Goal: Task Accomplishment & Management: Manage account settings

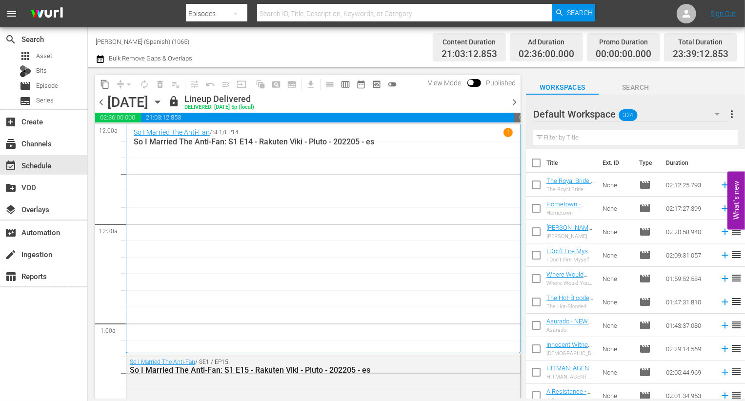
click at [515, 103] on span "chevron_right" at bounding box center [514, 102] width 12 height 12
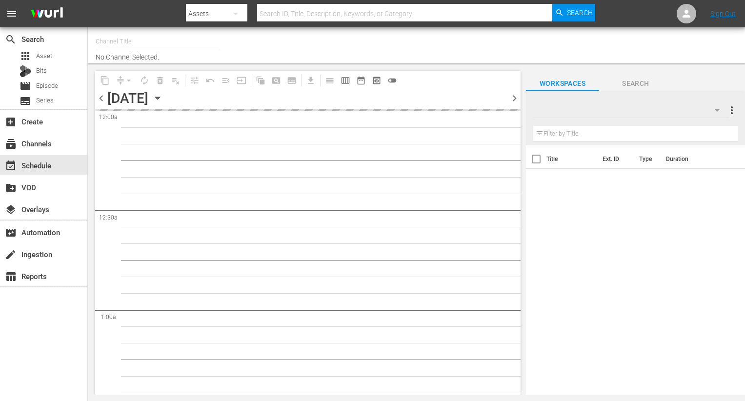
type input "[PERSON_NAME] (Spanish) (1065)"
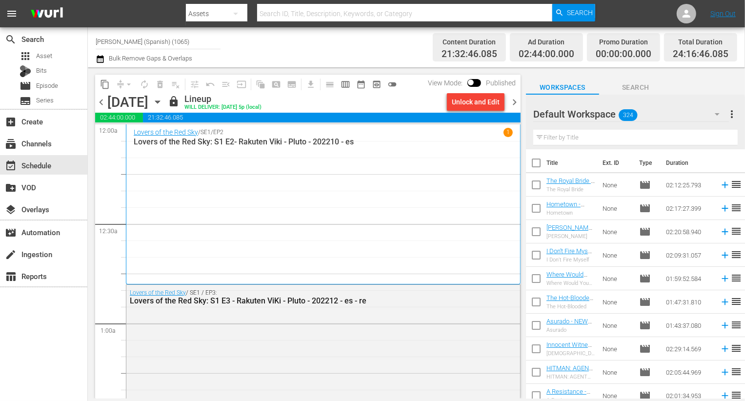
click at [517, 100] on span "chevron_right" at bounding box center [514, 102] width 12 height 12
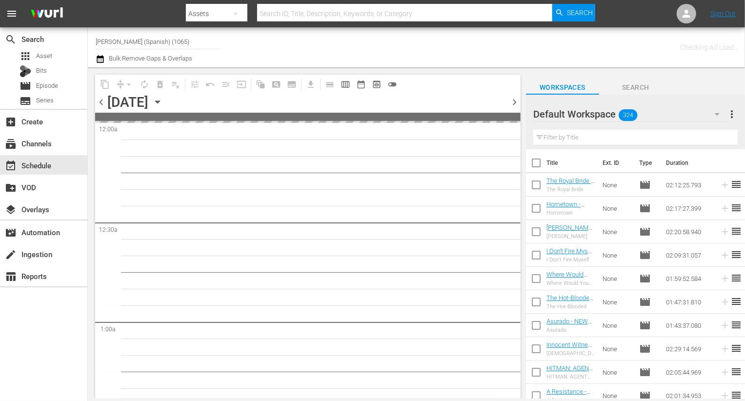
click at [612, 118] on div "Default Workspace 324" at bounding box center [631, 113] width 196 height 27
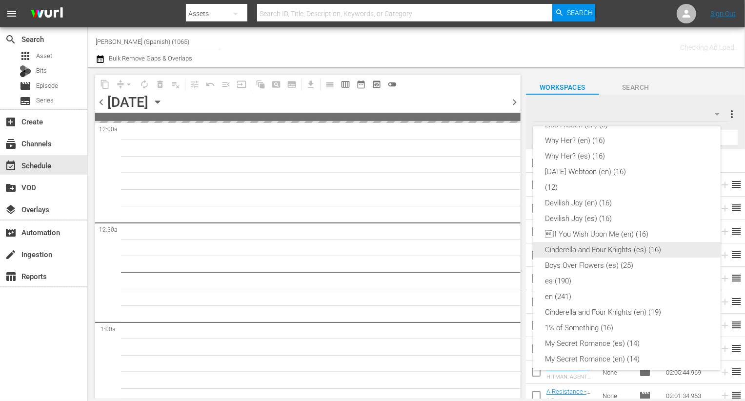
scroll to position [27, 0]
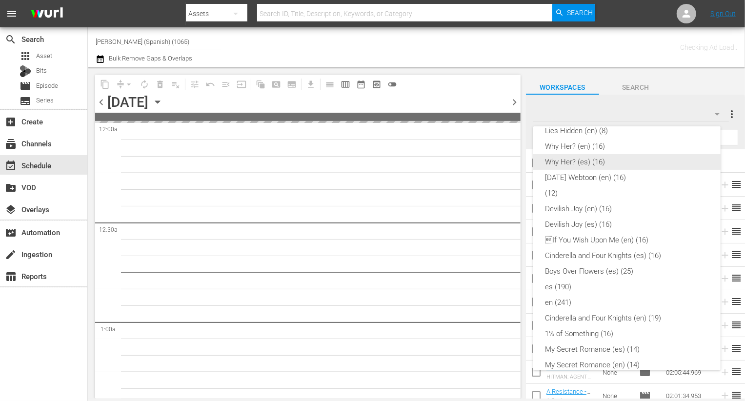
click at [599, 156] on div "Why Her? (es) (16)" at bounding box center [627, 162] width 164 height 16
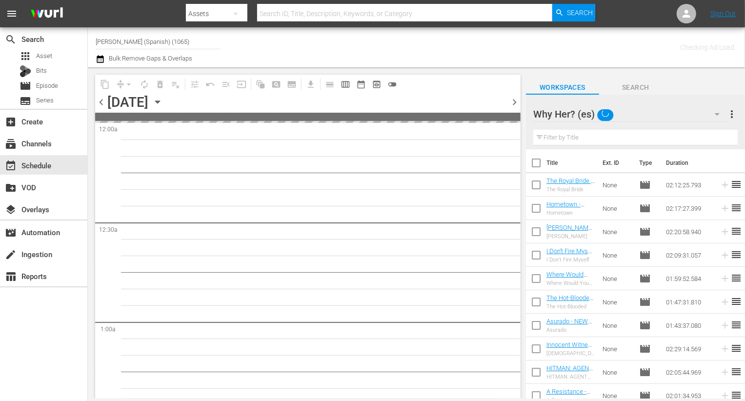
scroll to position [0, 0]
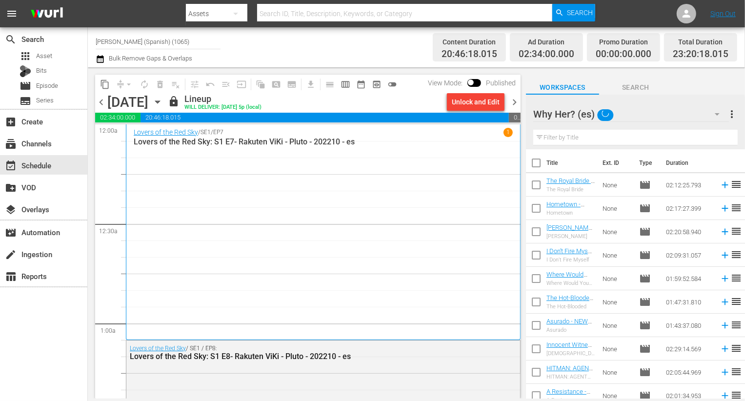
click at [515, 101] on span "chevron_right" at bounding box center [514, 102] width 12 height 12
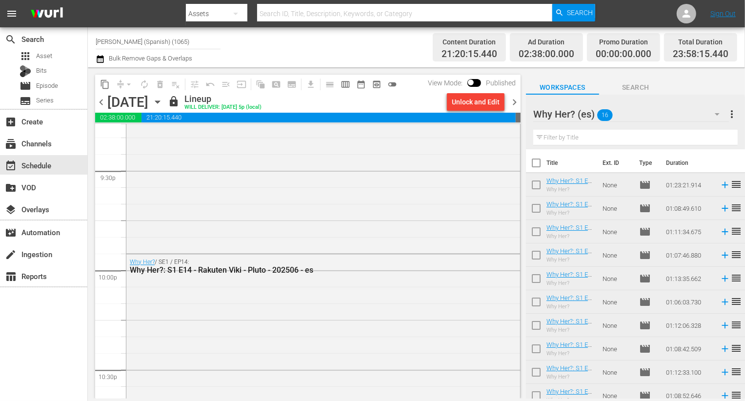
scroll to position [4579, 0]
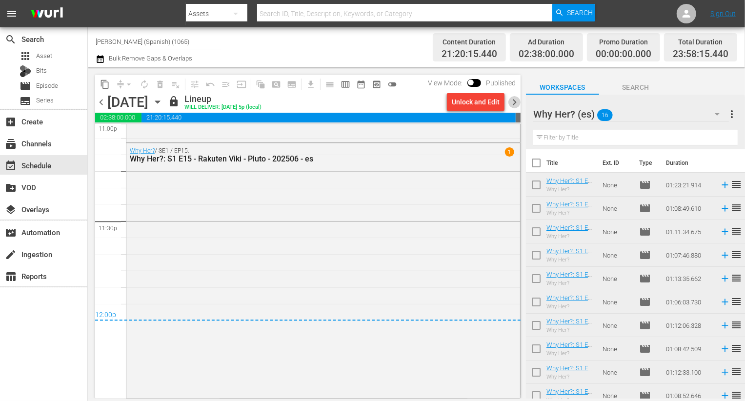
click at [517, 99] on span "chevron_right" at bounding box center [514, 102] width 12 height 12
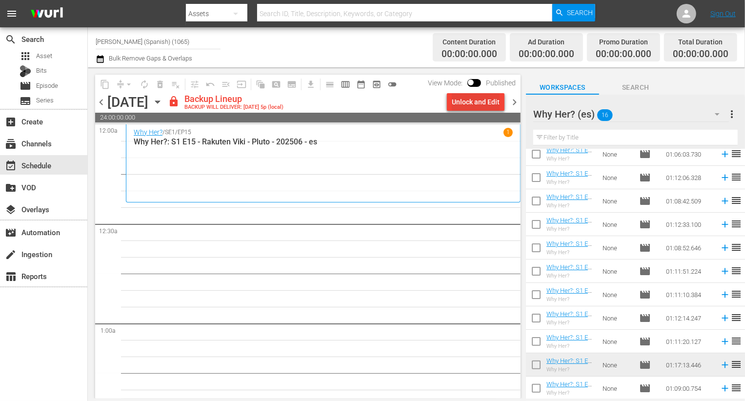
click at [493, 107] on div "Unlock and Edit" at bounding box center [476, 102] width 48 height 18
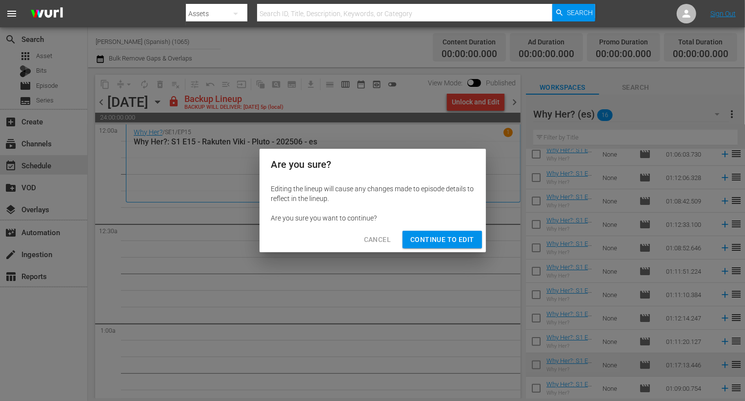
click at [424, 238] on span "Continue to Edit" at bounding box center [441, 240] width 63 height 12
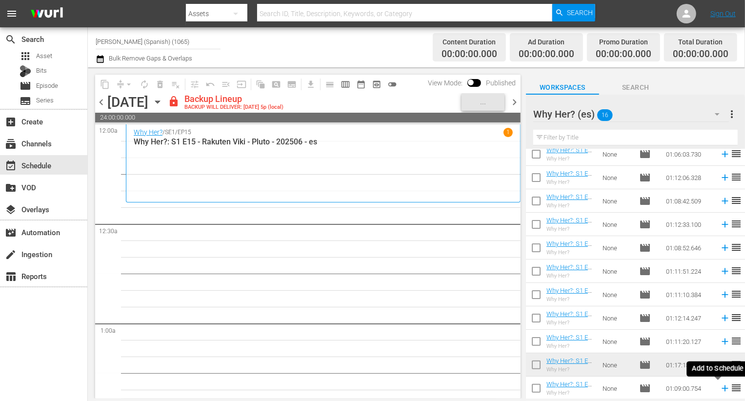
click at [721, 388] on icon at bounding box center [724, 388] width 6 height 6
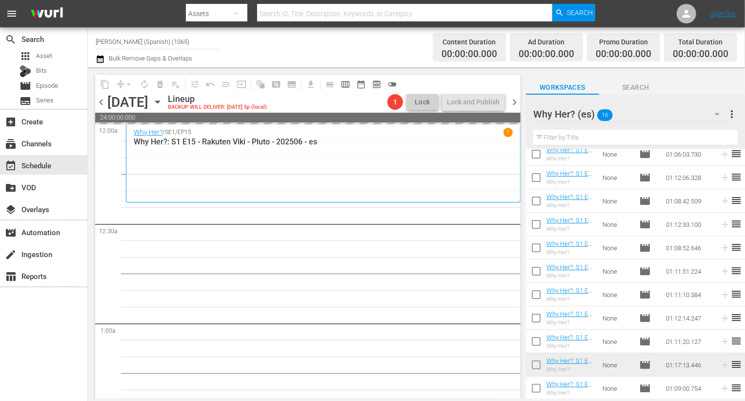
click at [698, 113] on div "Why Her? (es) 16" at bounding box center [631, 113] width 196 height 27
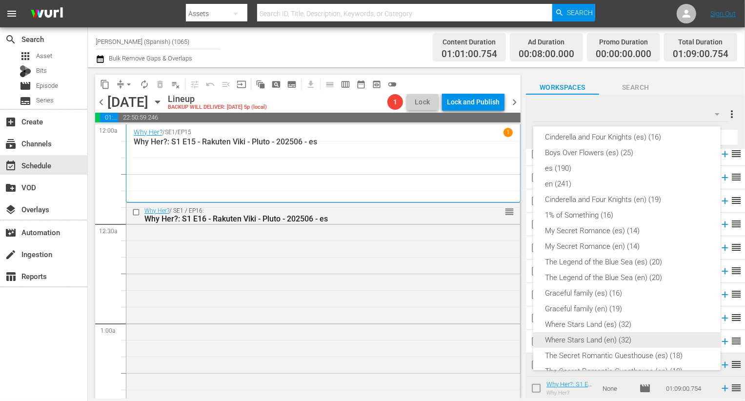
scroll to position [130, 0]
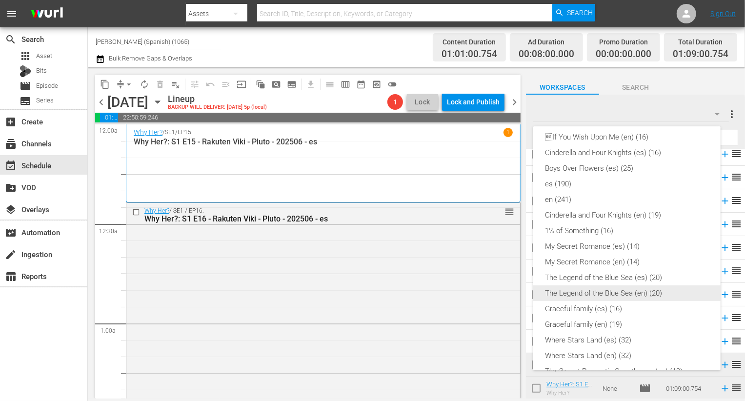
click at [636, 297] on div "The Legend of the Blue Sea (en) (20)" at bounding box center [627, 293] width 164 height 16
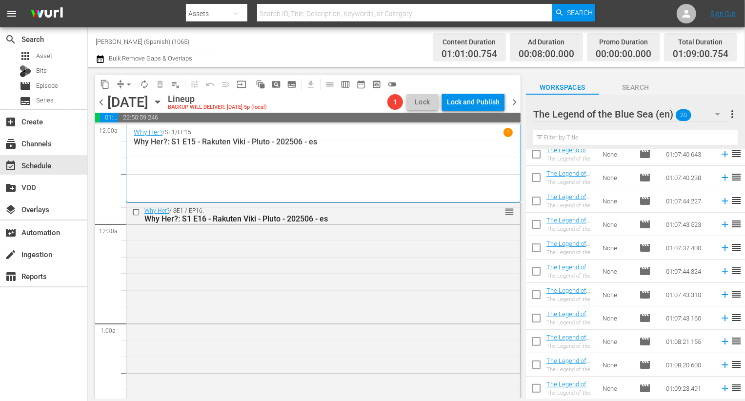
scroll to position [0, 0]
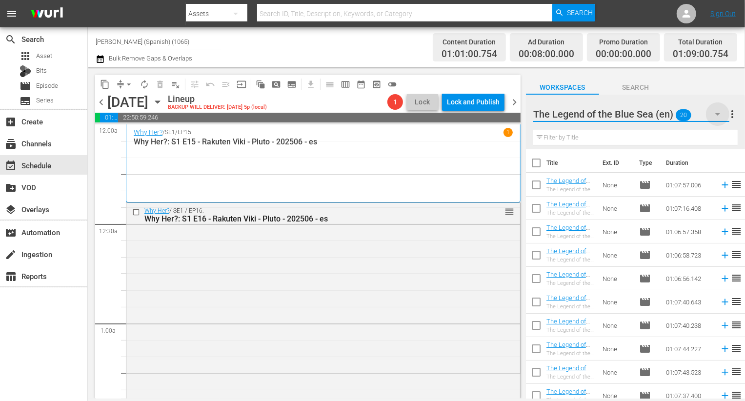
click at [720, 118] on icon "button" at bounding box center [717, 114] width 12 height 12
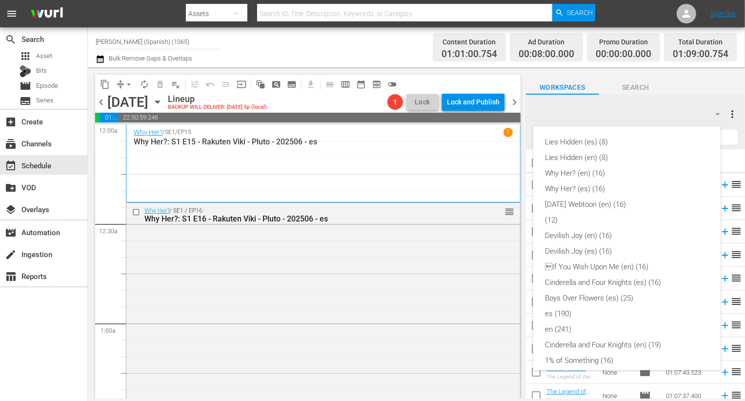
scroll to position [240, 0]
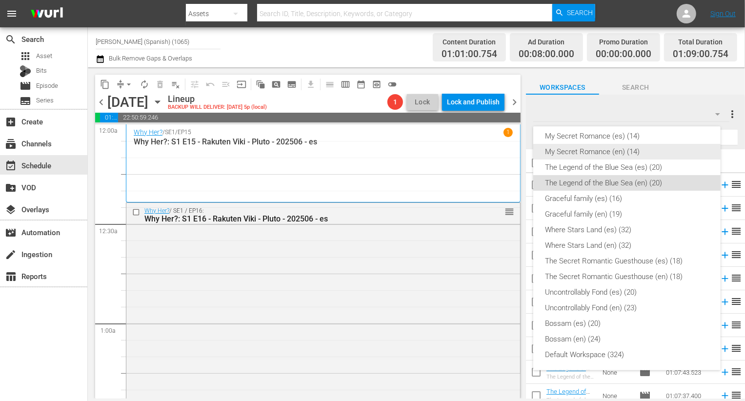
click at [680, 167] on div "The Legend of the Blue Sea (es) (20)" at bounding box center [627, 167] width 164 height 16
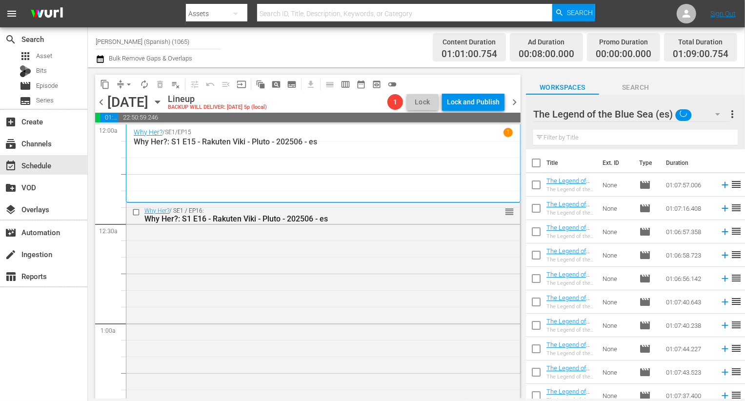
click at [537, 161] on input "checkbox" at bounding box center [536, 165] width 20 height 20
checkbox input "true"
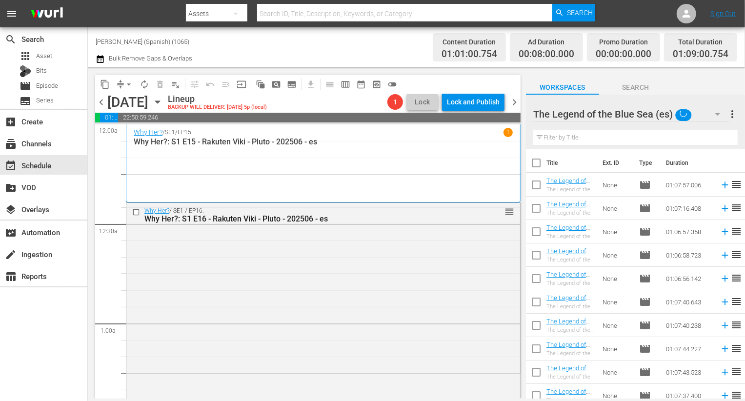
checkbox input "true"
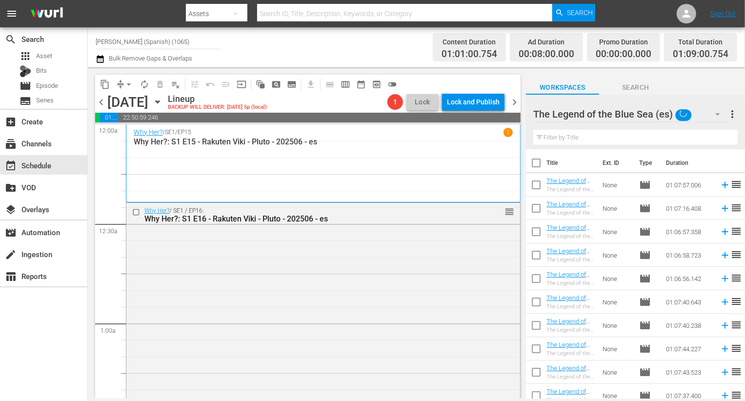
checkbox input "true"
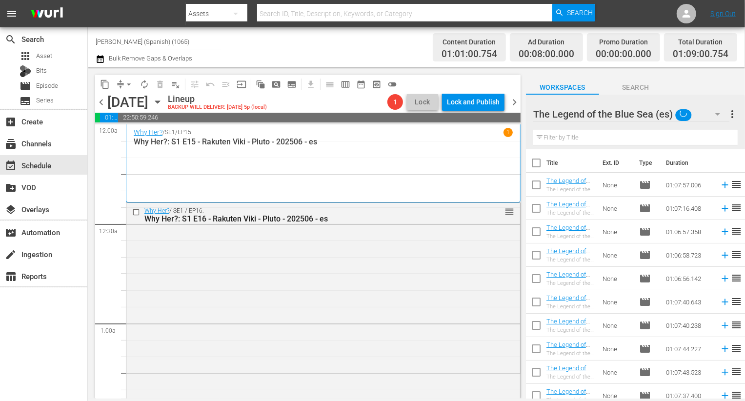
checkbox input "true"
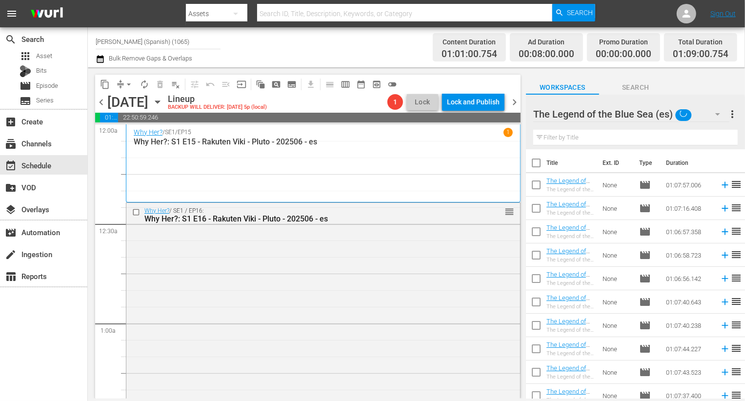
checkbox input "true"
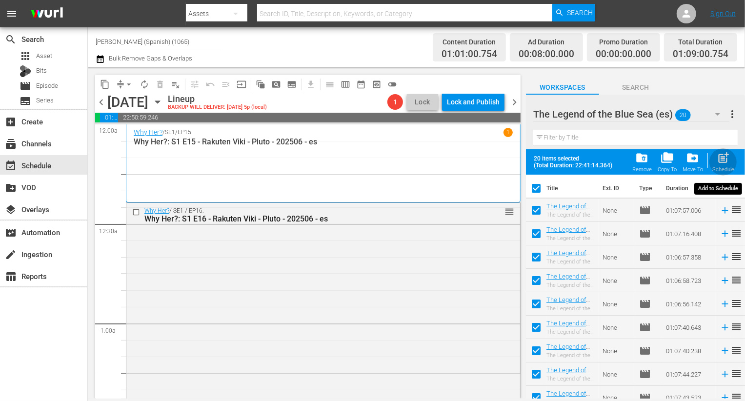
click at [728, 162] on span "post_add" at bounding box center [722, 157] width 13 height 13
checkbox input "false"
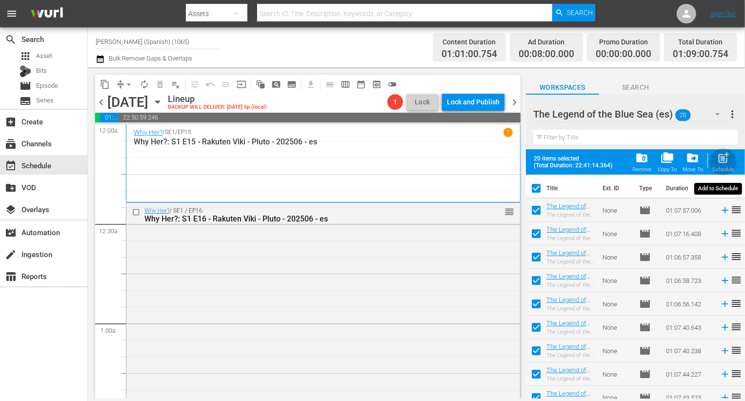
checkbox input "false"
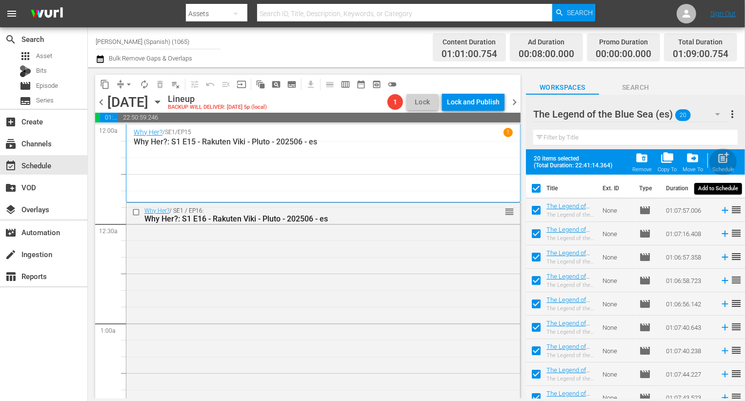
checkbox input "false"
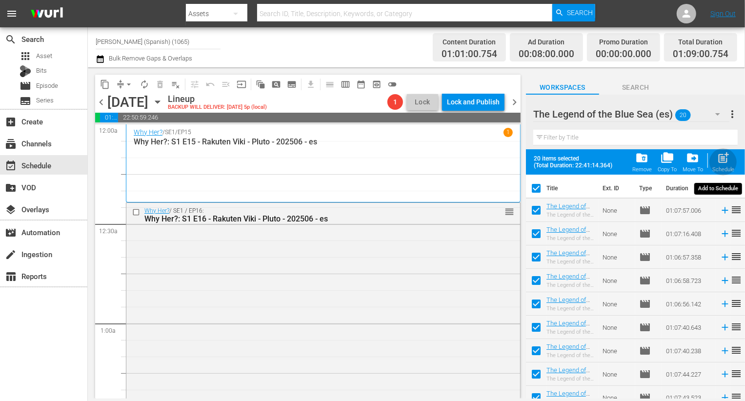
checkbox input "false"
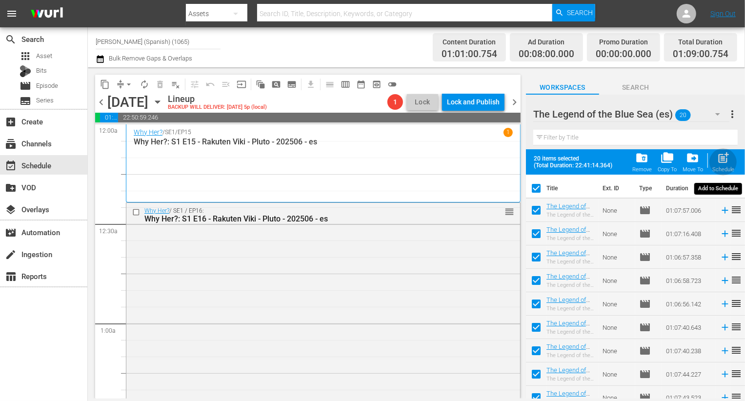
checkbox input "false"
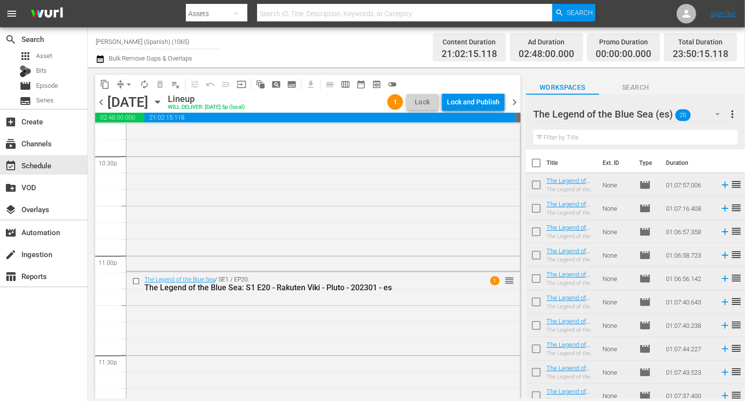
scroll to position [4546, 0]
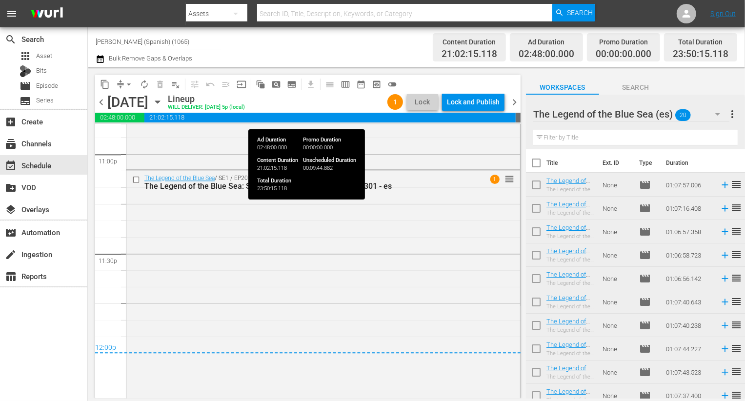
click at [475, 114] on span "21:02:15.118" at bounding box center [329, 118] width 371 height 10
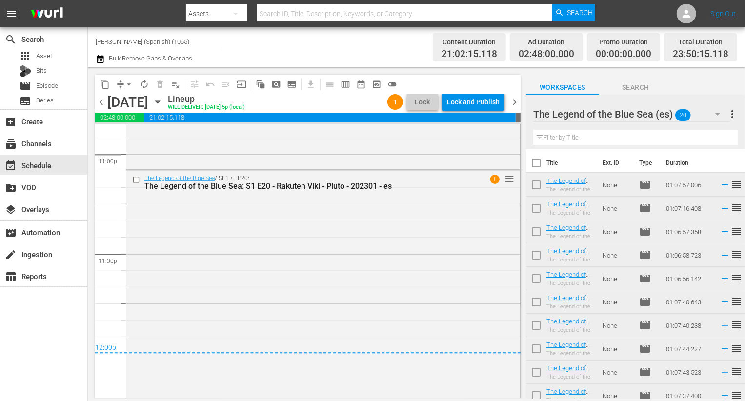
click at [475, 111] on div "chevron_left Wednesday, September 3rd September 3rd Lineup WILL DELIVER: 9/2 @ …" at bounding box center [307, 103] width 425 height 19
click at [475, 107] on div "Lock and Publish" at bounding box center [473, 102] width 53 height 18
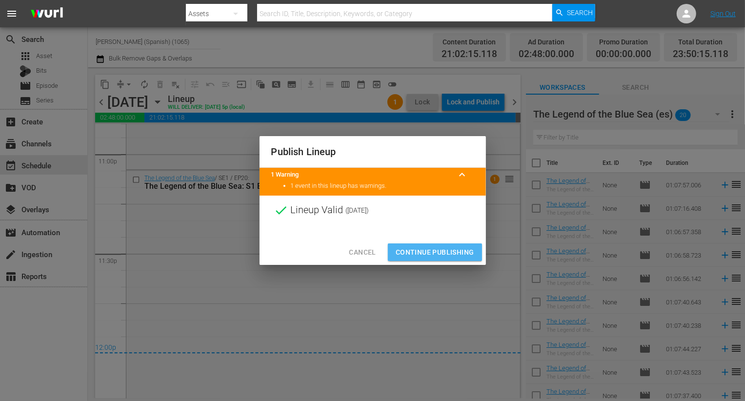
click at [419, 259] on button "Continue Publishing" at bounding box center [435, 252] width 94 height 18
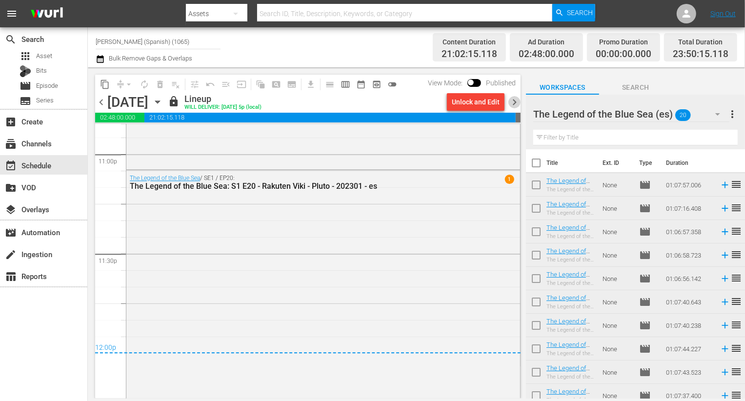
click at [517, 98] on span "chevron_right" at bounding box center [514, 102] width 12 height 12
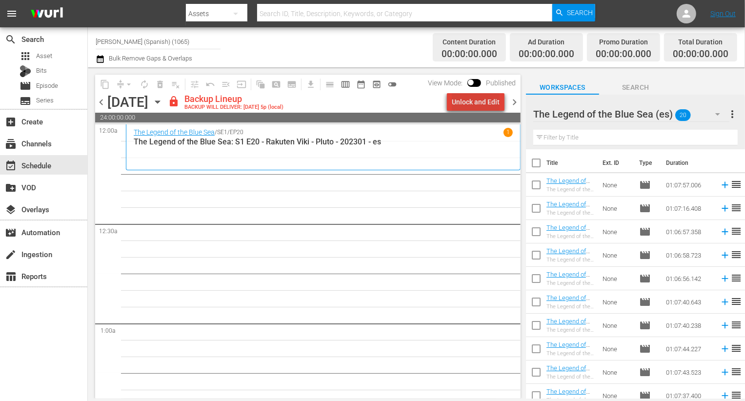
click at [483, 100] on div "Unlock and Edit" at bounding box center [476, 102] width 48 height 18
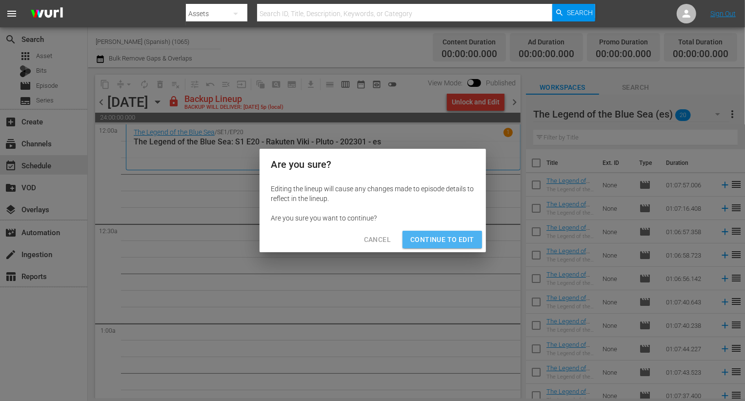
click at [467, 247] on button "Continue to Edit" at bounding box center [441, 240] width 79 height 18
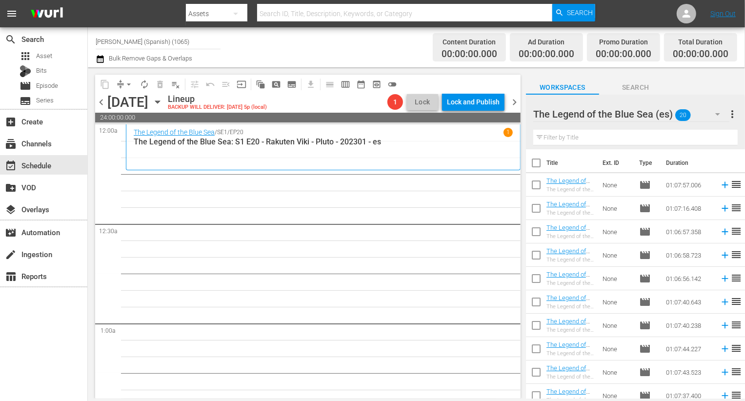
click at [540, 163] on input "checkbox" at bounding box center [536, 165] width 20 height 20
checkbox input "true"
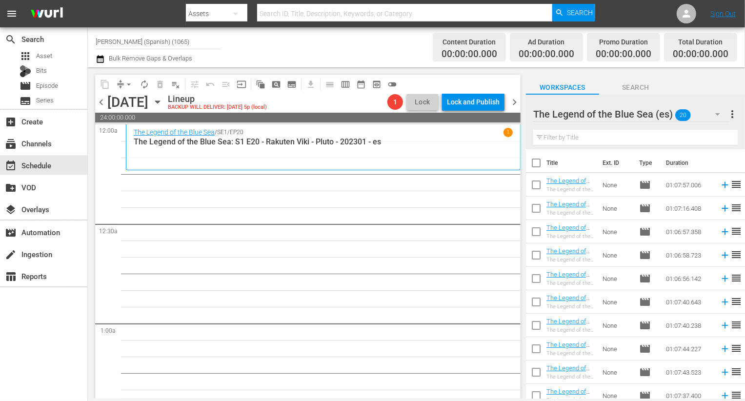
checkbox input "true"
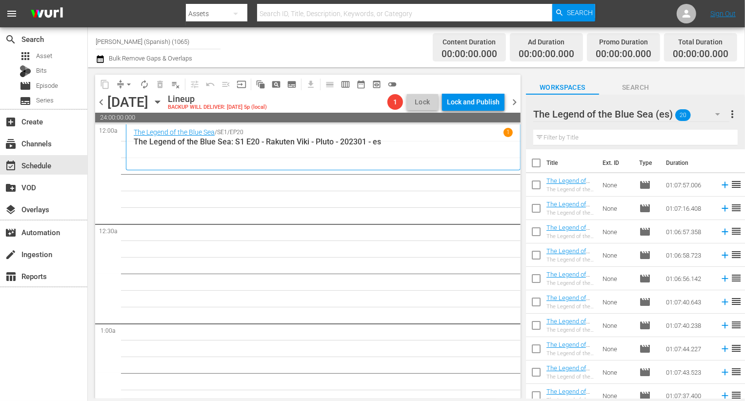
checkbox input "true"
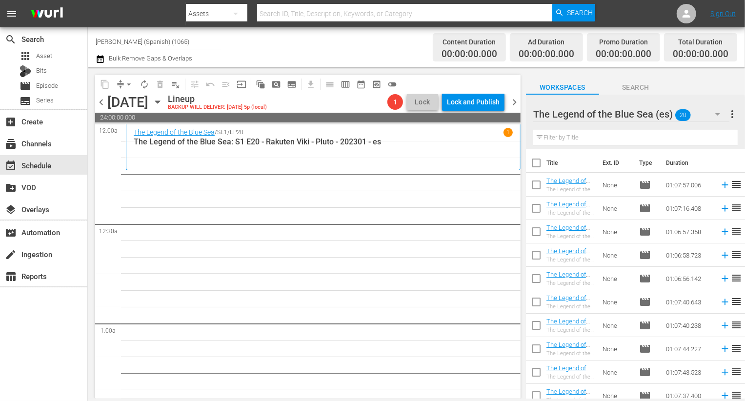
checkbox input "true"
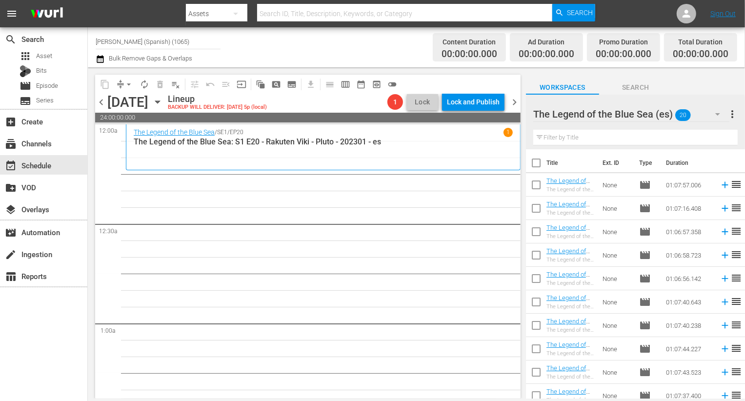
checkbox input "true"
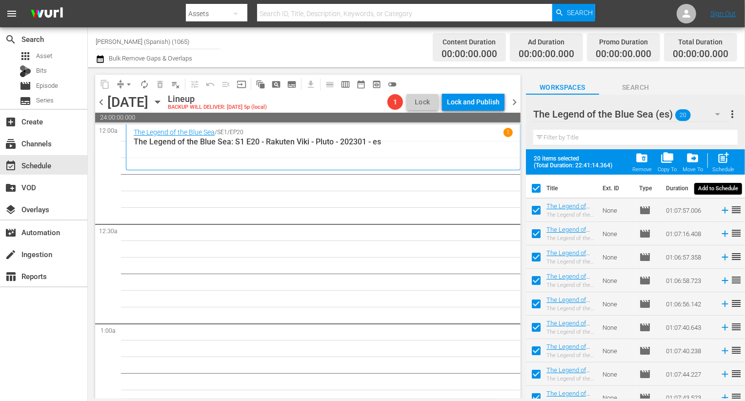
click at [727, 161] on span "post_add" at bounding box center [722, 157] width 13 height 13
checkbox input "false"
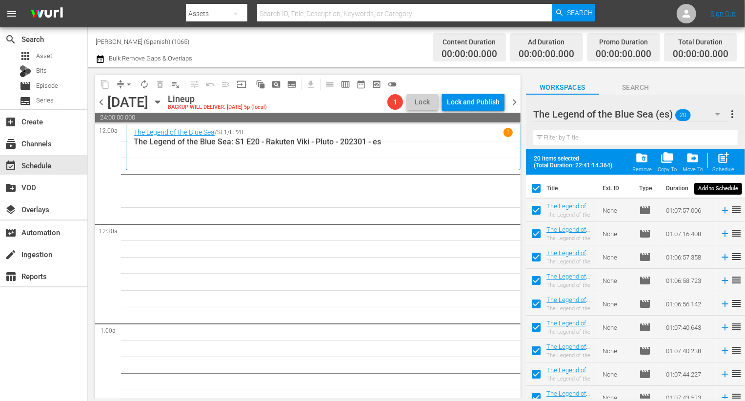
checkbox input "false"
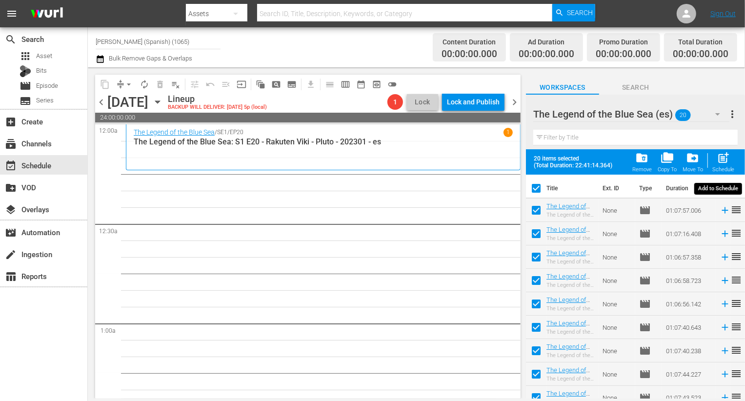
checkbox input "false"
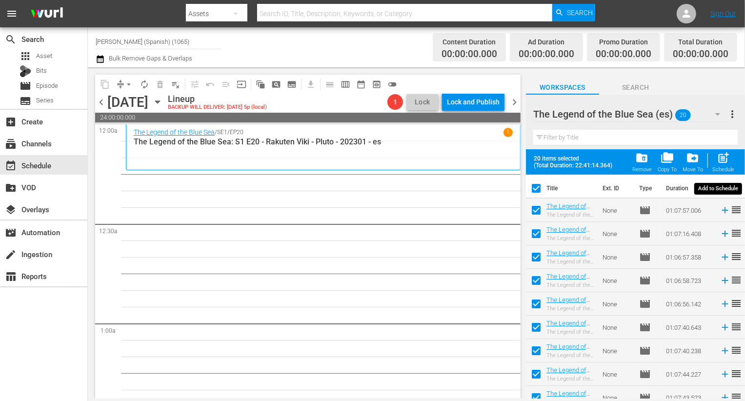
checkbox input "false"
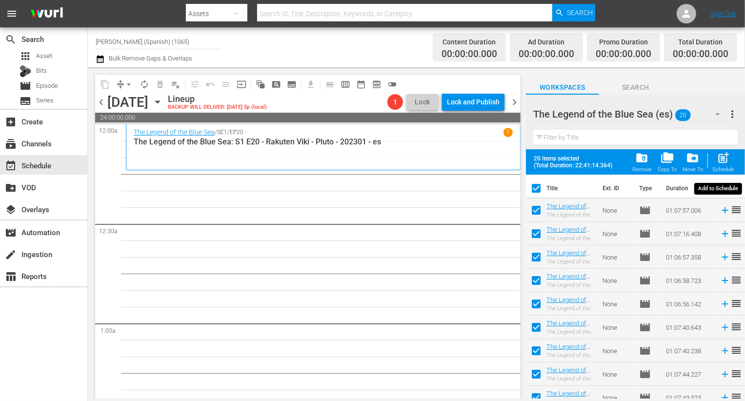
checkbox input "false"
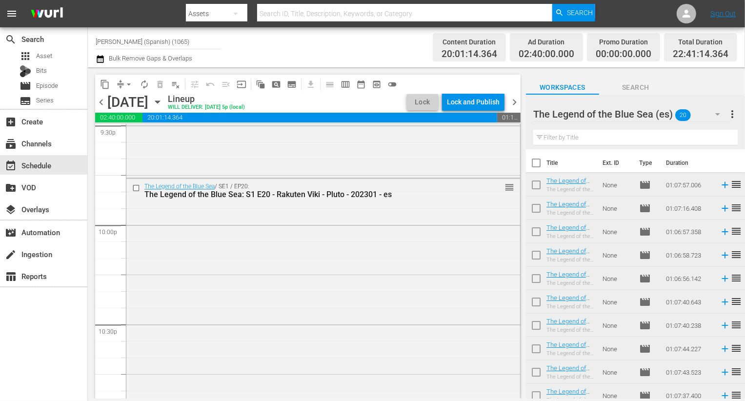
scroll to position [4500, 0]
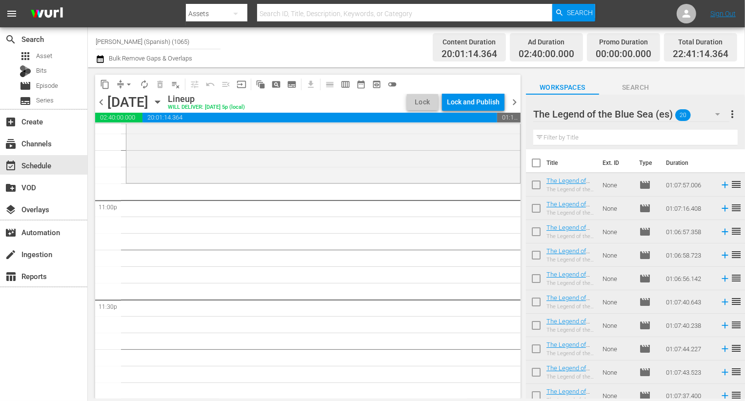
click at [533, 165] on input "checkbox" at bounding box center [536, 165] width 20 height 20
checkbox input "true"
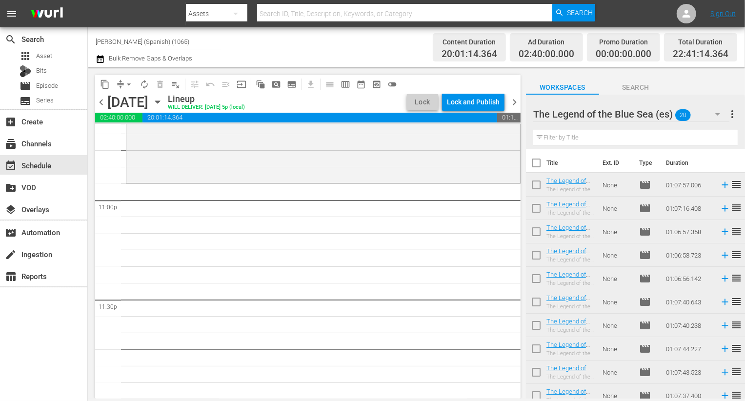
checkbox input "true"
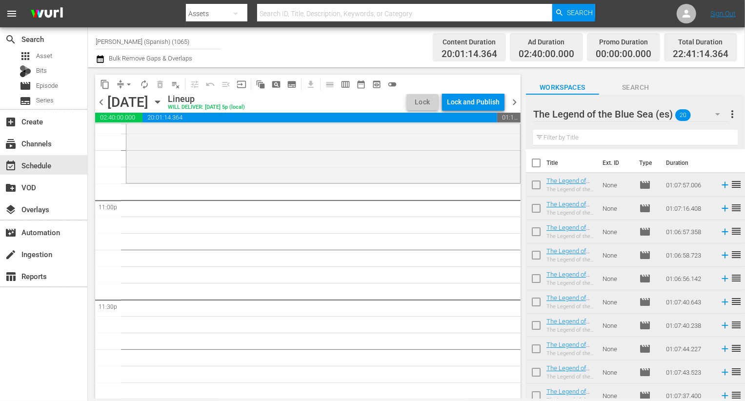
checkbox input "true"
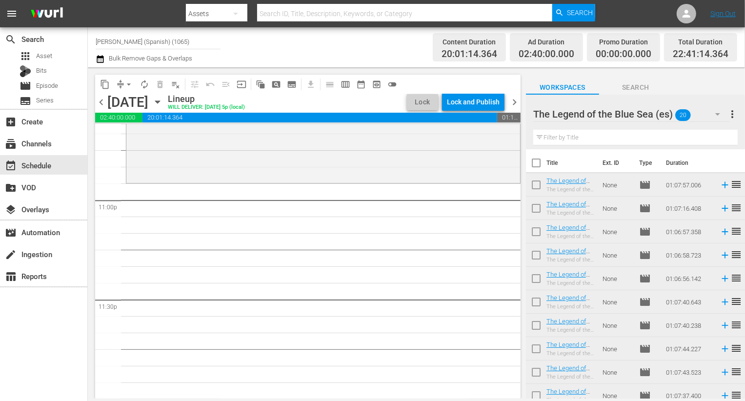
checkbox input "true"
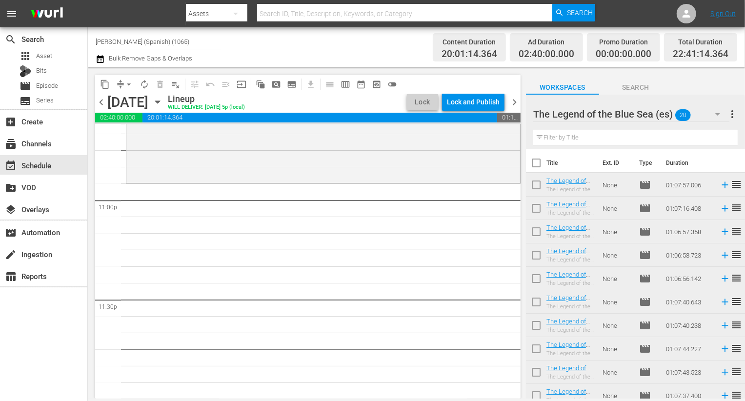
checkbox input "true"
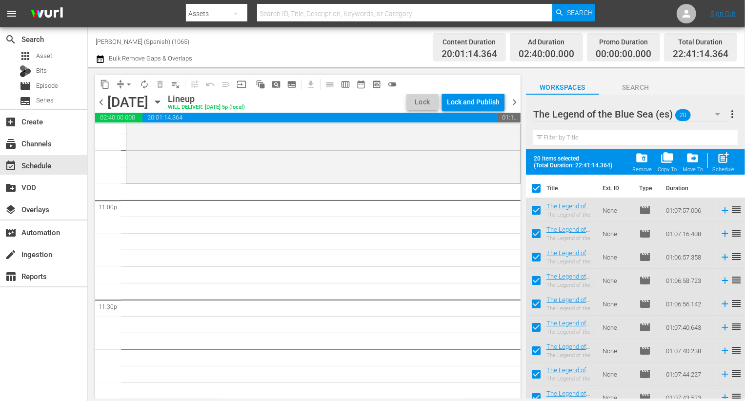
click at [733, 177] on th at bounding box center [739, 188] width 12 height 27
click at [729, 161] on span "post_add" at bounding box center [722, 157] width 13 height 13
checkbox input "false"
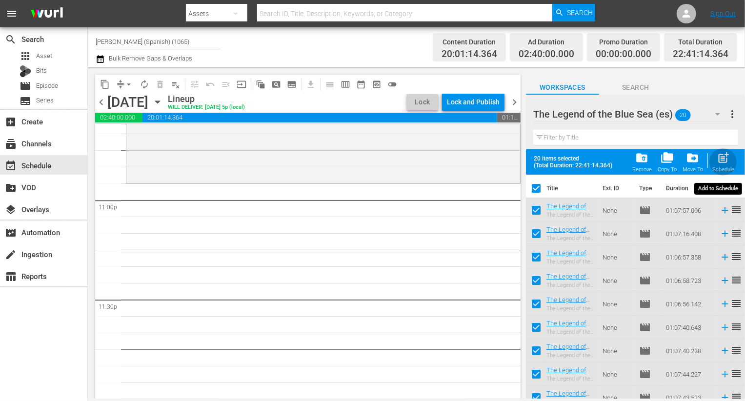
checkbox input "false"
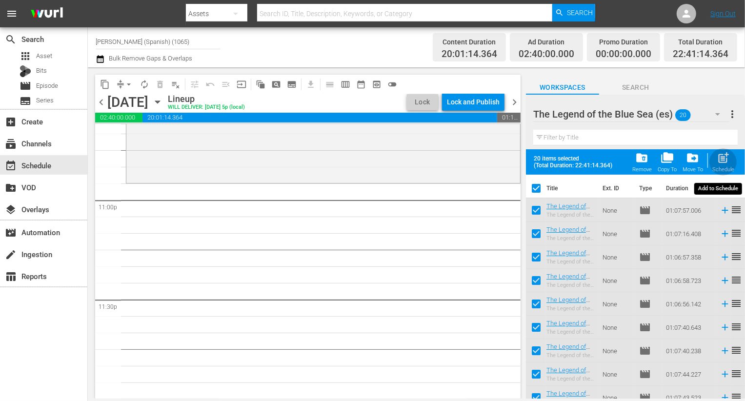
checkbox input "false"
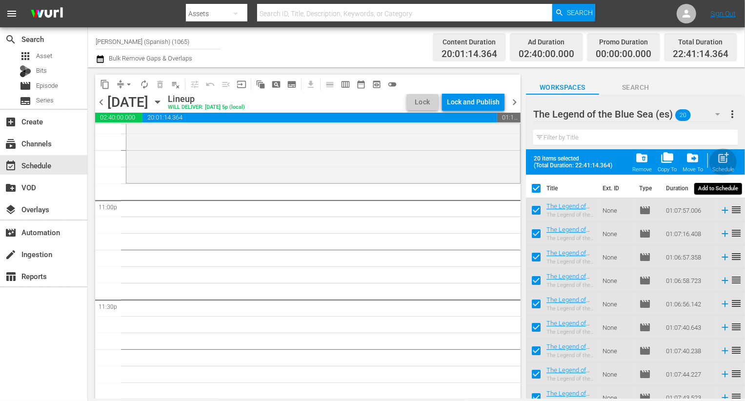
checkbox input "false"
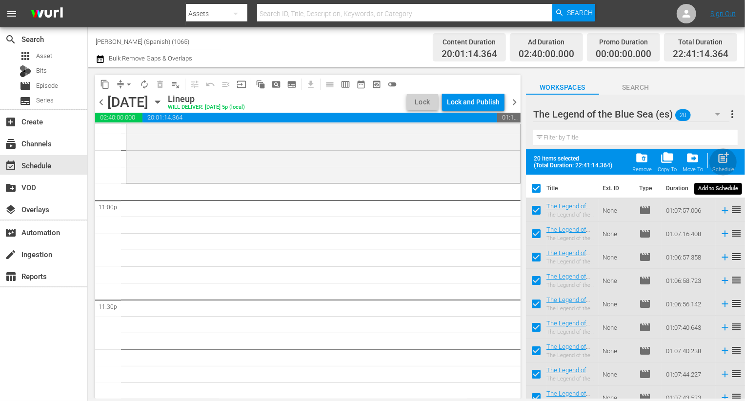
checkbox input "false"
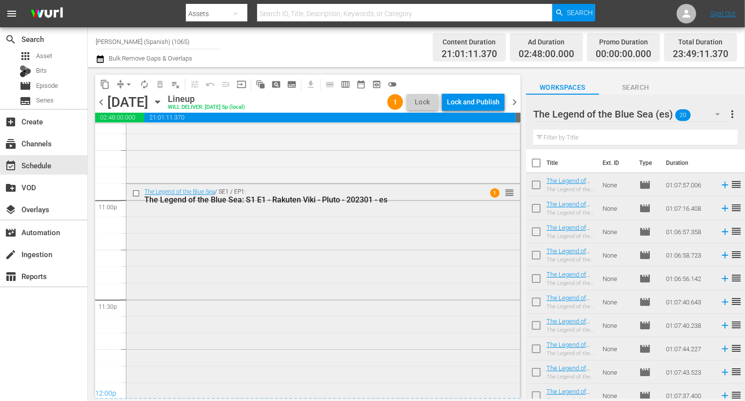
scroll to position [4511, 0]
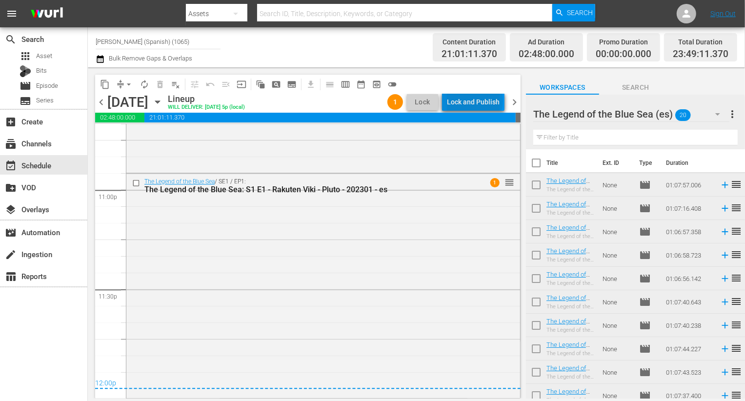
click at [477, 101] on div "Lock and Publish" at bounding box center [473, 102] width 53 height 18
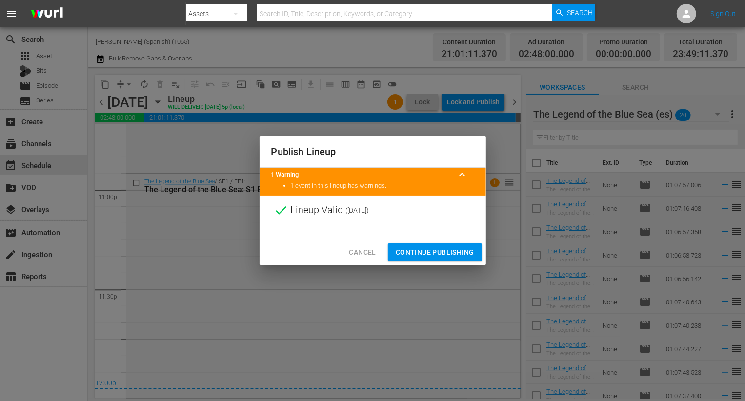
click at [449, 242] on div "Cancel Continue Publishing" at bounding box center [372, 252] width 226 height 26
click at [447, 250] on span "Continue Publishing" at bounding box center [434, 252] width 79 height 12
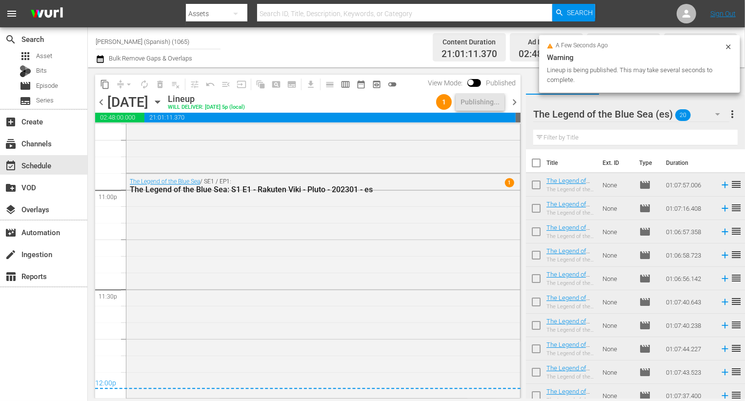
click at [515, 98] on span "chevron_right" at bounding box center [514, 102] width 12 height 12
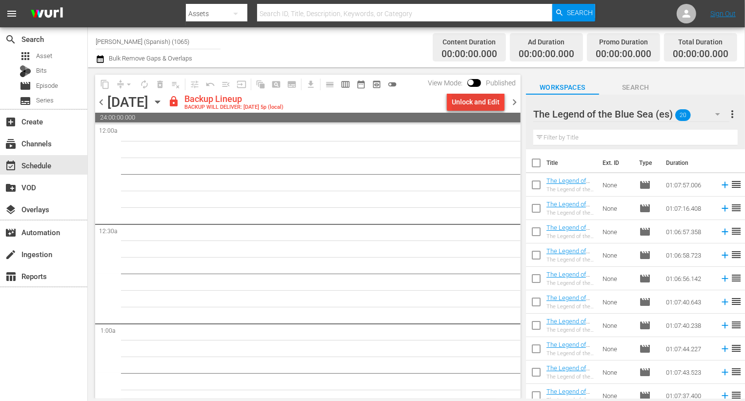
click at [477, 102] on div "Unlock and Edit" at bounding box center [476, 102] width 48 height 18
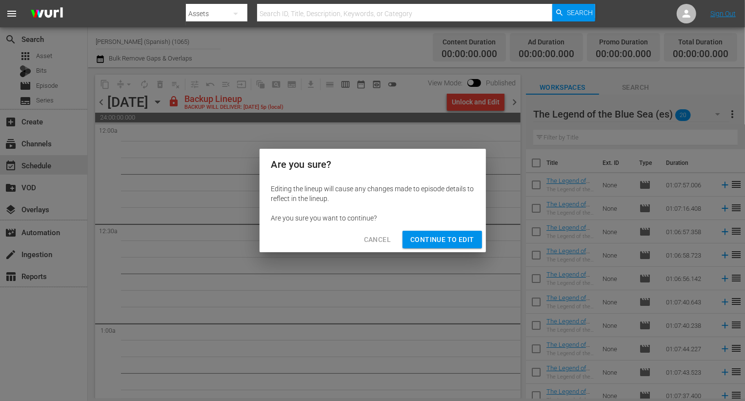
click at [457, 243] on span "Continue to Edit" at bounding box center [441, 240] width 63 height 12
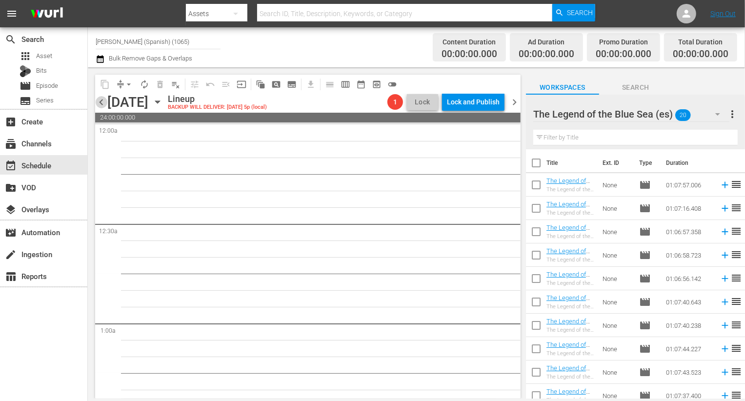
click at [105, 103] on span "chevron_left" at bounding box center [101, 102] width 12 height 12
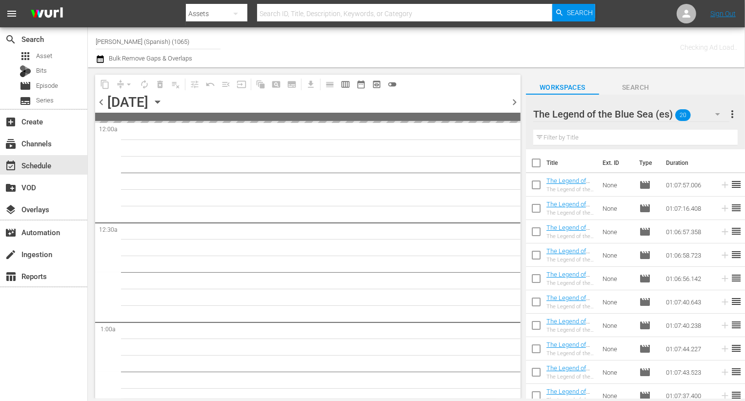
click at [510, 104] on span "chevron_right" at bounding box center [514, 102] width 12 height 12
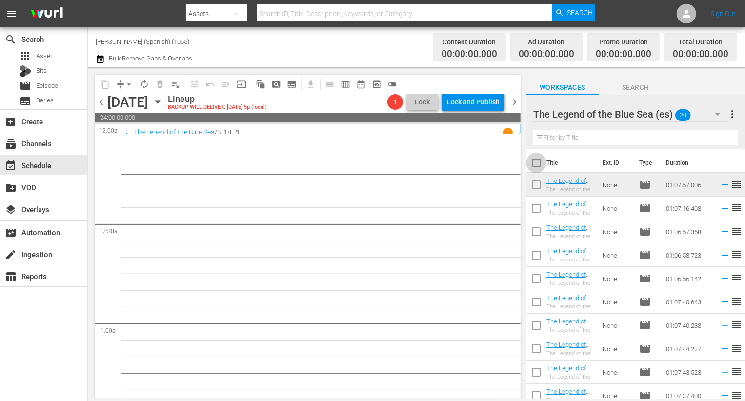
click at [543, 162] on input "checkbox" at bounding box center [536, 165] width 20 height 20
checkbox input "true"
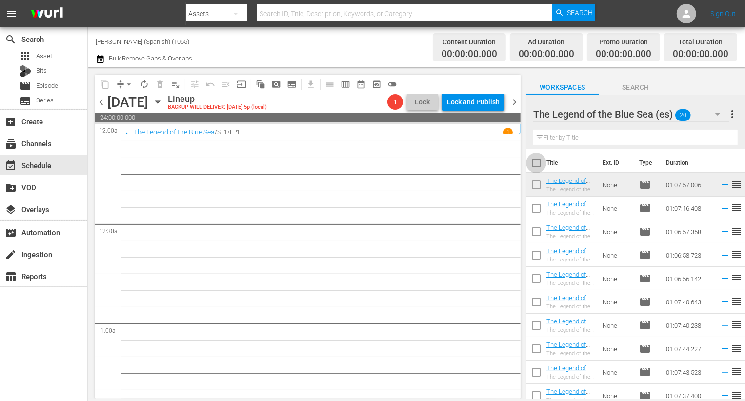
checkbox input "true"
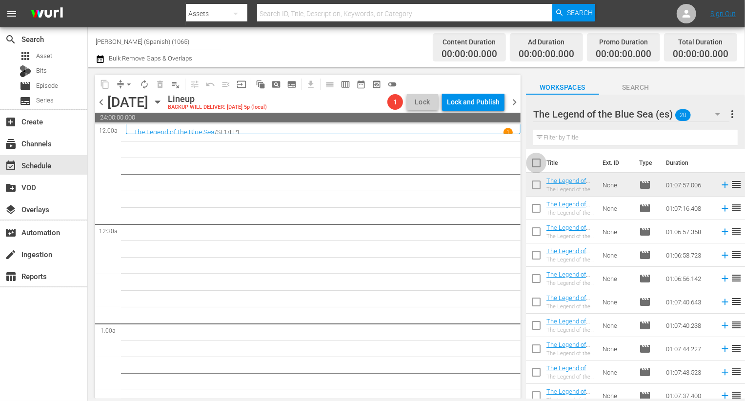
checkbox input "true"
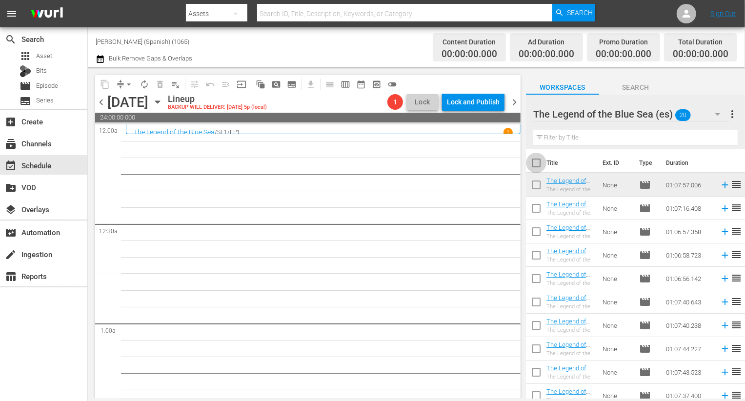
checkbox input "true"
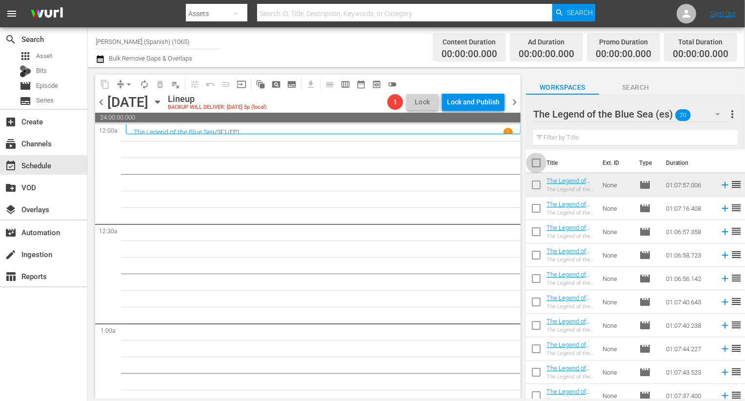
checkbox input "true"
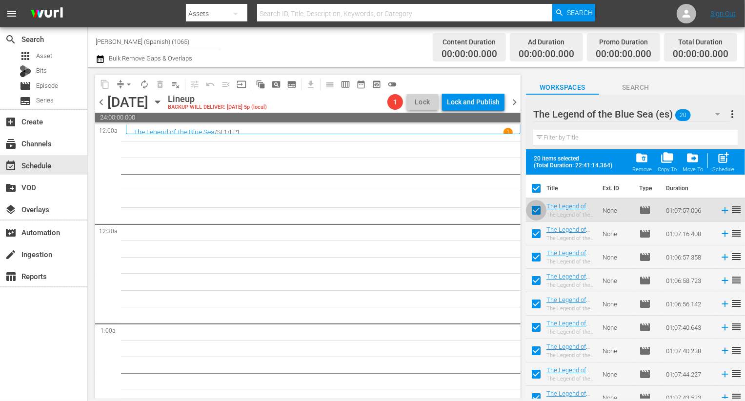
click at [538, 212] on input "checkbox" at bounding box center [536, 212] width 20 height 20
checkbox input "false"
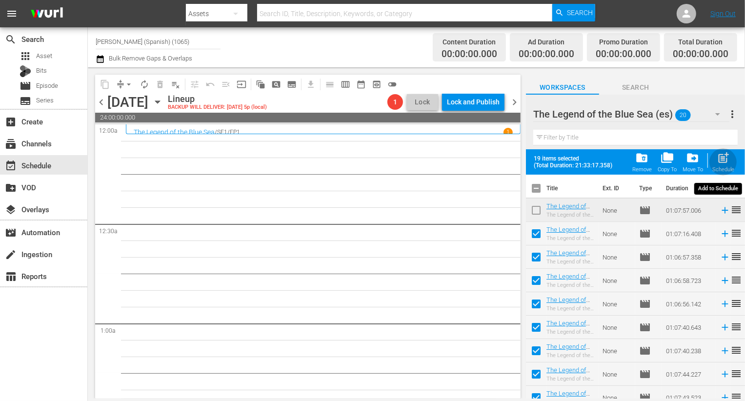
click at [725, 163] on span "post_add" at bounding box center [722, 157] width 13 height 13
checkbox input "false"
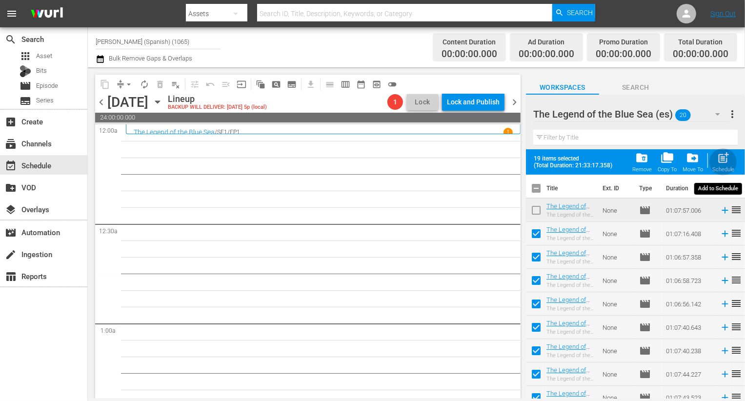
checkbox input "false"
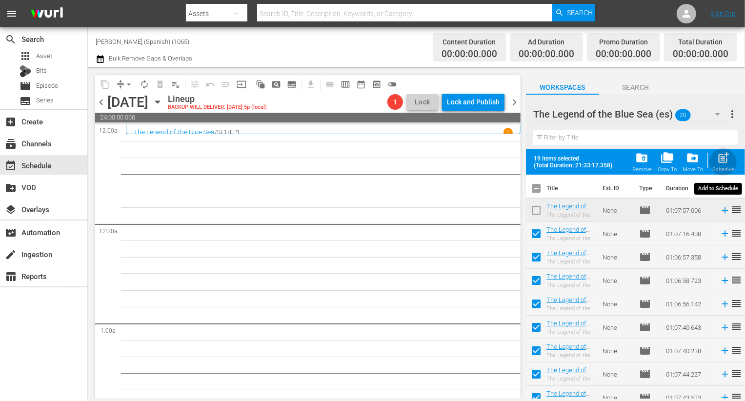
checkbox input "false"
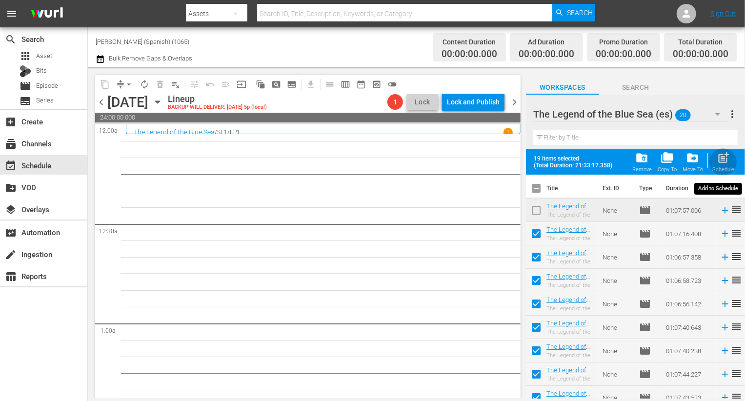
checkbox input "false"
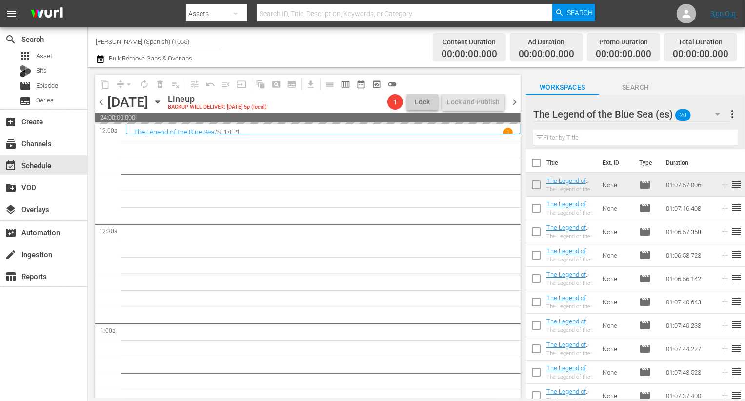
click at [699, 116] on div "The Legend of the Blue Sea (es) 20" at bounding box center [631, 113] width 196 height 27
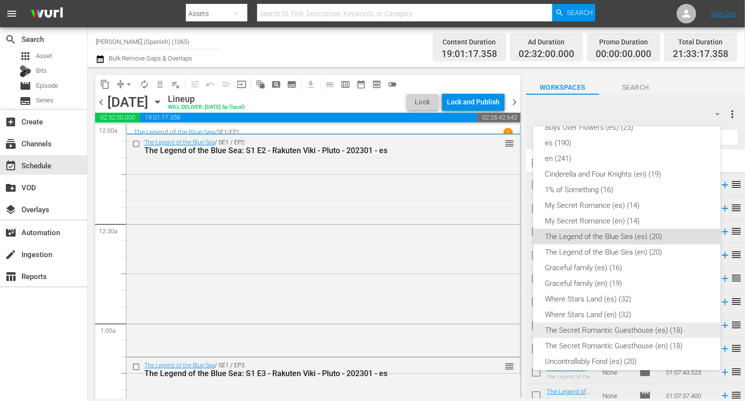
scroll to position [240, 0]
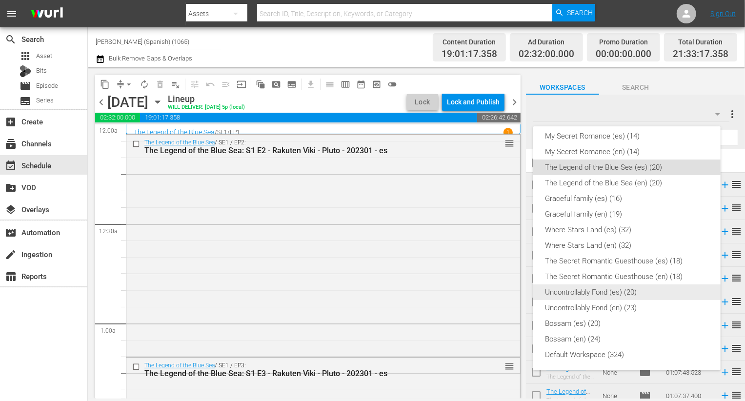
click at [598, 292] on div "Uncontrollably Fond (es) (20)" at bounding box center [627, 292] width 164 height 16
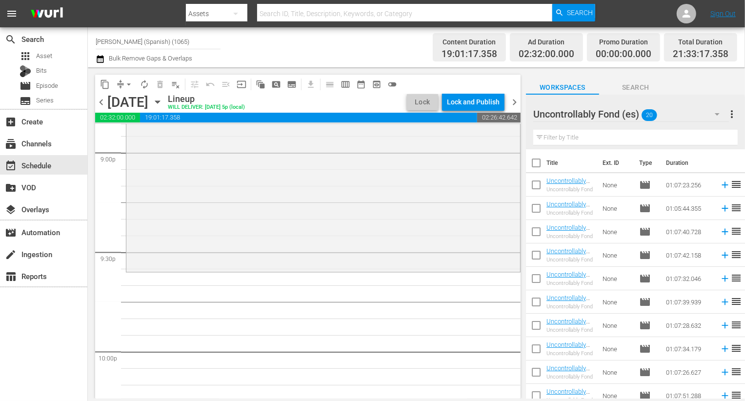
scroll to position [4154, 0]
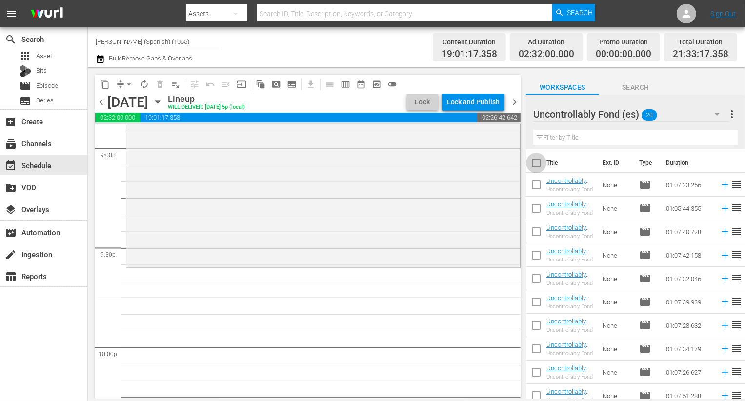
click at [537, 166] on input "checkbox" at bounding box center [536, 165] width 20 height 20
checkbox input "true"
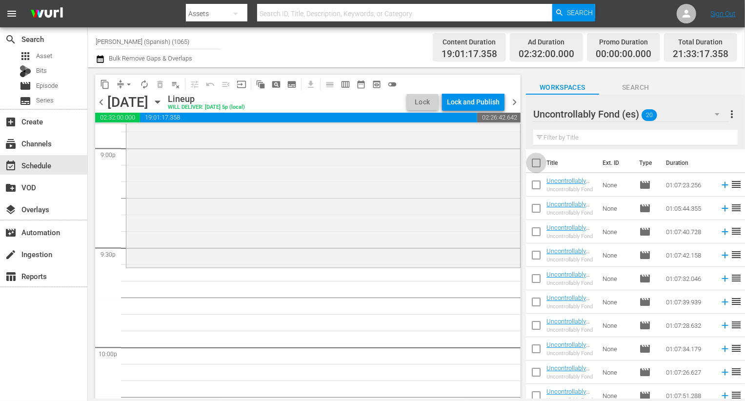
checkbox input "true"
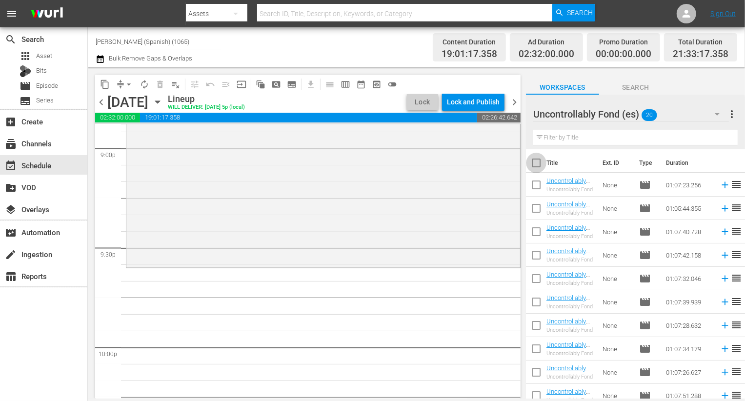
checkbox input "true"
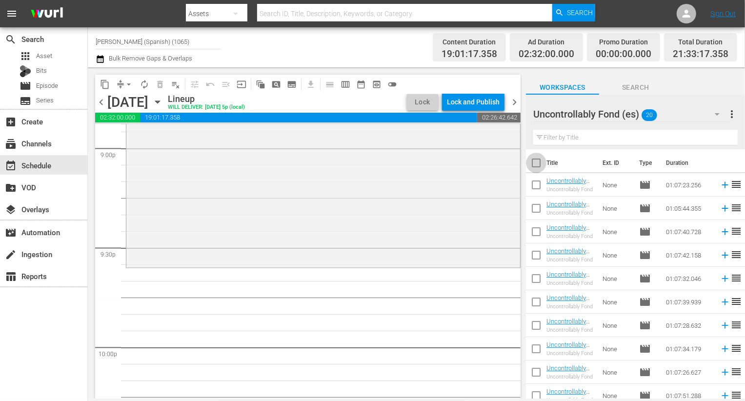
checkbox input "true"
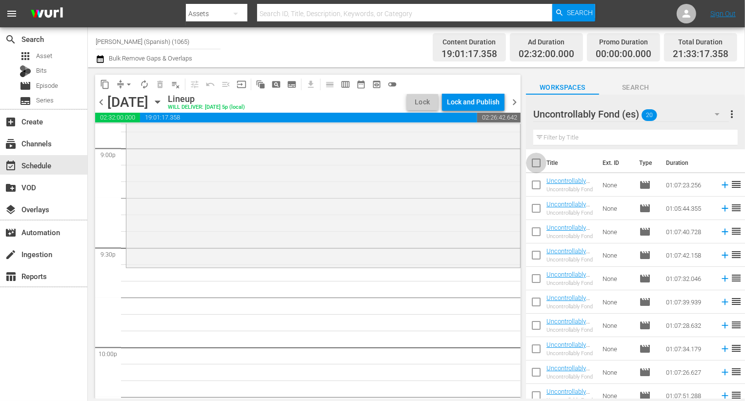
checkbox input "true"
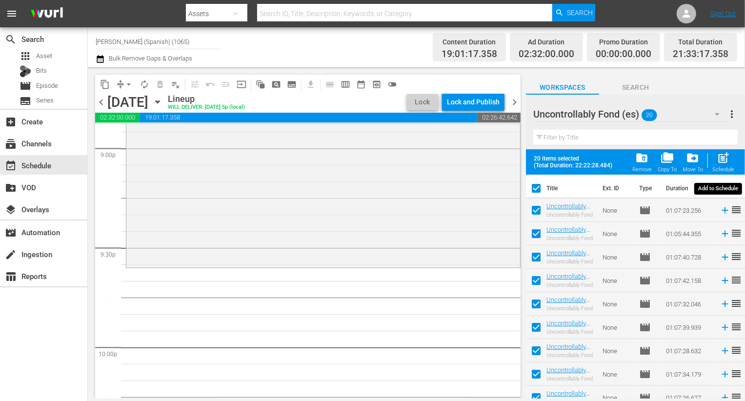
click at [718, 161] on span "post_add" at bounding box center [722, 157] width 13 height 13
checkbox input "false"
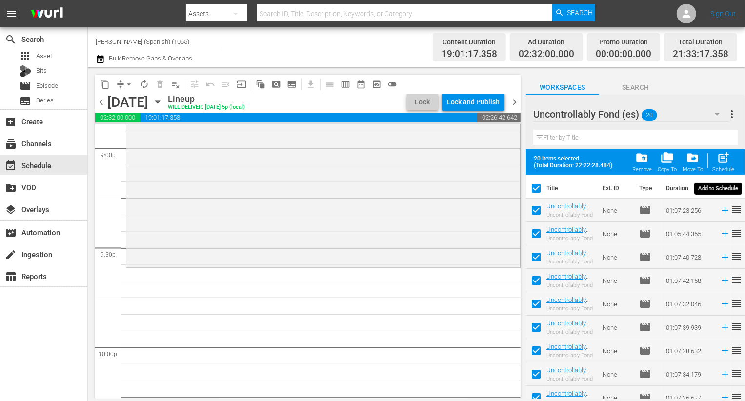
checkbox input "false"
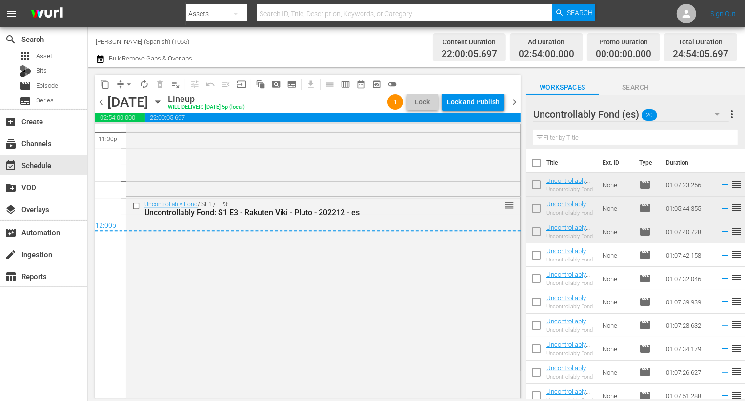
scroll to position [4690, 0]
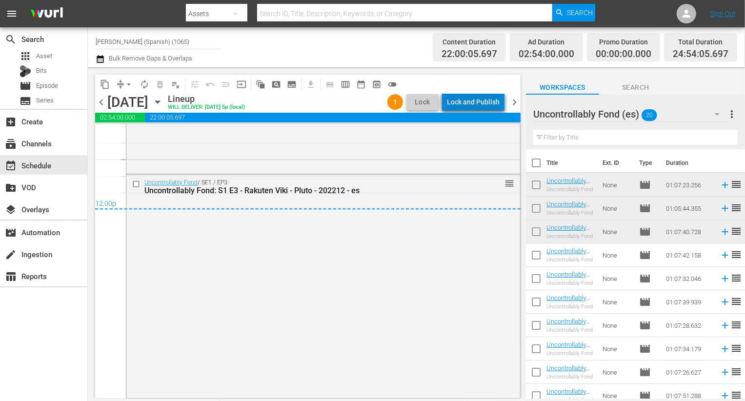
click at [485, 96] on div "Lock and Publish" at bounding box center [473, 102] width 53 height 18
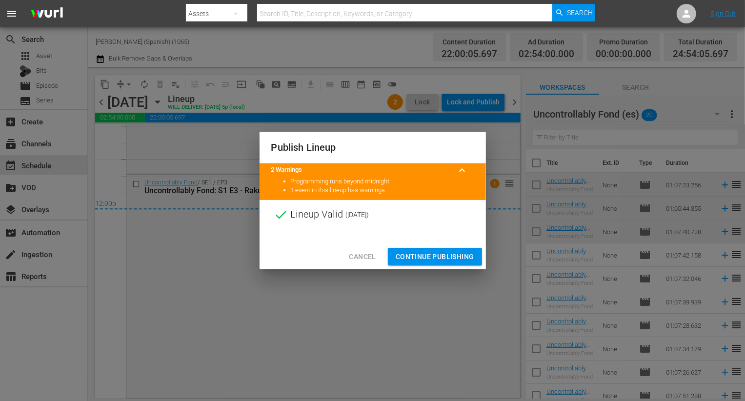
click at [429, 256] on span "Continue Publishing" at bounding box center [434, 257] width 79 height 12
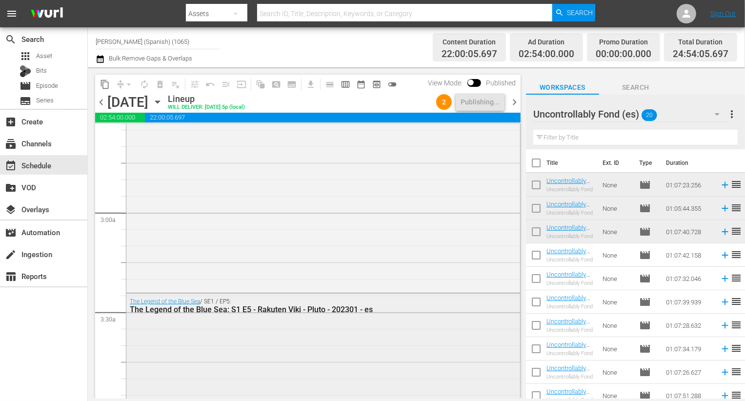
scroll to position [0, 0]
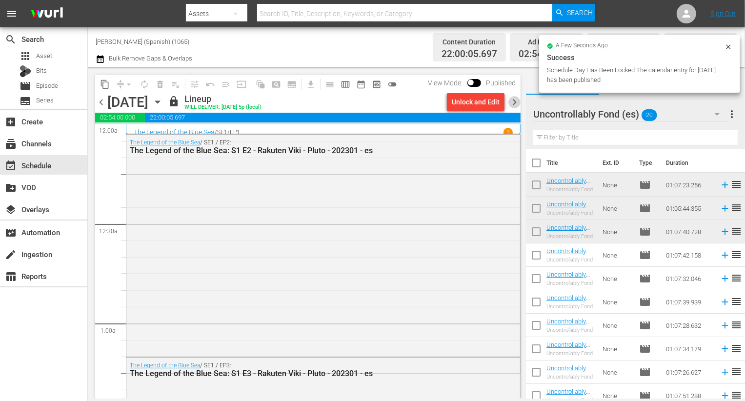
click at [512, 100] on span "chevron_right" at bounding box center [514, 102] width 12 height 12
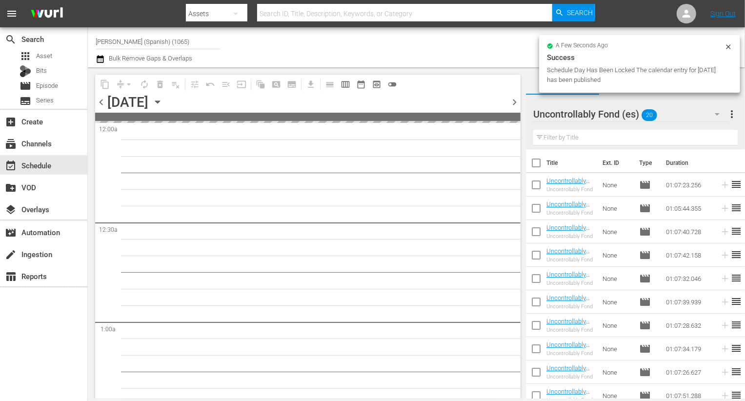
click at [539, 166] on input "checkbox" at bounding box center [536, 165] width 20 height 20
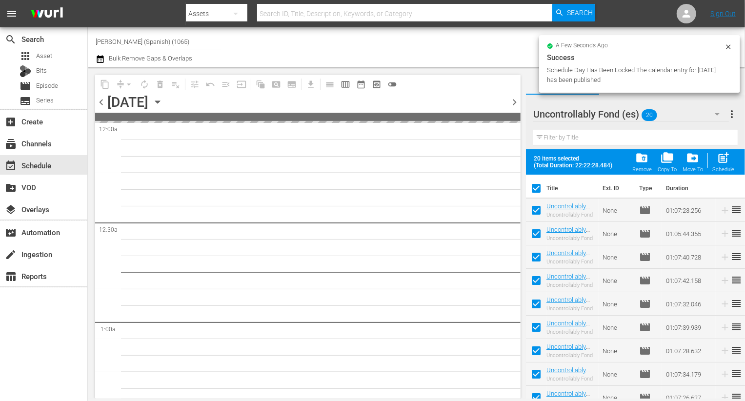
click at [535, 214] on input "checkbox" at bounding box center [536, 212] width 20 height 20
click at [535, 228] on input "checkbox" at bounding box center [536, 235] width 20 height 20
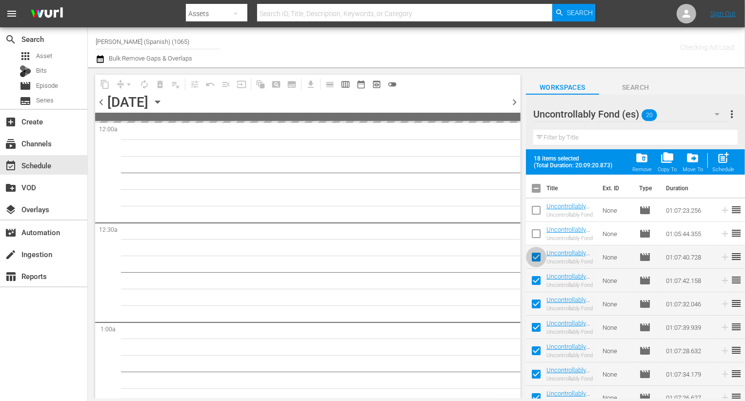
click at [535, 252] on input "checkbox" at bounding box center [536, 259] width 20 height 20
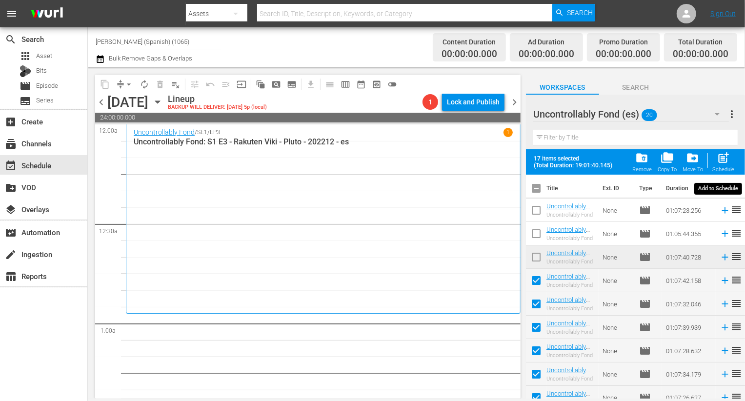
click at [723, 157] on span "post_add" at bounding box center [722, 157] width 13 height 13
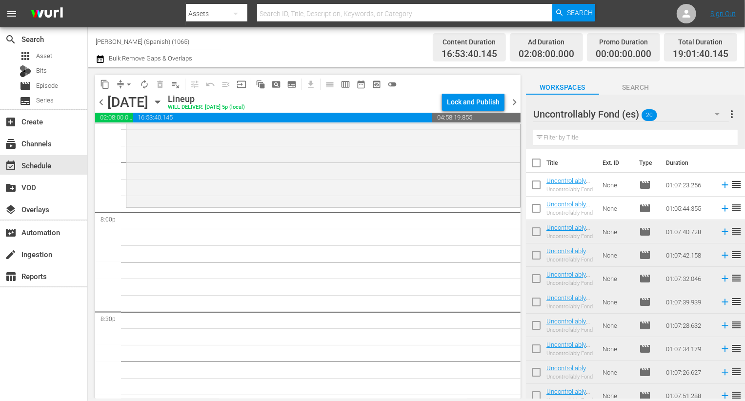
scroll to position [4012, 0]
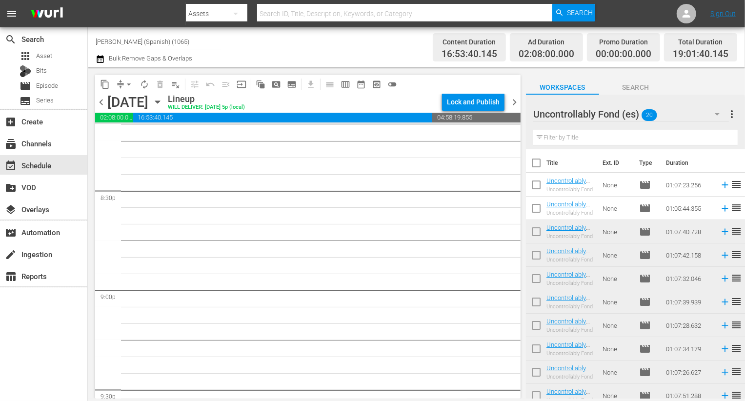
click at [539, 162] on input "checkbox" at bounding box center [536, 165] width 20 height 20
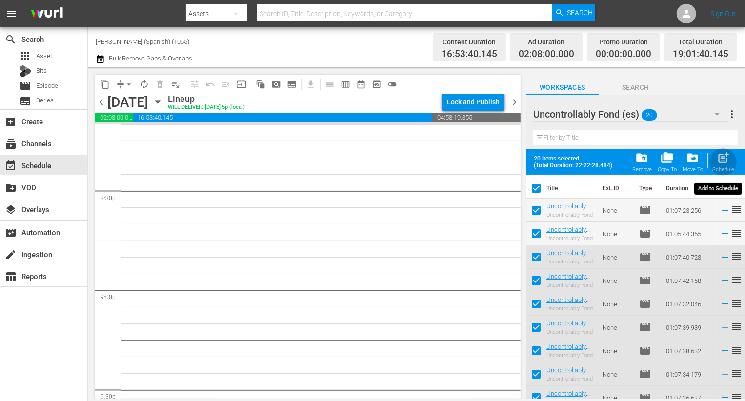
click at [726, 158] on span "post_add" at bounding box center [722, 157] width 13 height 13
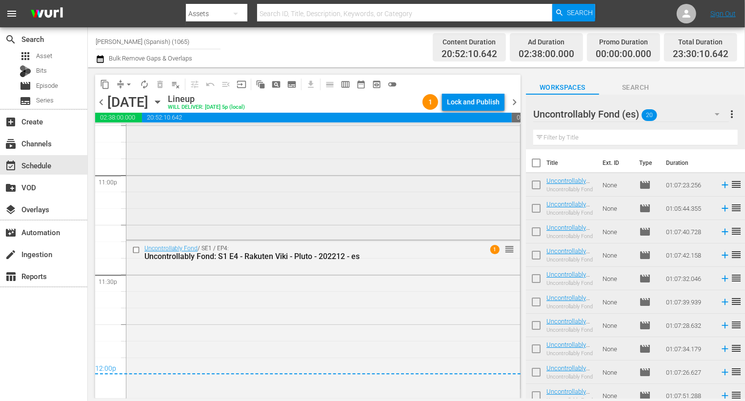
scroll to position [4591, 0]
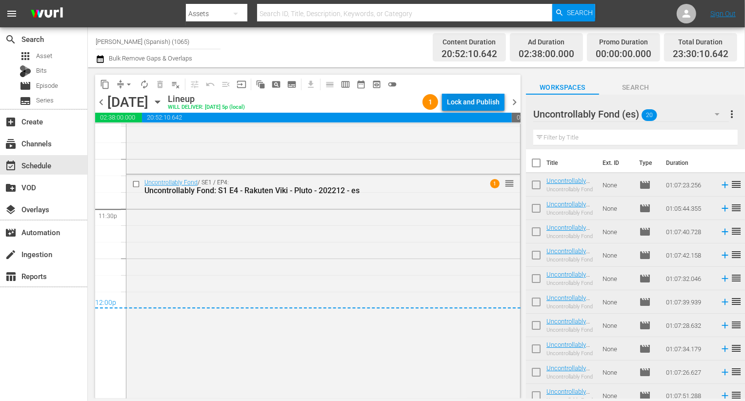
click at [490, 95] on div "Lock and Publish" at bounding box center [473, 102] width 53 height 18
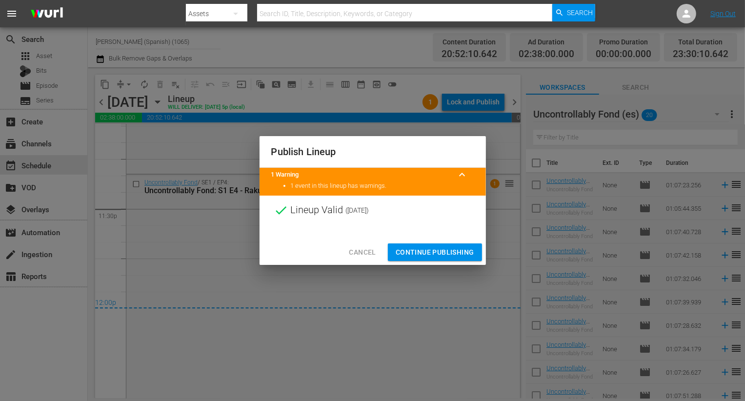
click at [443, 244] on button "Continue Publishing" at bounding box center [435, 252] width 94 height 18
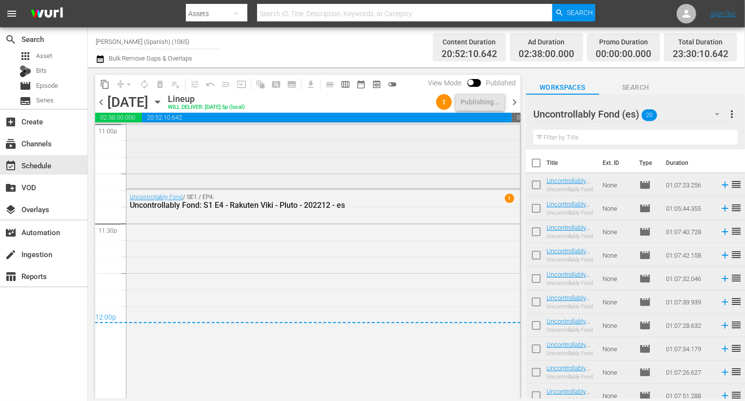
scroll to position [4575, 0]
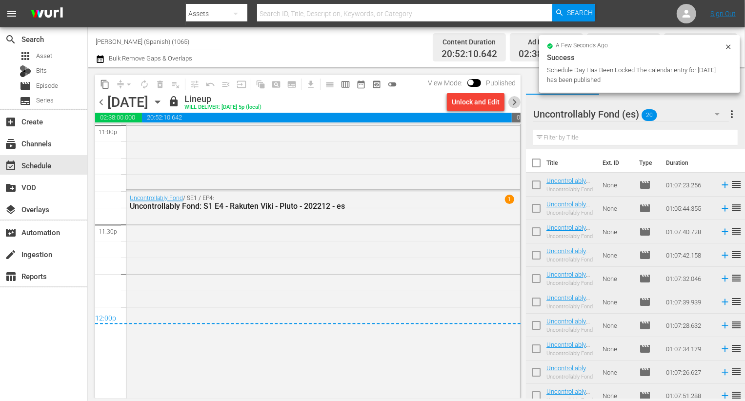
click at [519, 96] on span "chevron_right" at bounding box center [514, 102] width 12 height 12
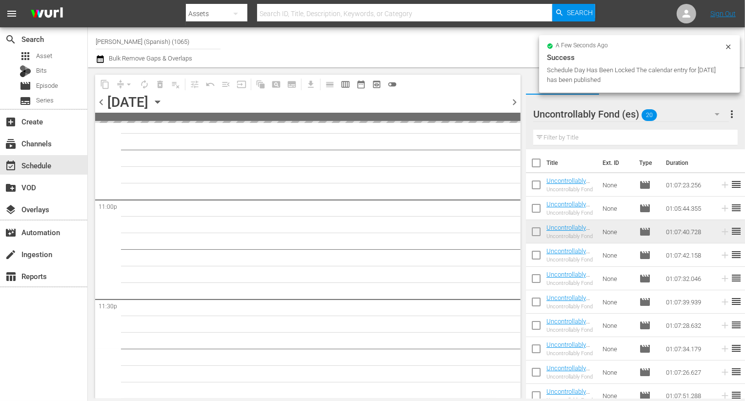
scroll to position [4499, 0]
click at [539, 160] on input "checkbox" at bounding box center [536, 165] width 20 height 20
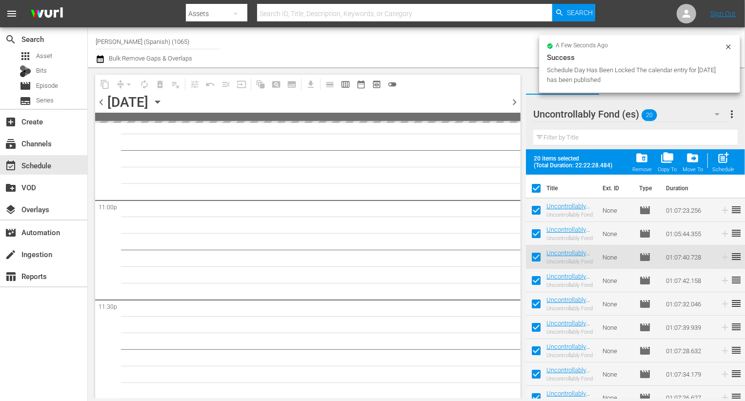
click at [541, 210] on input "checkbox" at bounding box center [536, 212] width 20 height 20
click at [541, 234] on input "checkbox" at bounding box center [536, 235] width 20 height 20
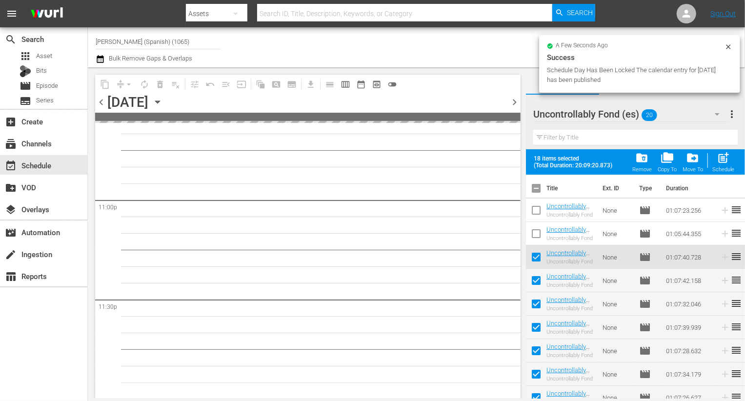
click at [540, 253] on input "checkbox" at bounding box center [536, 259] width 20 height 20
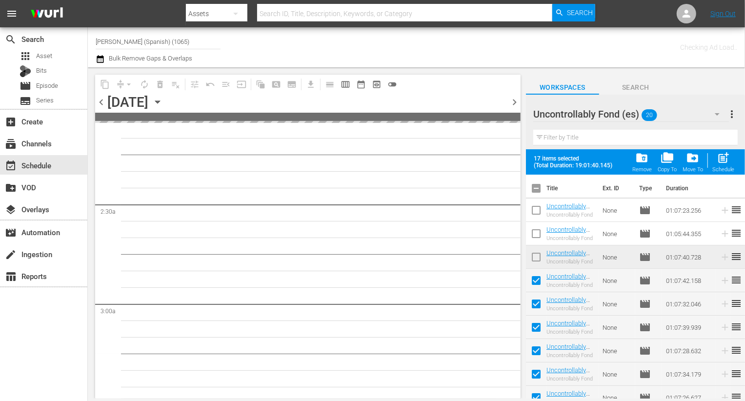
scroll to position [0, 0]
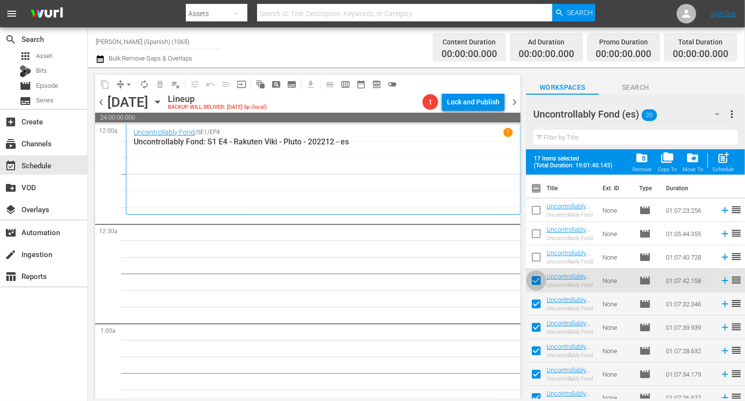
click at [535, 281] on input "checkbox" at bounding box center [536, 282] width 20 height 20
click at [725, 156] on span "post_add" at bounding box center [722, 157] width 13 height 13
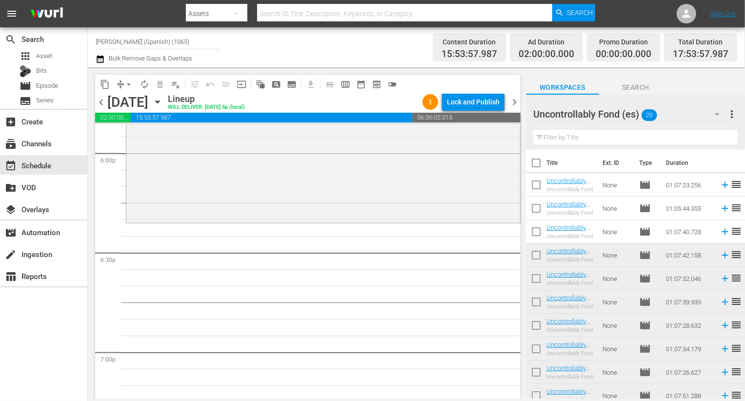
scroll to position [3591, 0]
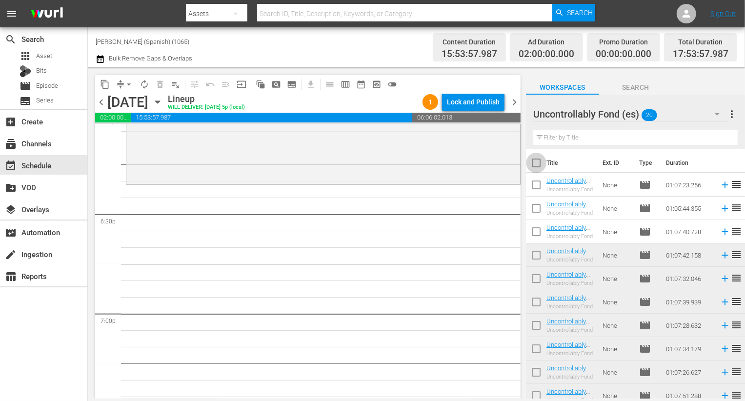
click at [531, 169] on input "checkbox" at bounding box center [536, 165] width 20 height 20
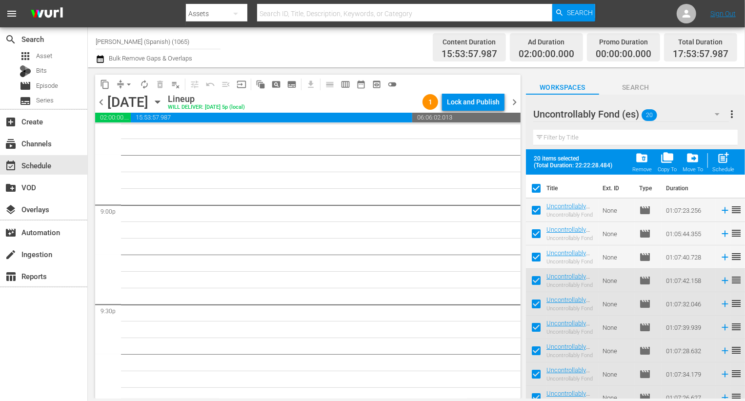
scroll to position [4173, 0]
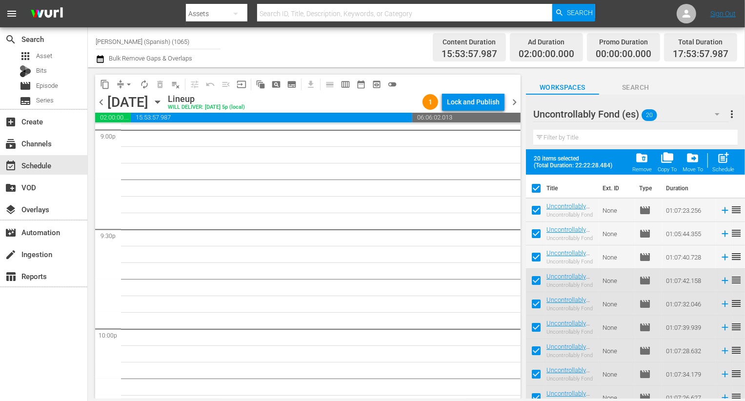
click at [725, 165] on div "post_add Schedule" at bounding box center [723, 161] width 22 height 21
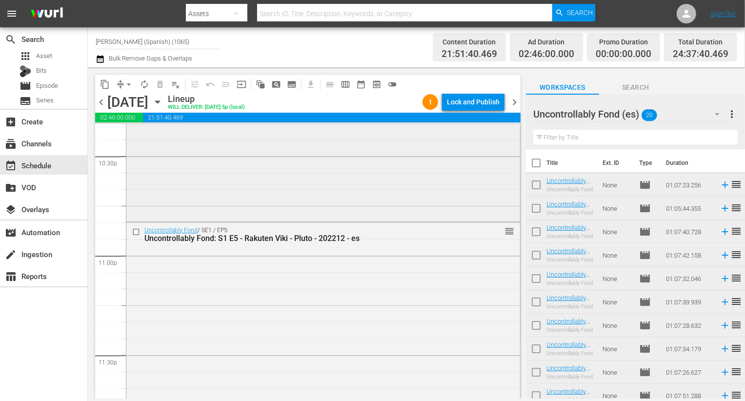
scroll to position [4716, 0]
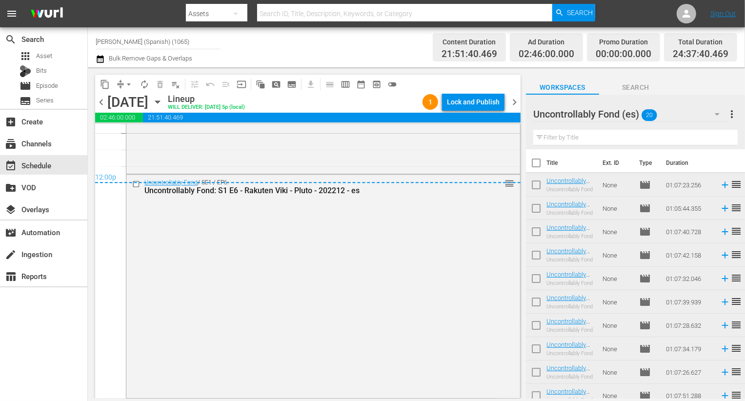
click at [488, 91] on div "content_copy compress arrow_drop_down autorenew_outlined delete_forever_outline…" at bounding box center [307, 84] width 425 height 19
click at [487, 107] on div "Lock and Publish" at bounding box center [473, 102] width 53 height 18
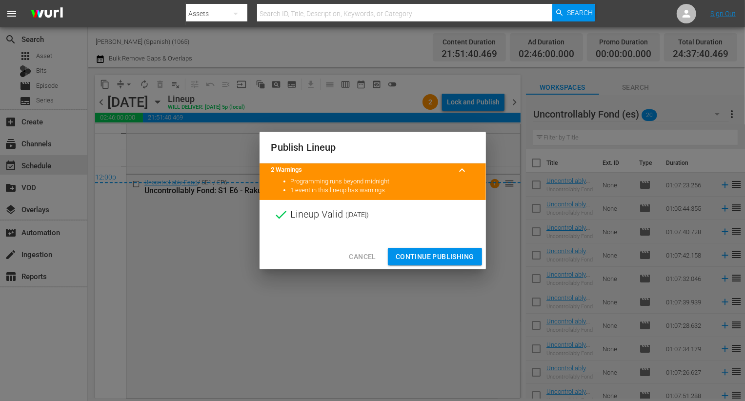
click at [434, 265] on div "Cancel Continue Publishing" at bounding box center [372, 257] width 226 height 26
click at [435, 258] on span "Continue Publishing" at bounding box center [434, 257] width 79 height 12
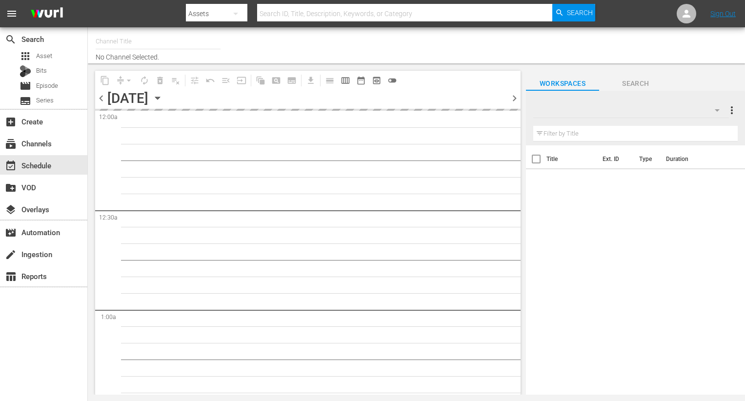
type input "[PERSON_NAME] (1027)"
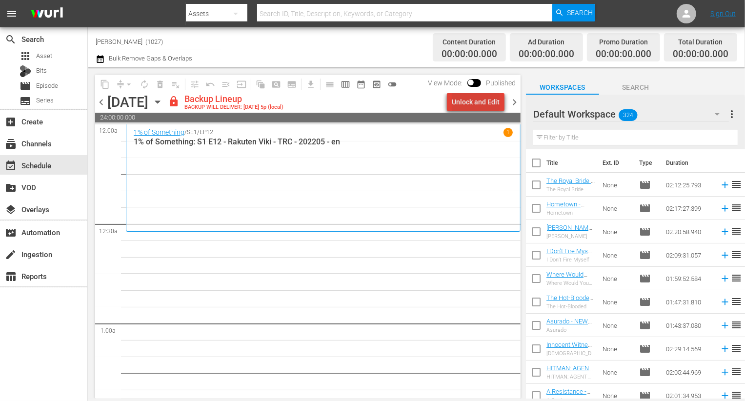
click at [480, 107] on div "Unlock and Edit" at bounding box center [476, 102] width 48 height 18
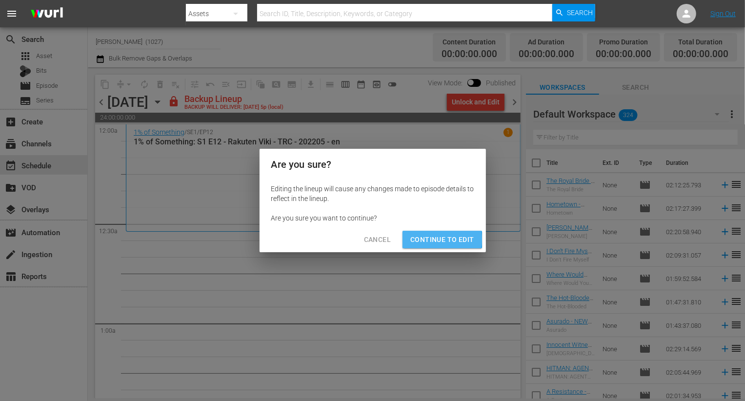
click at [429, 239] on span "Continue to Edit" at bounding box center [441, 240] width 63 height 12
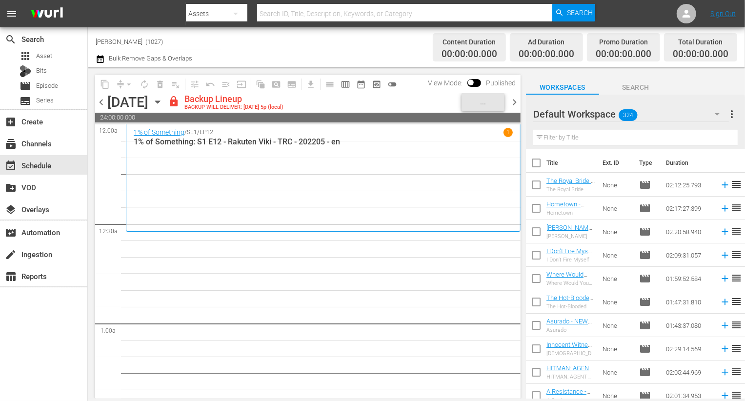
click at [709, 112] on button "button" at bounding box center [716, 113] width 23 height 23
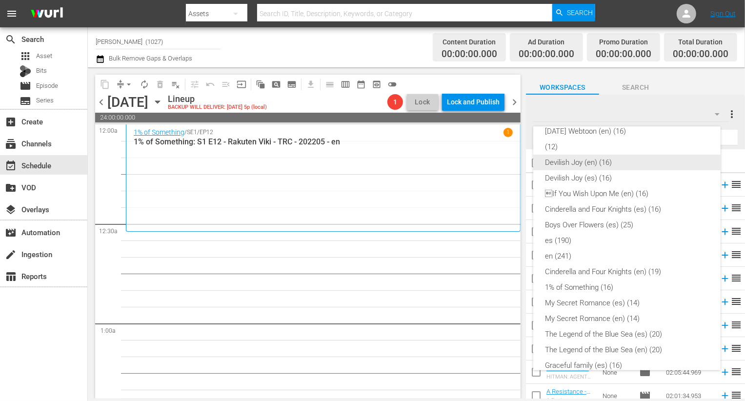
scroll to position [75, 0]
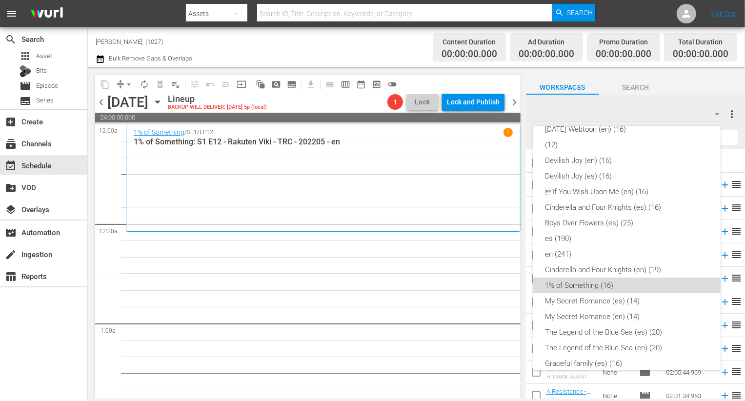
click at [631, 289] on div "1% of Something (16)" at bounding box center [627, 285] width 164 height 16
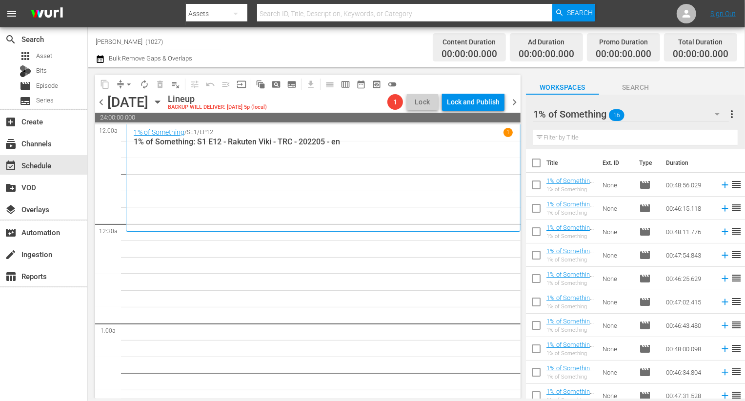
scroll to position [148, 0]
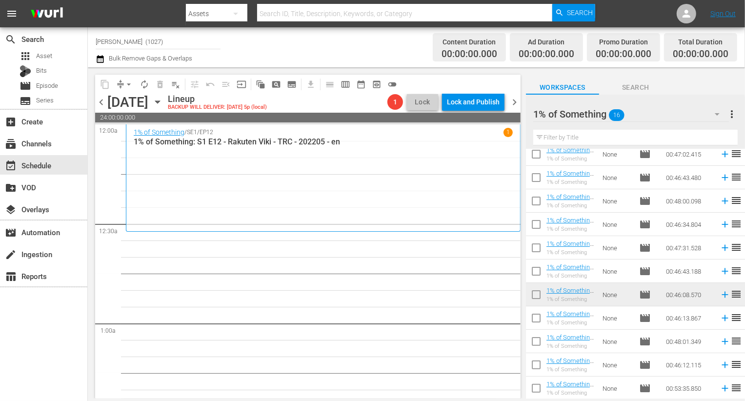
click at [532, 321] on input "checkbox" at bounding box center [536, 320] width 20 height 20
checkbox input "true"
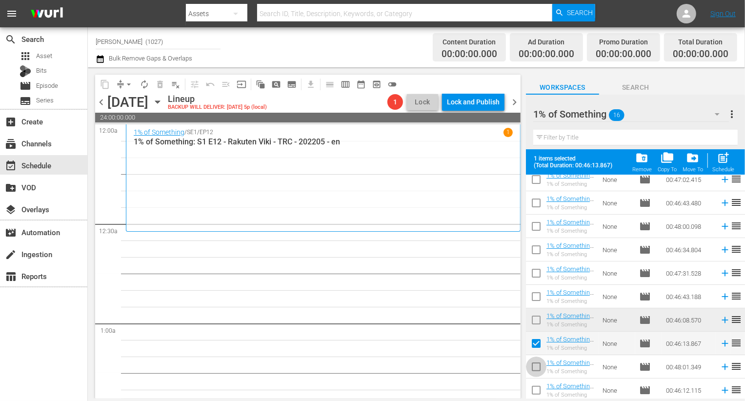
click at [533, 358] on span at bounding box center [536, 366] width 20 height 20
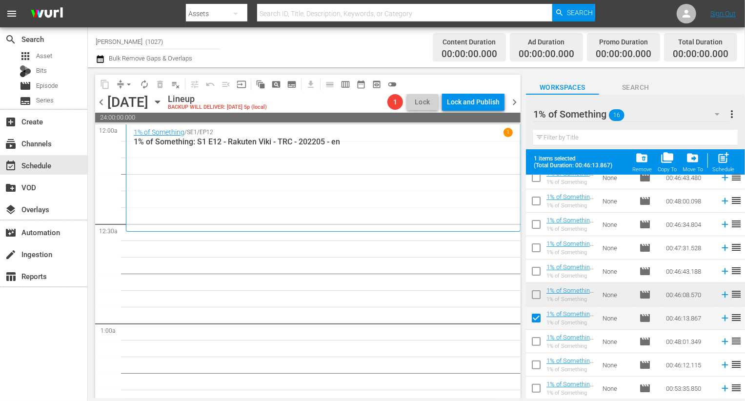
click at [533, 358] on input "checkbox" at bounding box center [536, 366] width 20 height 20
checkbox input "true"
click at [533, 348] on input "checkbox" at bounding box center [536, 343] width 20 height 20
checkbox input "true"
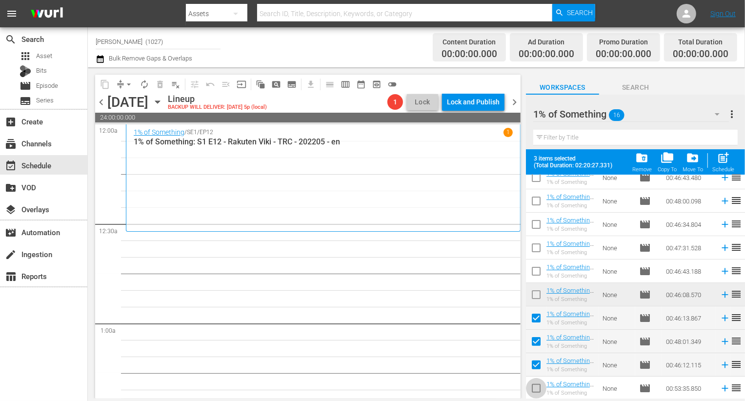
click at [532, 388] on input "checkbox" at bounding box center [536, 390] width 20 height 20
checkbox input "true"
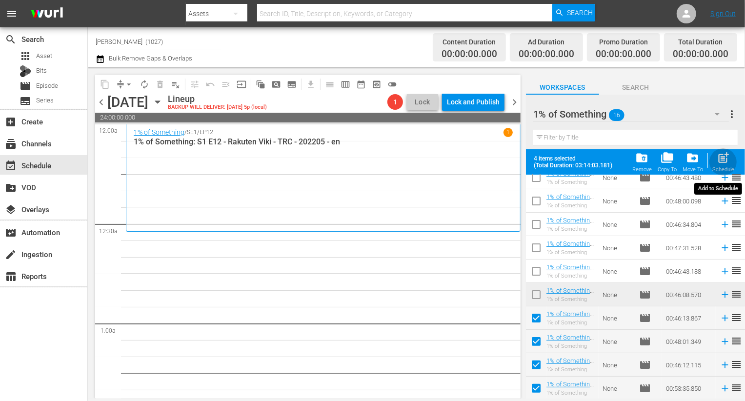
click at [718, 164] on span "post_add" at bounding box center [722, 157] width 13 height 13
checkbox input "false"
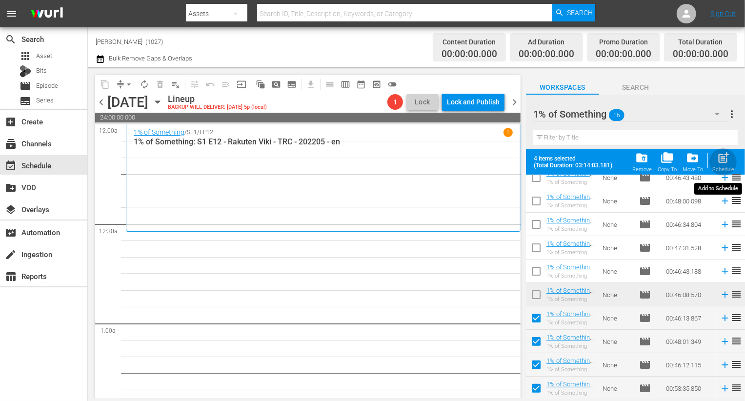
scroll to position [148, 0]
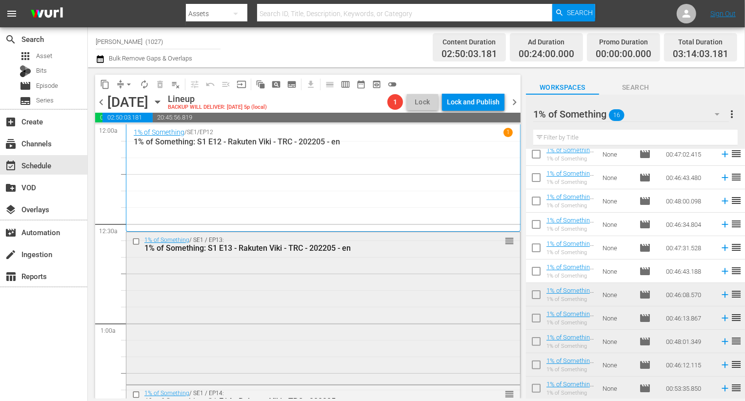
click at [257, 324] on div "1% of Something / SE1 / EP13: 1% of Something: S1 E13 - Rakuten Viki - TRC - 20…" at bounding box center [323, 307] width 394 height 150
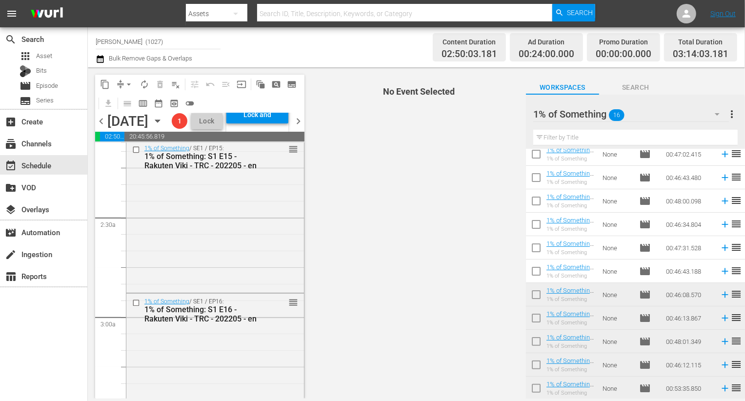
scroll to position [424, 0]
click at [713, 111] on icon "button" at bounding box center [717, 114] width 12 height 12
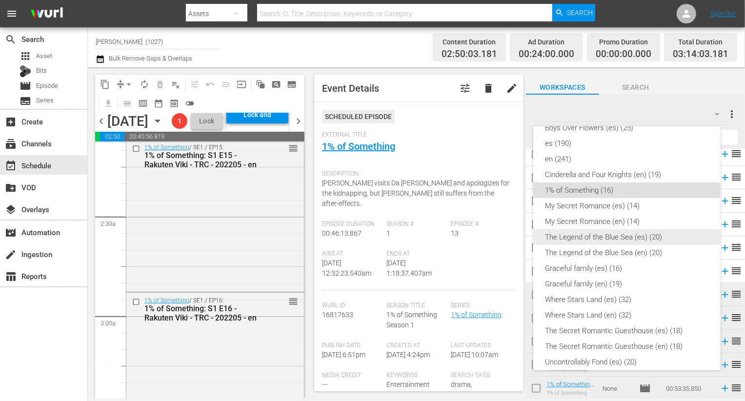
scroll to position [0, 0]
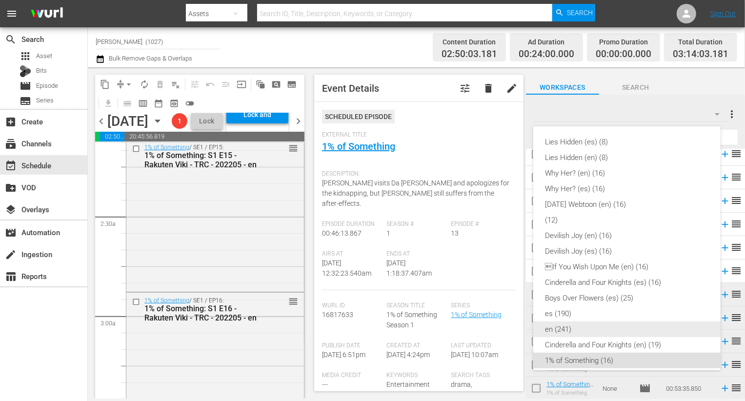
click at [583, 323] on div "en (241)" at bounding box center [627, 329] width 164 height 16
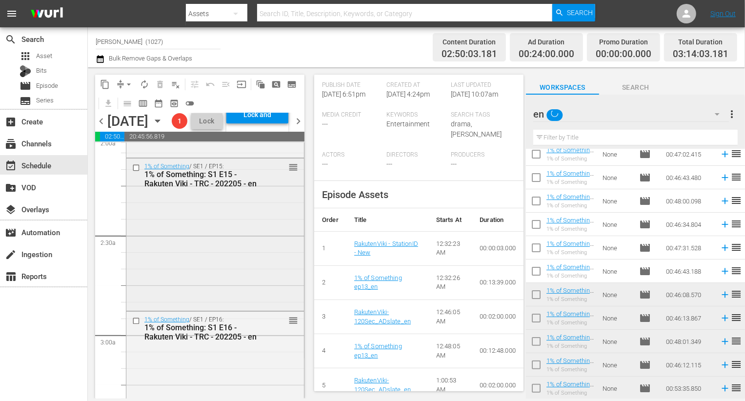
scroll to position [321, 0]
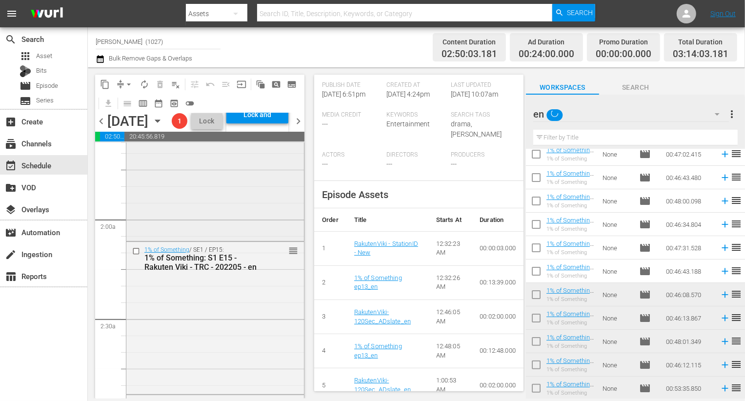
click at [207, 230] on div "1% of Something / SE1 / EP14: 1% of Something: S1 E14 - Rakuten Viki - TRC - 20…" at bounding box center [214, 161] width 177 height 157
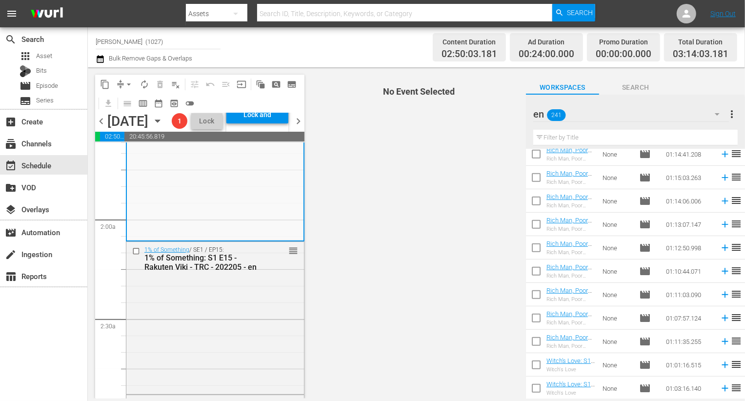
scroll to position [499, 0]
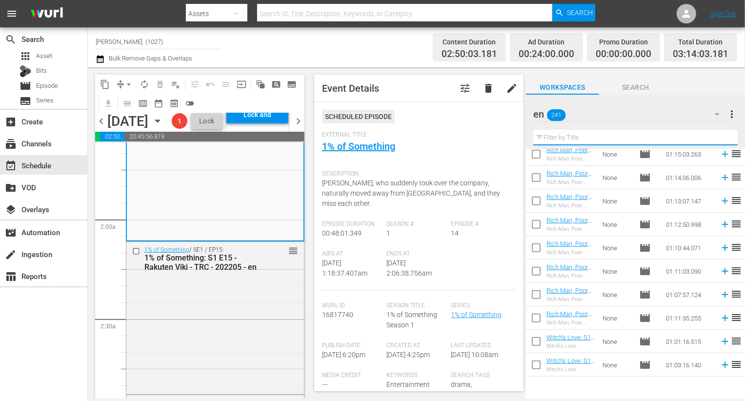
click at [625, 136] on input "text" at bounding box center [635, 138] width 204 height 16
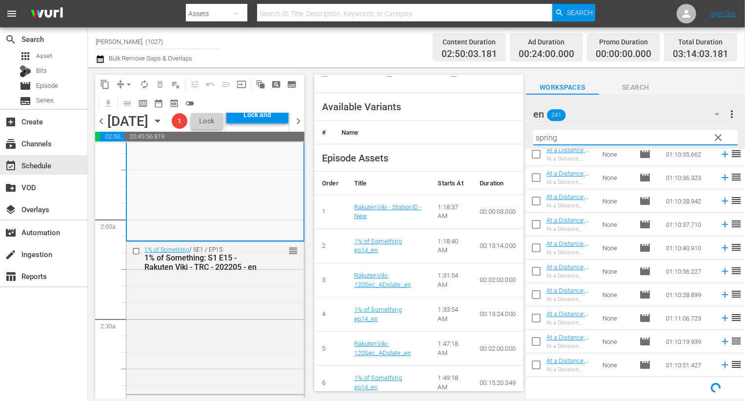
scroll to position [337, 0]
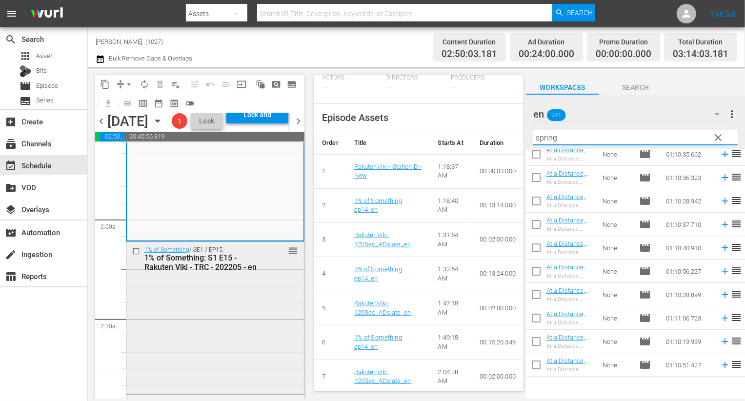
type input "spring"
click at [222, 336] on div "1% of Something / SE1 / EP15: 1% of Something: S1 E15 - Rakuten Viki - TRC - 20…" at bounding box center [214, 317] width 177 height 150
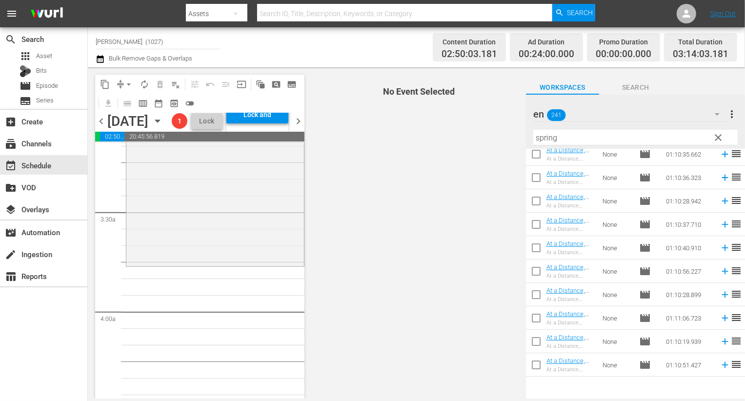
scroll to position [0, 0]
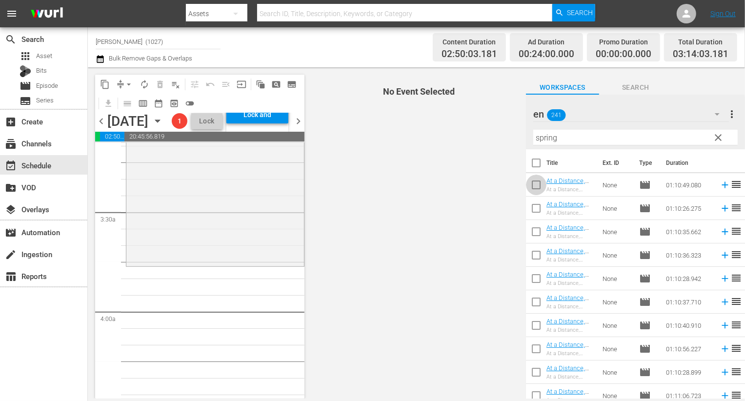
click at [538, 184] on input "checkbox" at bounding box center [536, 187] width 20 height 20
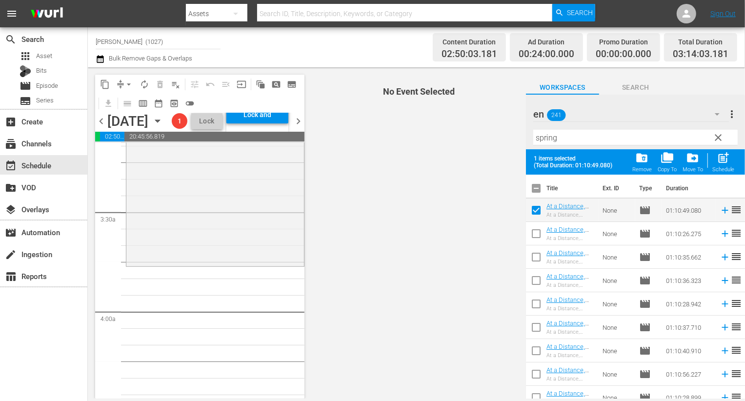
click at [537, 214] on input "checkbox" at bounding box center [536, 212] width 20 height 20
checkbox input "false"
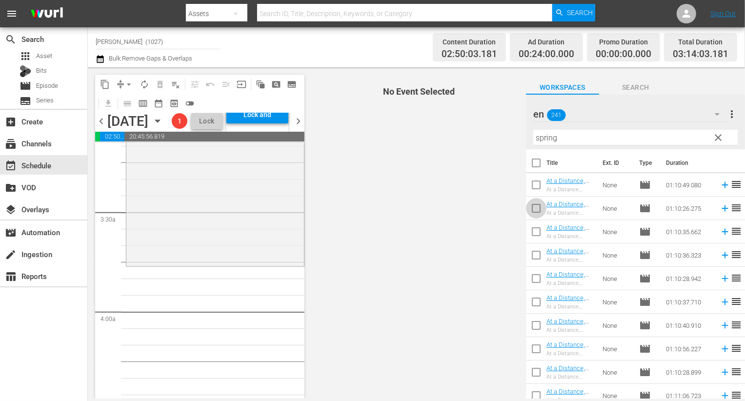
click at [535, 212] on input "checkbox" at bounding box center [536, 210] width 20 height 20
checkbox input "true"
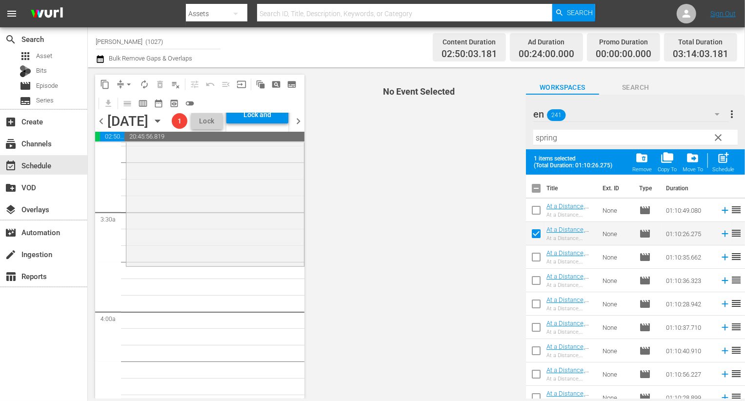
drag, startPoint x: 537, startPoint y: 211, endPoint x: 536, endPoint y: 227, distance: 16.2
click at [537, 211] on input "checkbox" at bounding box center [536, 212] width 20 height 20
checkbox input "true"
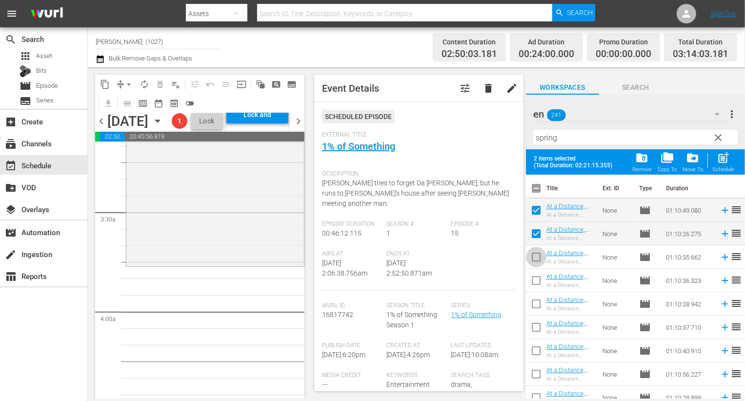
click at [534, 265] on input "checkbox" at bounding box center [536, 259] width 20 height 20
checkbox input "true"
click at [534, 291] on input "checkbox" at bounding box center [536, 282] width 20 height 20
checkbox input "true"
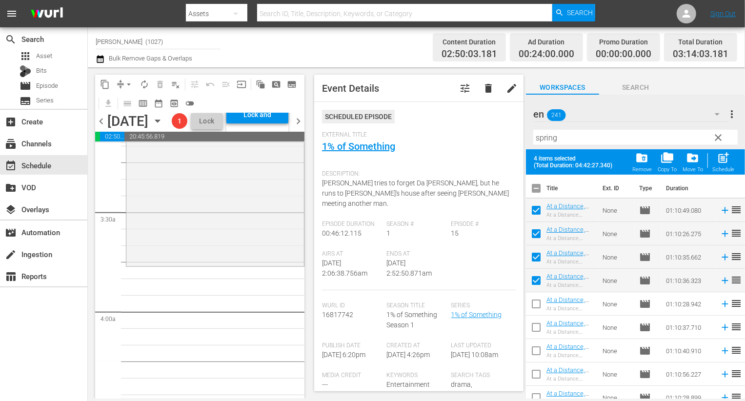
click at [534, 311] on input "checkbox" at bounding box center [536, 306] width 20 height 20
checkbox input "true"
click at [534, 331] on input "checkbox" at bounding box center [536, 329] width 20 height 20
checkbox input "true"
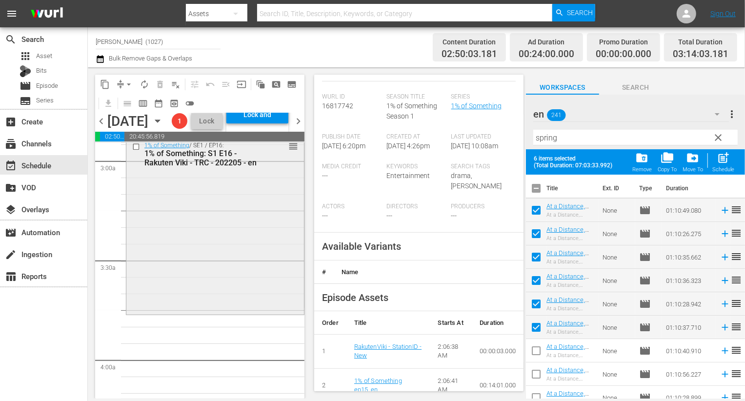
scroll to position [578, 0]
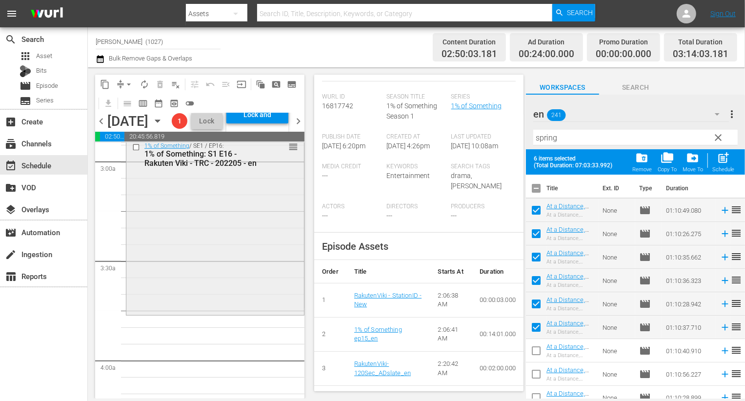
click at [227, 262] on div "1% of Something / SE1 / EP16: 1% of Something: S1 E16 - Rakuten Viki - TRC - 20…" at bounding box center [214, 225] width 177 height 175
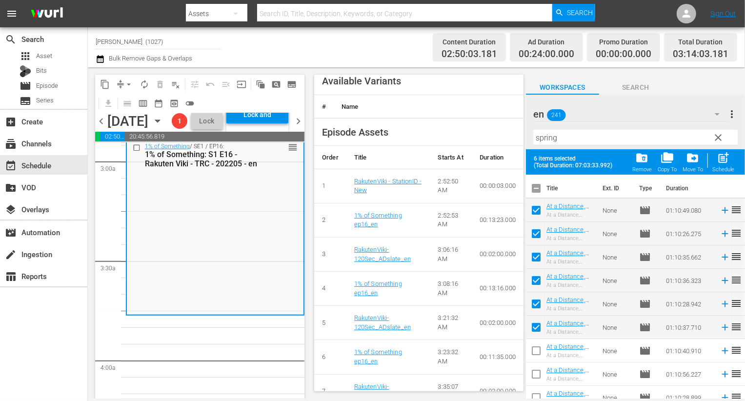
scroll to position [363, 0]
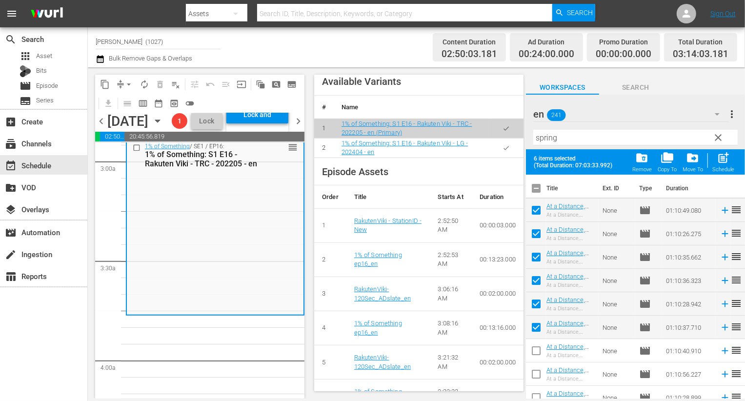
click at [503, 152] on icon "button" at bounding box center [505, 147] width 7 height 7
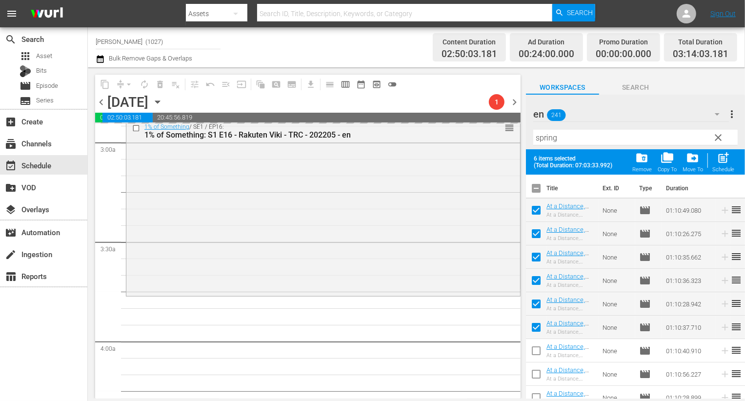
drag, startPoint x: 722, startPoint y: 139, endPoint x: 726, endPoint y: 191, distance: 51.8
click at [726, 192] on div "en 241 en more_vert clear Filter by Title spring 6 items selected (Total Durati…" at bounding box center [635, 249] width 219 height 309
click at [723, 160] on span "post_add" at bounding box center [722, 157] width 13 height 13
checkbox input "false"
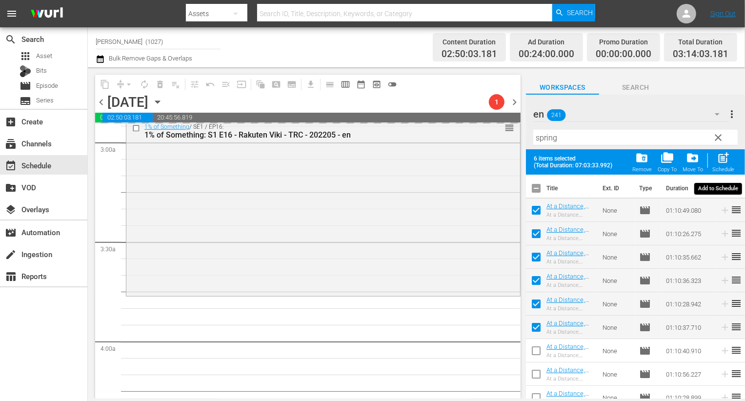
checkbox input "false"
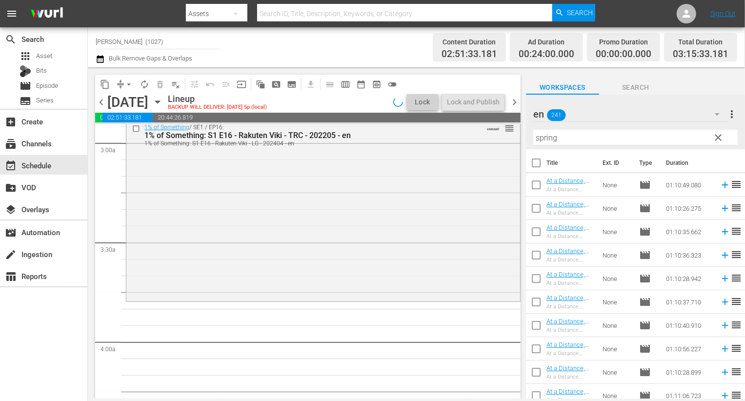
click at [615, 142] on input "spring" at bounding box center [635, 138] width 204 height 16
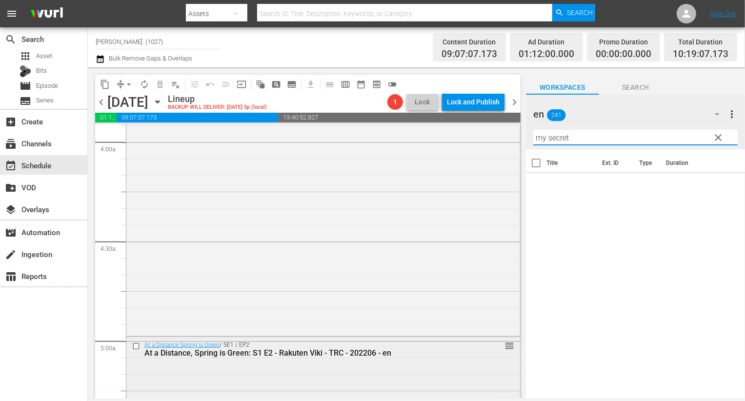
scroll to position [776, 0]
type input "my secret"
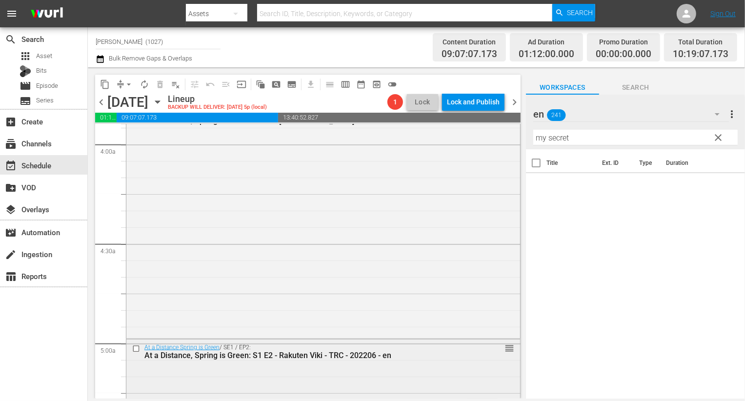
click at [321, 261] on div "At a Distance Spring is Green / SE1 / EP1: At a Distance, Spring is Green: S1 E…" at bounding box center [323, 221] width 394 height 232
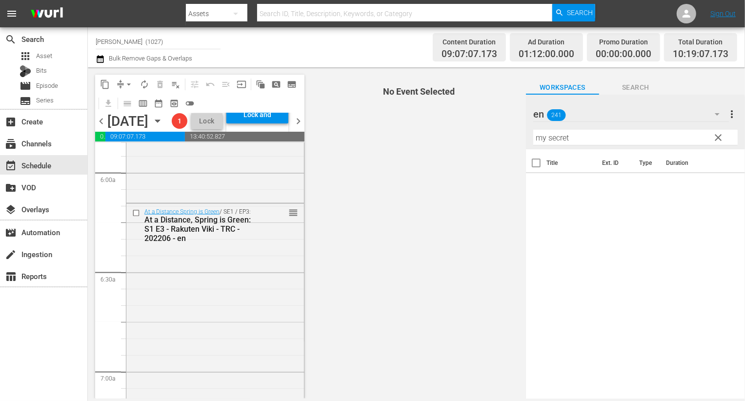
scroll to position [1185, 0]
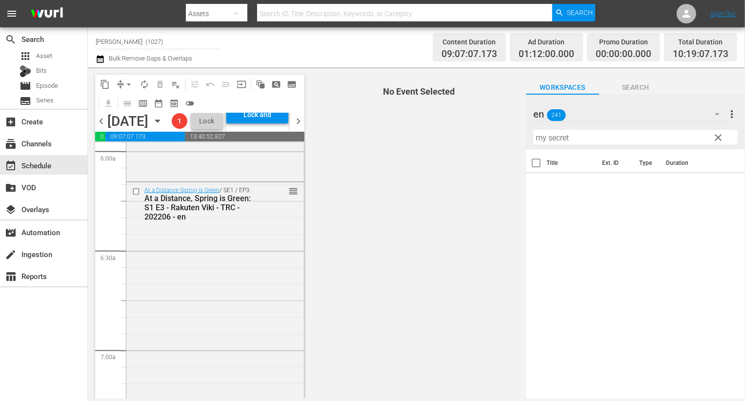
click at [725, 139] on button "clear" at bounding box center [717, 137] width 16 height 16
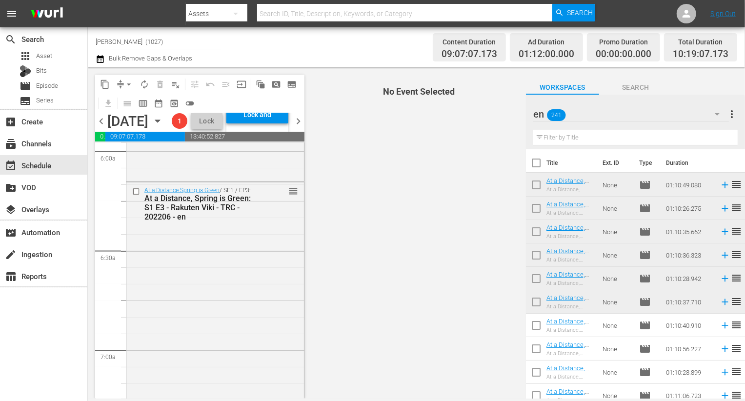
click at [707, 98] on div "en 241 en more_vert" at bounding box center [635, 110] width 204 height 31
click at [709, 111] on button "button" at bounding box center [716, 113] width 23 height 23
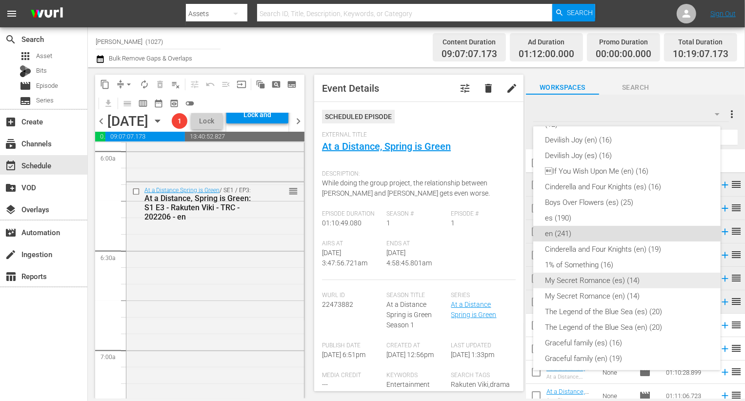
scroll to position [123, 0]
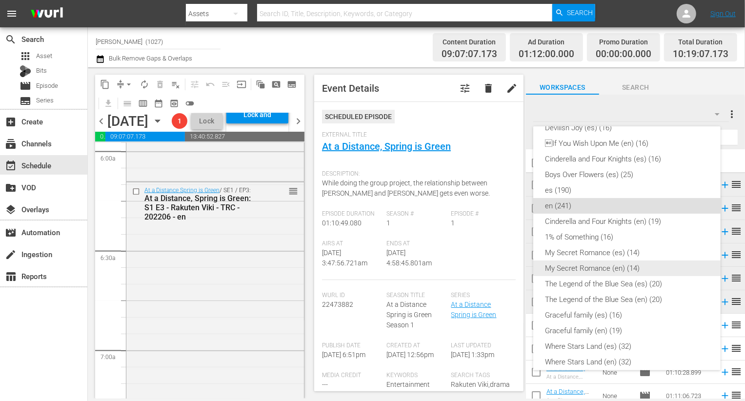
click at [624, 263] on div "My Secret Romance (en) (14)" at bounding box center [627, 268] width 164 height 16
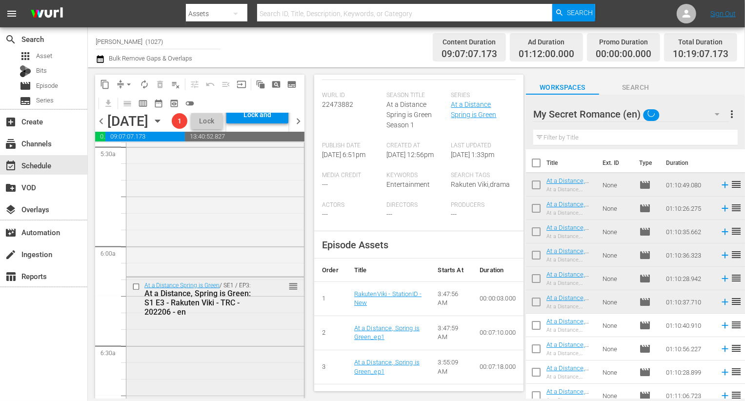
scroll to position [1048, 0]
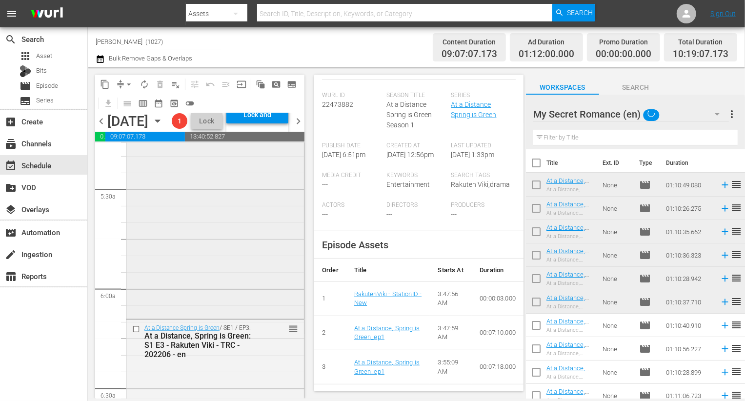
click at [236, 304] on div "At a Distance Spring is Green / SE1 / EP2: At a Distance, Spring is Green: S1 E…" at bounding box center [214, 201] width 177 height 231
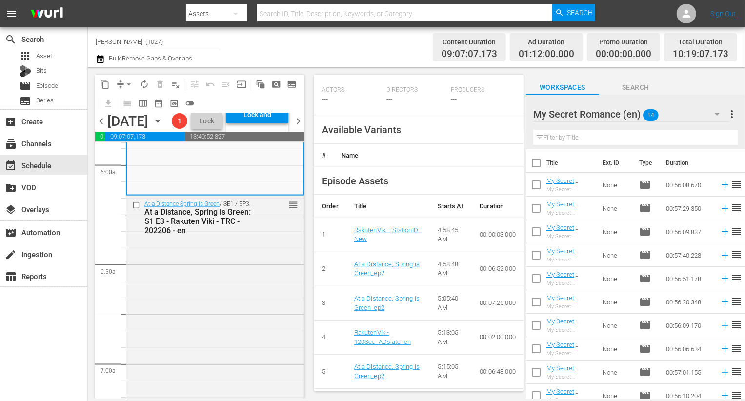
scroll to position [315, 0]
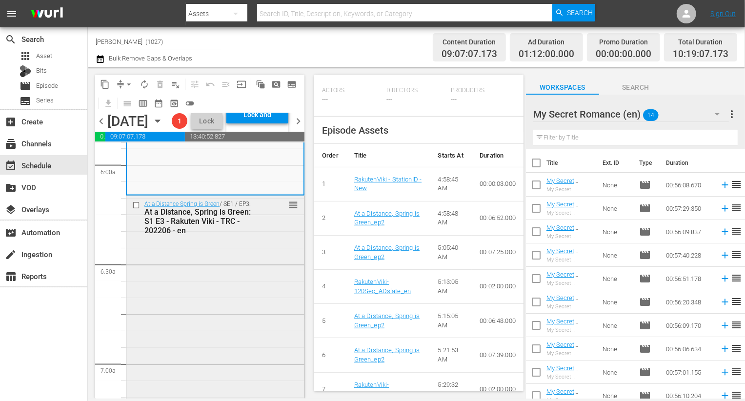
click at [239, 285] on div "At a Distance Spring is Green / SE1 / EP3: At a Distance, Spring is Green: S1 E…" at bounding box center [214, 311] width 177 height 231
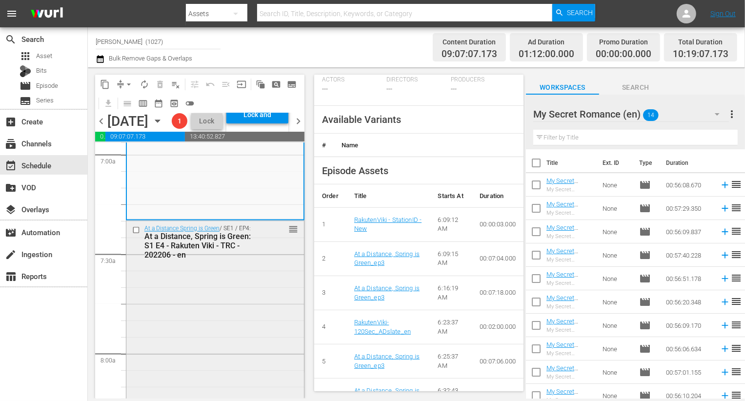
scroll to position [1380, 0]
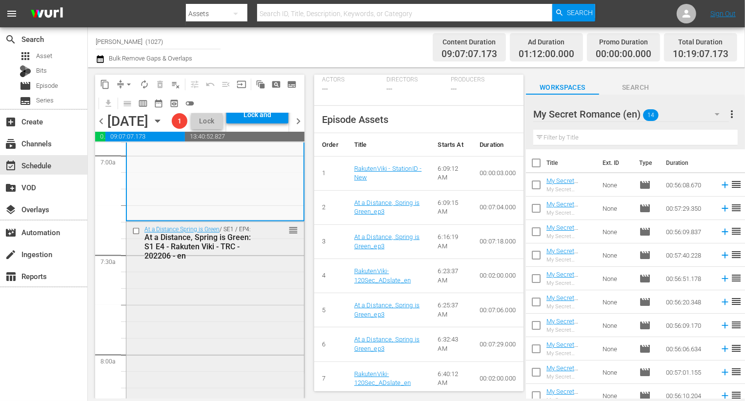
click at [198, 335] on div "At a Distance Spring is Green / SE1 / EP4: At a Distance, Spring is Green: S1 E…" at bounding box center [214, 337] width 177 height 231
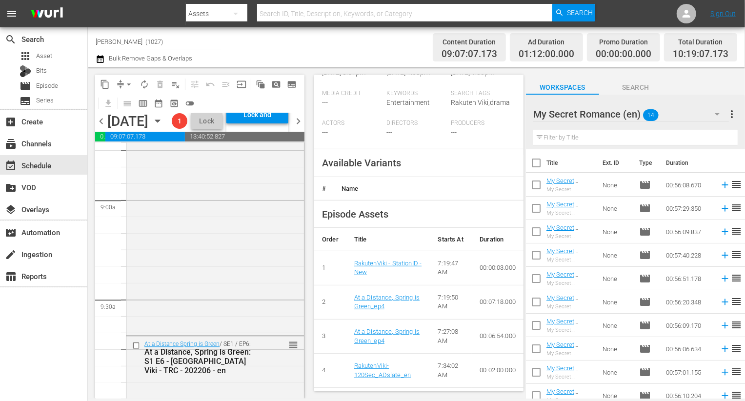
scroll to position [293, 0]
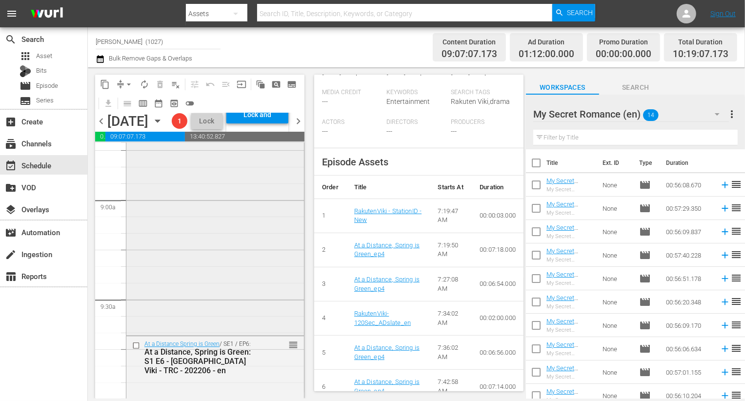
click at [185, 283] on div "At a Distance Spring is Green / SE1 / EP5: At a Distance, Spring is Green: S1 E…" at bounding box center [214, 217] width 177 height 231
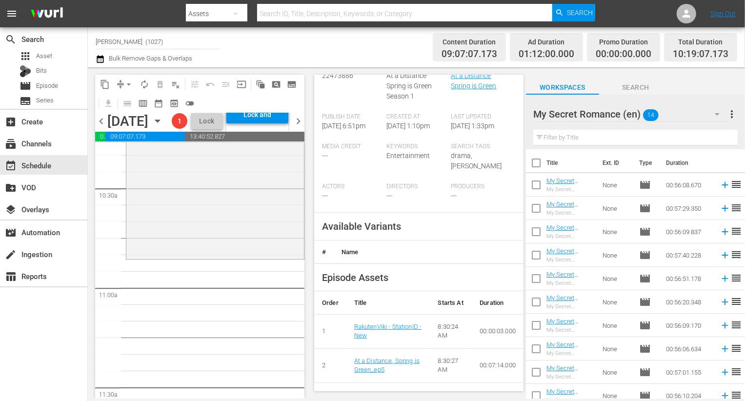
scroll to position [240, 0]
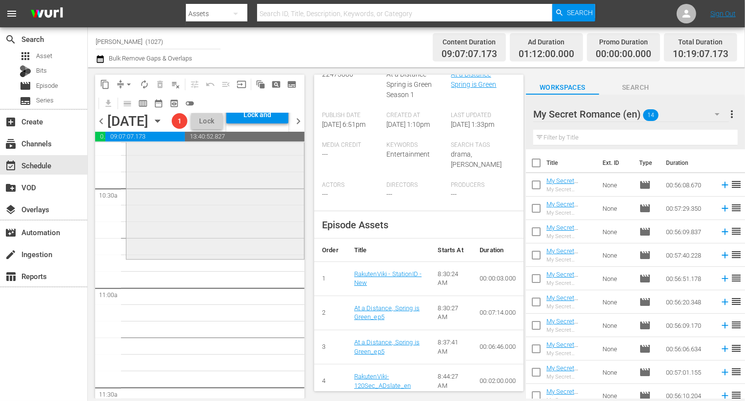
click at [271, 257] on div "At a Distance Spring is Green / SE1 / EP6: At a Distance, Spring is Green: S1 E…" at bounding box center [214, 141] width 177 height 231
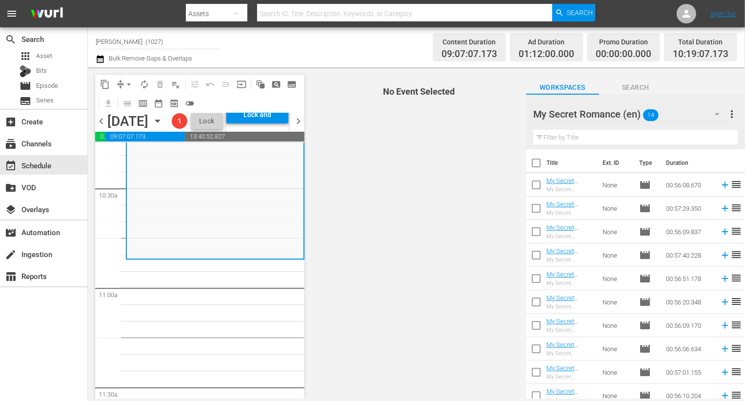
click at [531, 183] on input "checkbox" at bounding box center [536, 187] width 20 height 20
checkbox input "true"
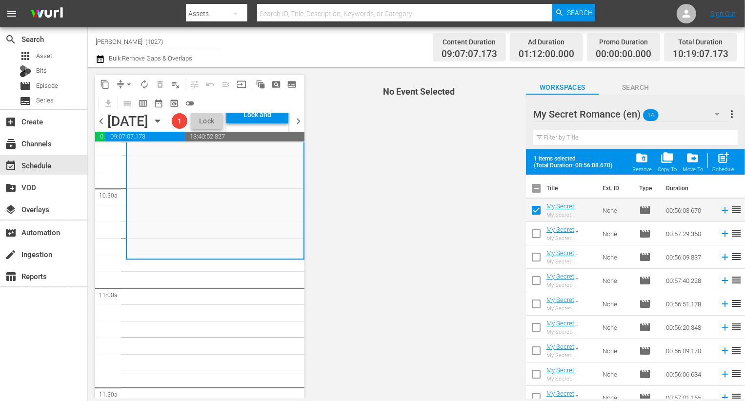
click at [536, 237] on input "checkbox" at bounding box center [536, 235] width 20 height 20
checkbox input "true"
click at [536, 256] on input "checkbox" at bounding box center [536, 259] width 20 height 20
checkbox input "true"
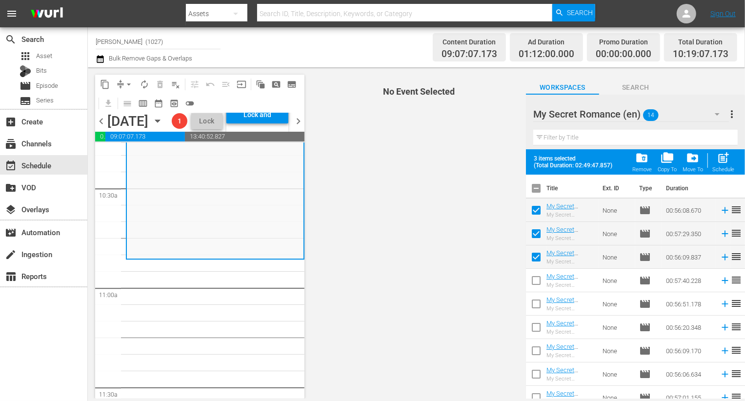
click at [536, 290] on input "checkbox" at bounding box center [536, 282] width 20 height 20
checkbox input "true"
click at [536, 312] on input "checkbox" at bounding box center [536, 306] width 20 height 20
checkbox input "true"
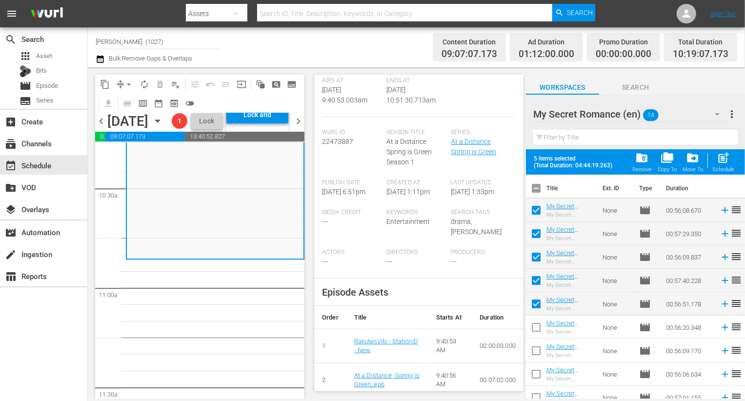
scroll to position [169, 0]
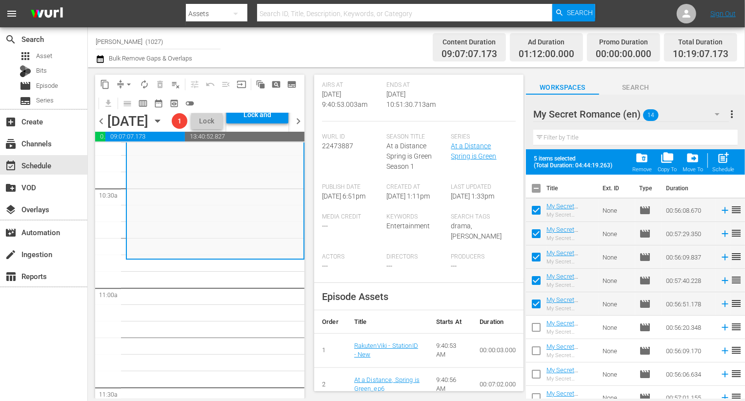
click at [729, 159] on span "post_add" at bounding box center [722, 157] width 13 height 13
checkbox input "false"
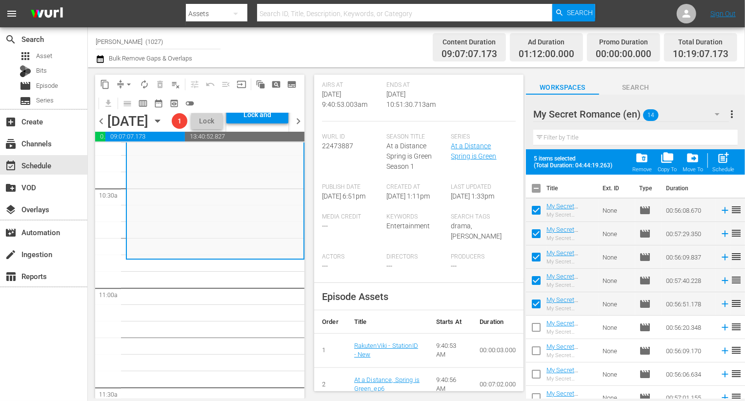
checkbox input "false"
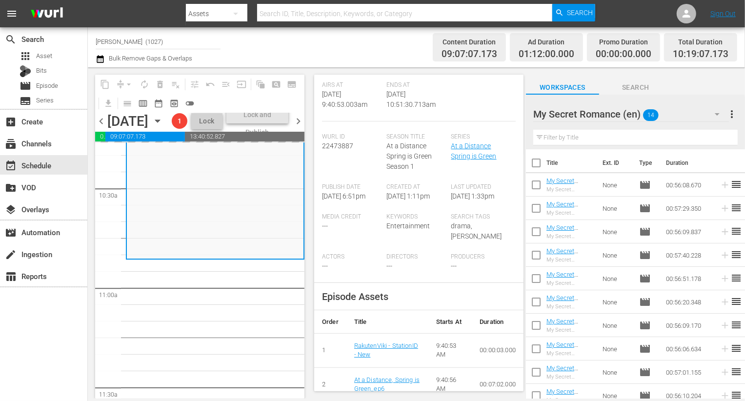
click at [686, 114] on div "My Secret Romance (en) 14" at bounding box center [631, 113] width 196 height 27
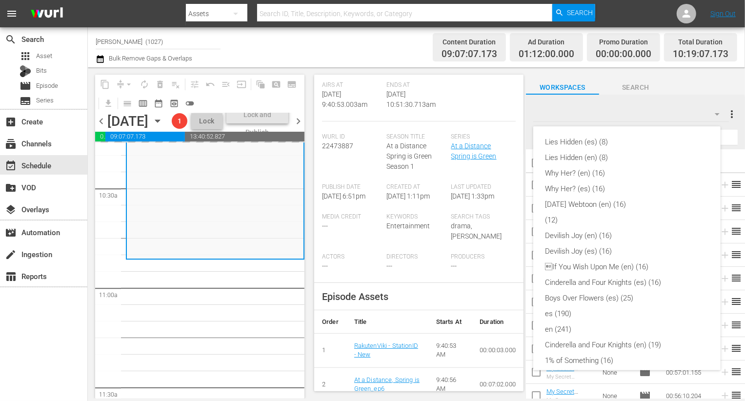
scroll to position [240, 0]
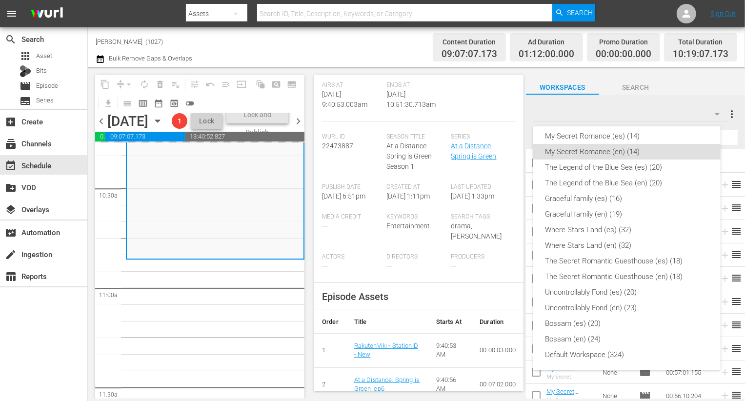
click at [686, 114] on div "Lies Hidden (es) (8) Lies Hidden (en) (8) Why Her? (en) (16) Why Her? (es) (16)…" at bounding box center [372, 200] width 745 height 401
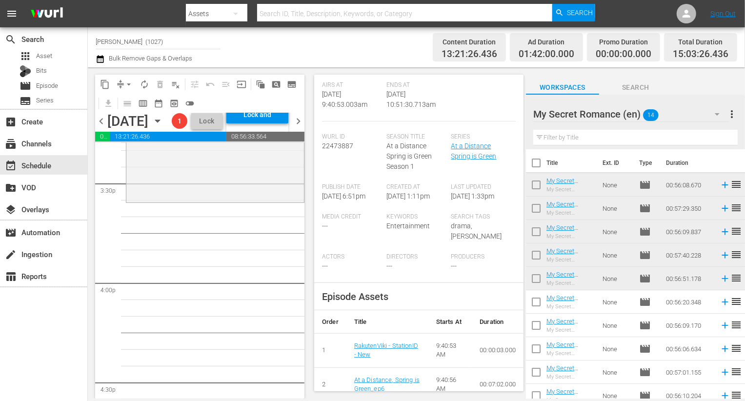
scroll to position [3046, 0]
click at [719, 301] on icon at bounding box center [724, 301] width 11 height 11
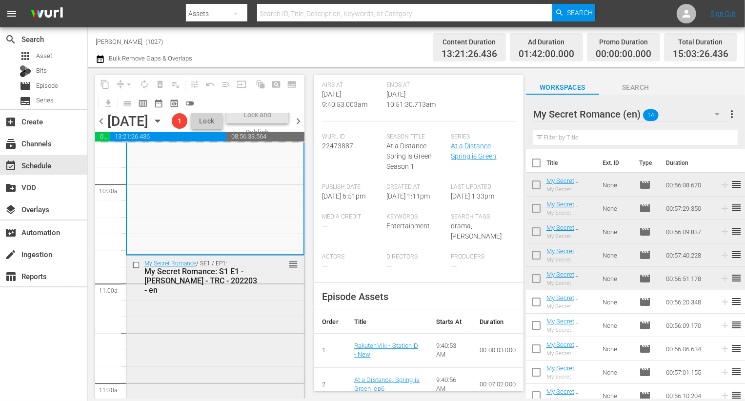
click at [182, 352] on div "My Secret Romance / SE1 / EP1: My Secret Romance: S1 E1 - [PERSON_NAME] - TRC -…" at bounding box center [214, 347] width 177 height 183
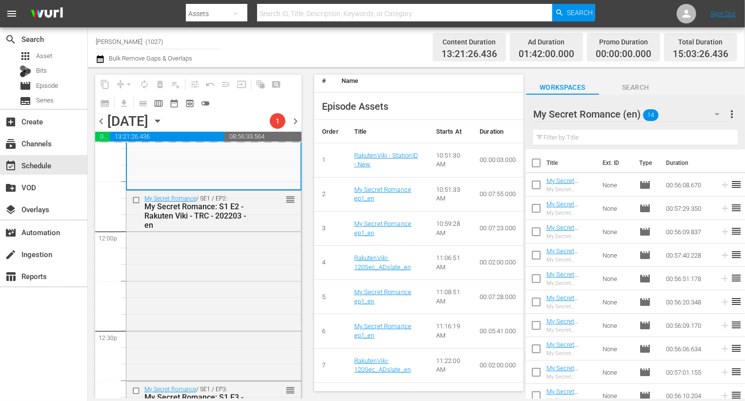
scroll to position [390, 0]
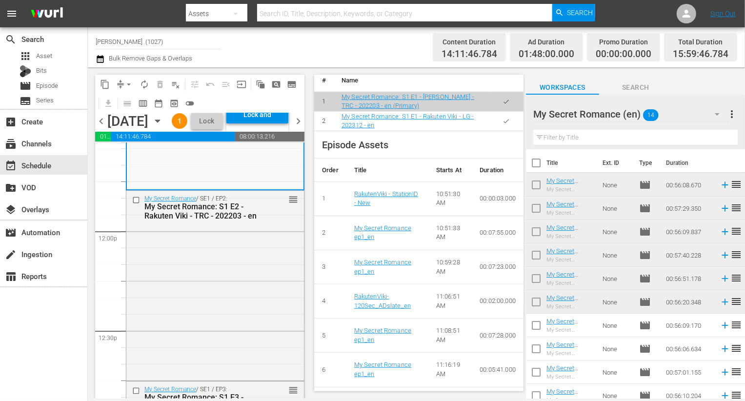
click at [501, 131] on button "button" at bounding box center [505, 121] width 19 height 19
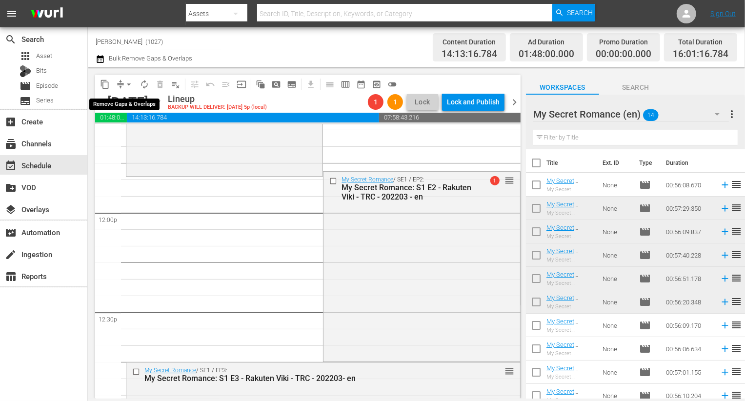
click at [122, 84] on button "arrow_drop_down" at bounding box center [129, 85] width 16 height 16
click at [132, 133] on li "Align to End of Previous Day" at bounding box center [129, 136] width 102 height 16
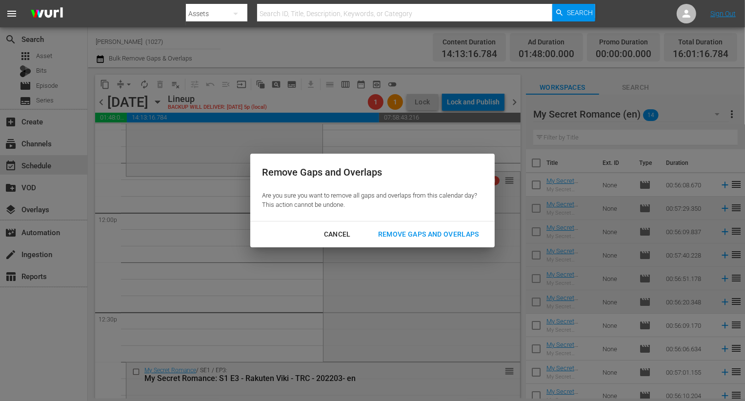
click at [428, 233] on div "Remove Gaps and Overlaps" at bounding box center [428, 234] width 117 height 12
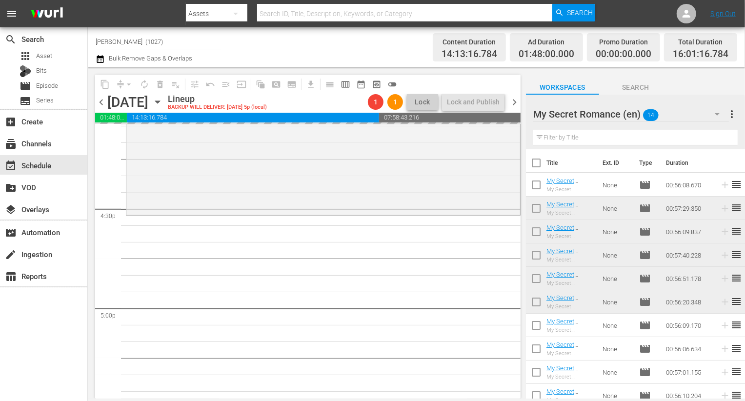
scroll to position [3306, 0]
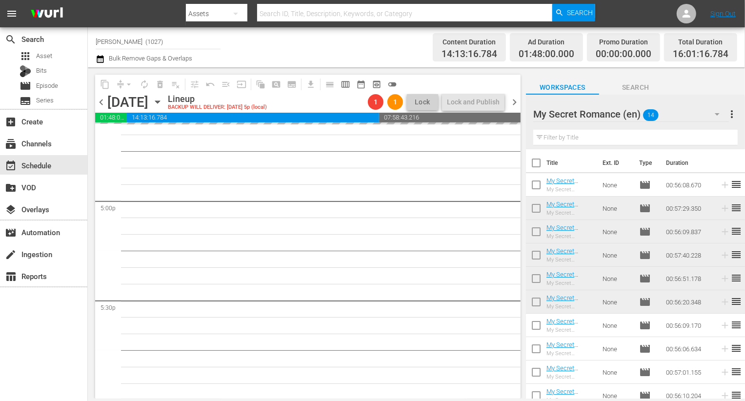
click at [682, 116] on div "My Secret Romance (en) 14" at bounding box center [631, 113] width 196 height 27
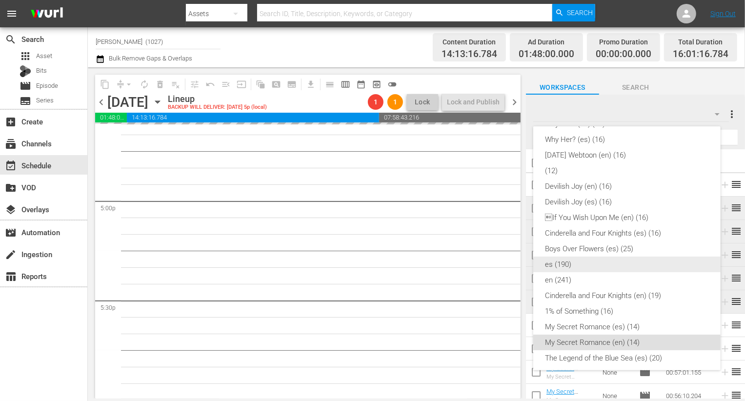
scroll to position [50, 0]
click at [600, 275] on div "en (241)" at bounding box center [627, 280] width 164 height 16
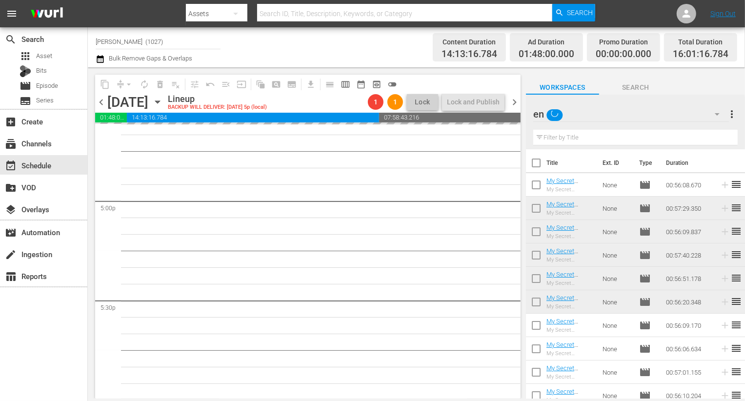
click at [600, 275] on div "Lies Hidden (es) (8) Lies Hidden (en) (8) Why Her? (en) (16) Why Her? (es) (16)…" at bounding box center [372, 200] width 745 height 401
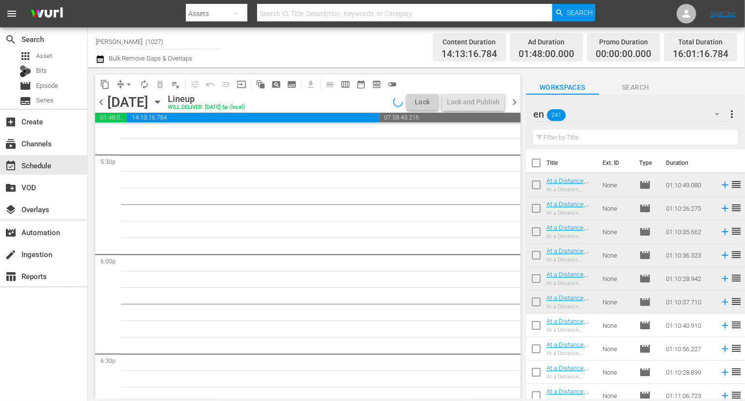
scroll to position [3534, 0]
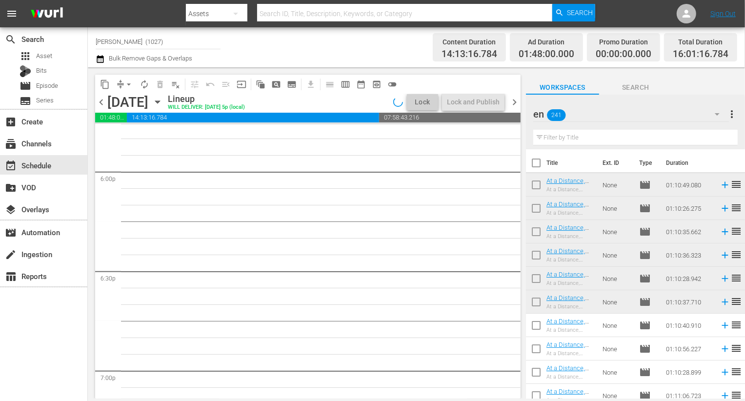
click at [594, 135] on input "text" at bounding box center [635, 138] width 204 height 16
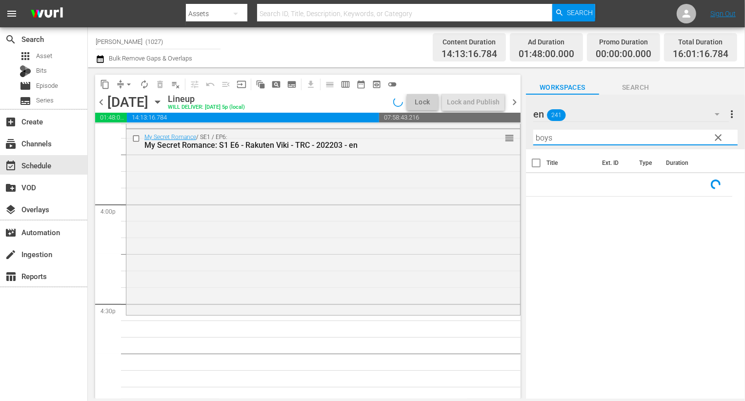
scroll to position [3091, 0]
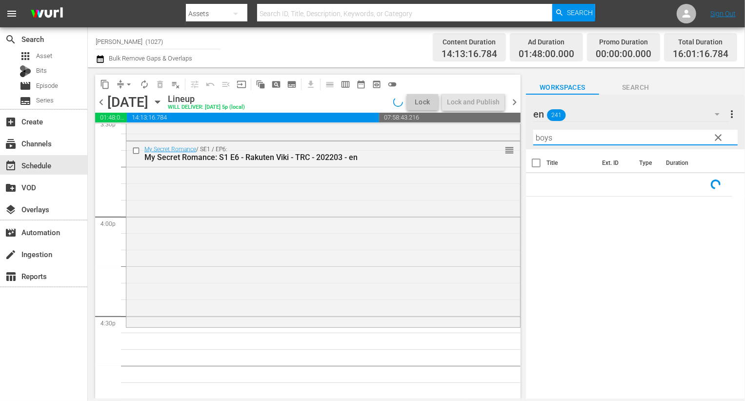
type input "boys"
click at [432, 187] on div "My Secret Romance / SE1 / EP6: My Secret Romance: S1 E6 - Rakuten Viki - TRC - …" at bounding box center [323, 233] width 394 height 184
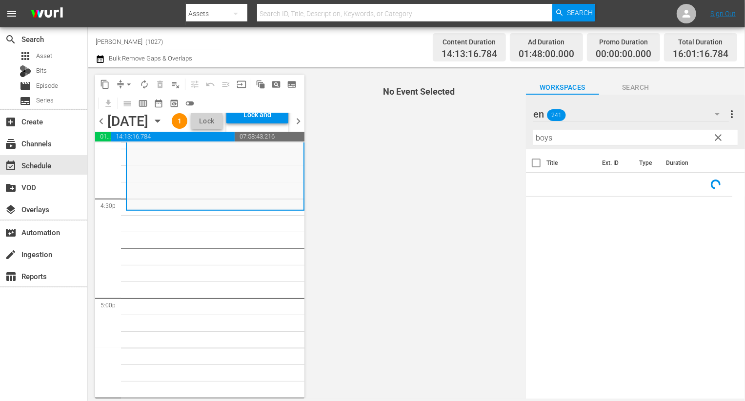
scroll to position [3230, 0]
click at [719, 141] on span "clear" at bounding box center [718, 138] width 12 height 12
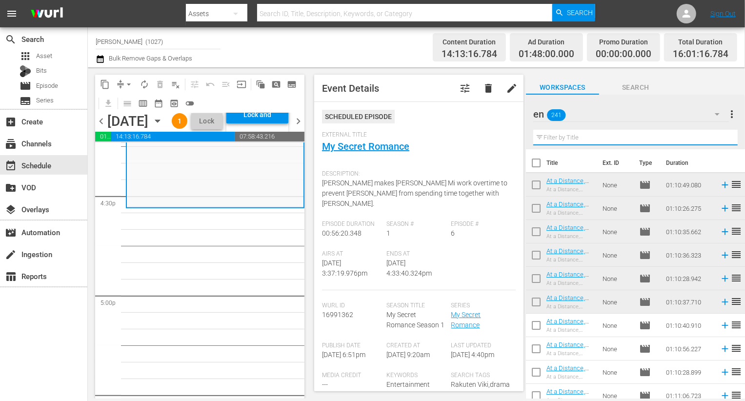
click at [677, 141] on input "text" at bounding box center [635, 138] width 204 height 16
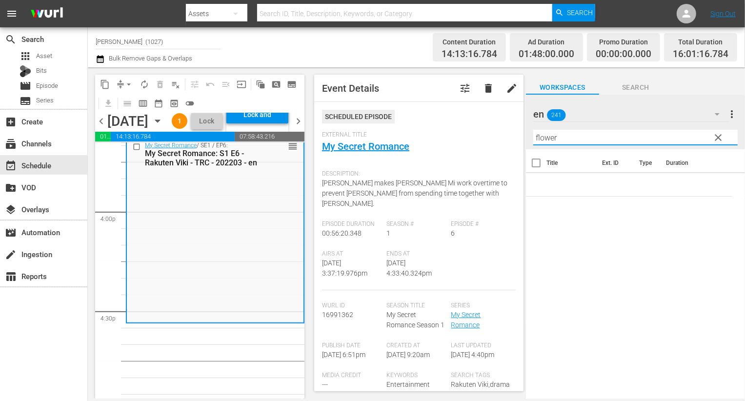
scroll to position [3099, 0]
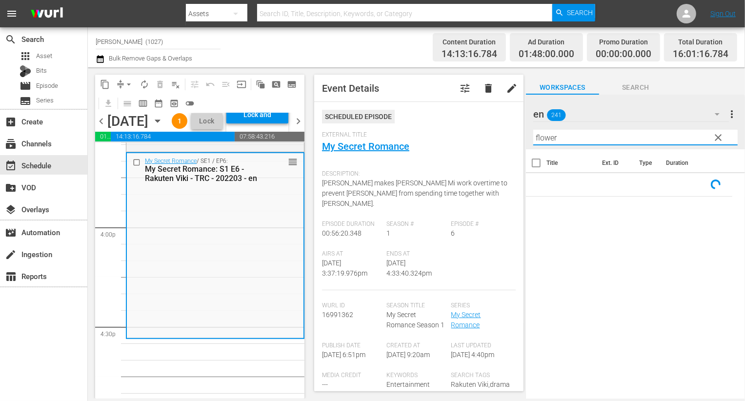
type input "flower"
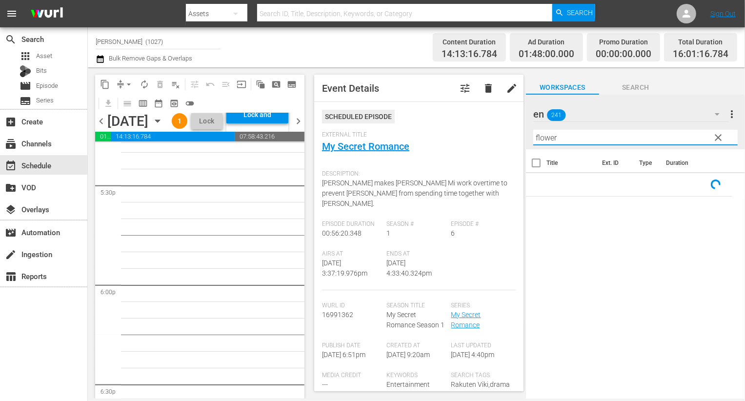
scroll to position [3441, 0]
click at [719, 136] on span "clear" at bounding box center [718, 138] width 12 height 12
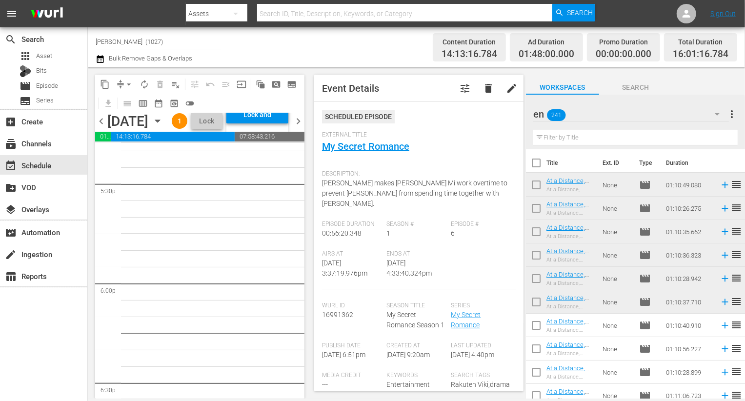
click at [697, 137] on input "text" at bounding box center [635, 138] width 204 height 16
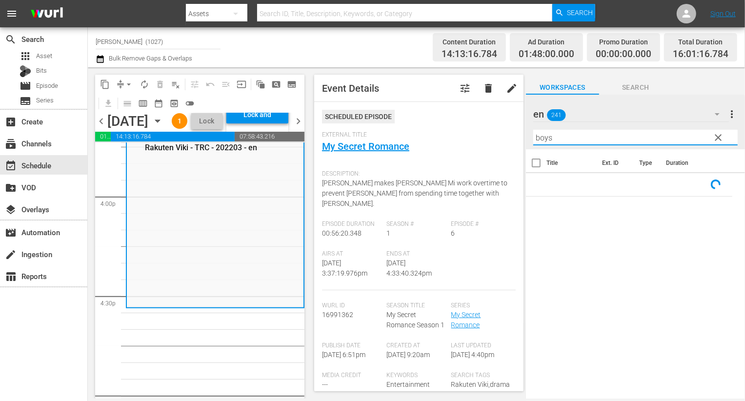
scroll to position [3157, 0]
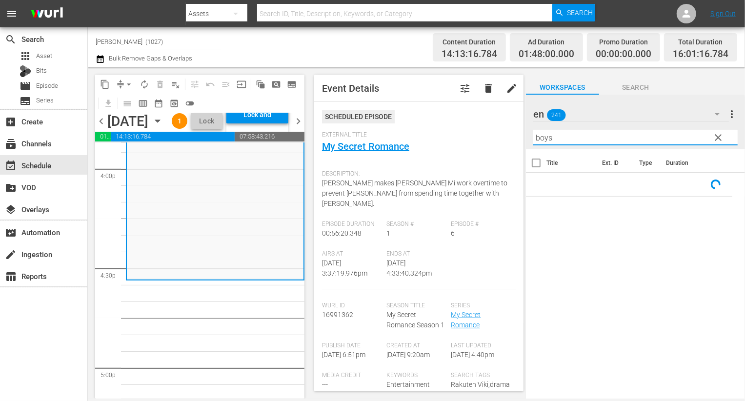
type input "boys"
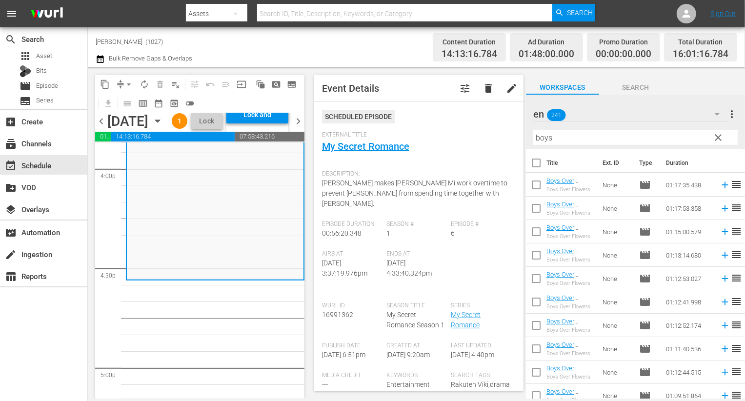
click at [537, 197] on td at bounding box center [536, 208] width 20 height 23
drag, startPoint x: 537, startPoint y: 189, endPoint x: 537, endPoint y: 206, distance: 17.1
click at [537, 189] on input "checkbox" at bounding box center [536, 187] width 20 height 20
checkbox input "true"
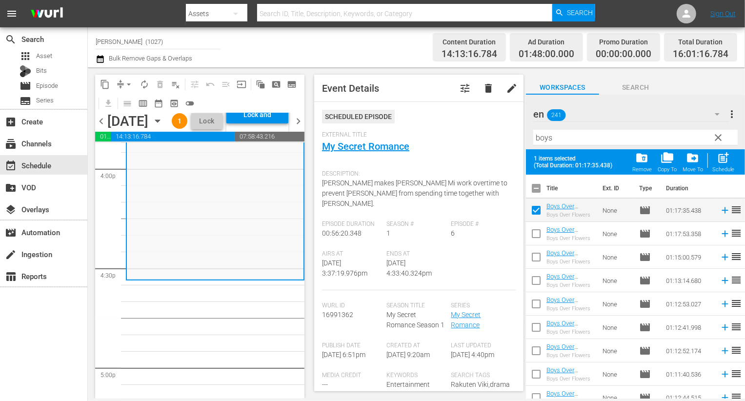
click at [536, 234] on input "checkbox" at bounding box center [536, 235] width 20 height 20
checkbox input "true"
click at [536, 253] on input "checkbox" at bounding box center [536, 259] width 20 height 20
checkbox input "true"
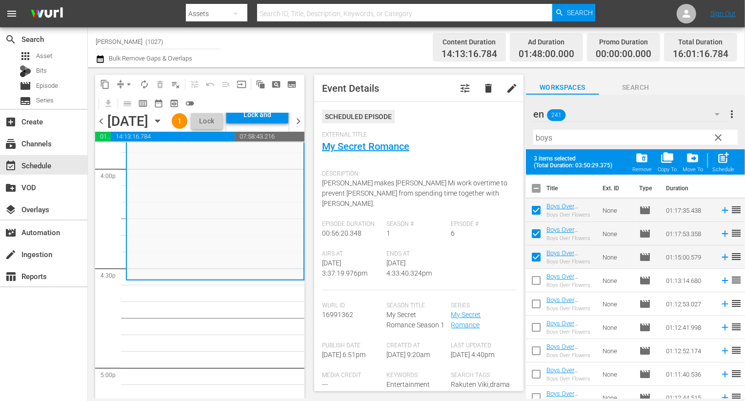
click at [536, 305] on input "checkbox" at bounding box center [536, 306] width 20 height 20
checkbox input "true"
click at [538, 276] on input "checkbox" at bounding box center [536, 282] width 20 height 20
checkbox input "true"
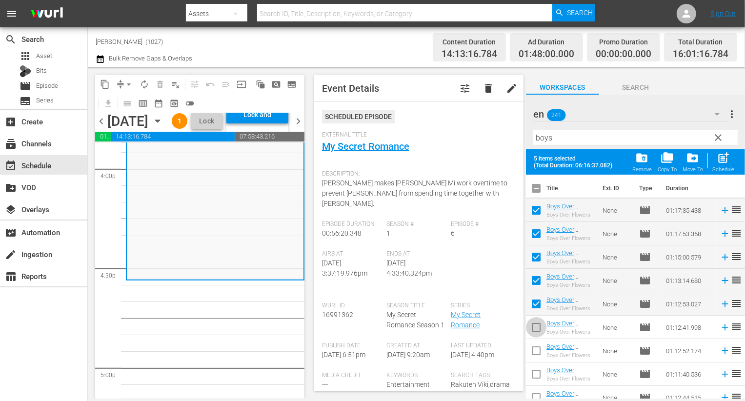
click at [538, 328] on input "checkbox" at bounding box center [536, 329] width 20 height 20
checkbox input "true"
click at [719, 158] on span "post_add" at bounding box center [722, 157] width 13 height 13
checkbox input "false"
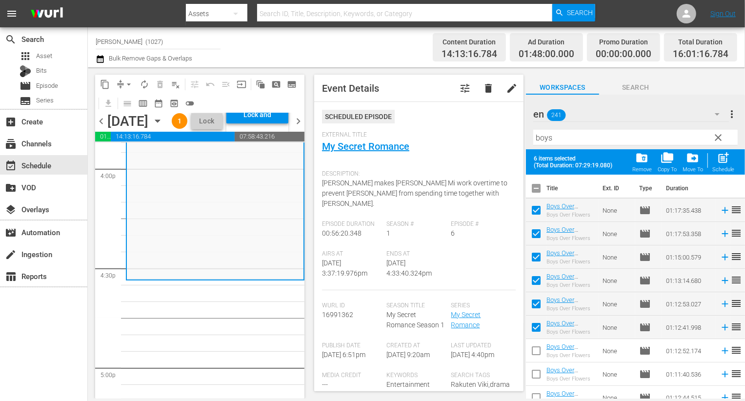
checkbox input "false"
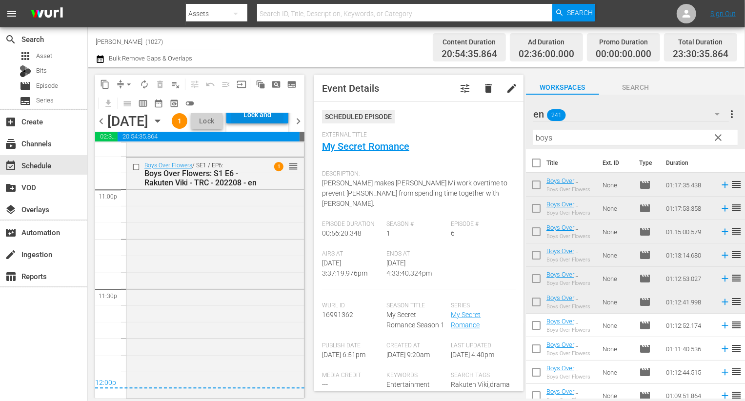
scroll to position [4540, 0]
click at [271, 123] on div "Lock and Publish" at bounding box center [257, 115] width 52 height 18
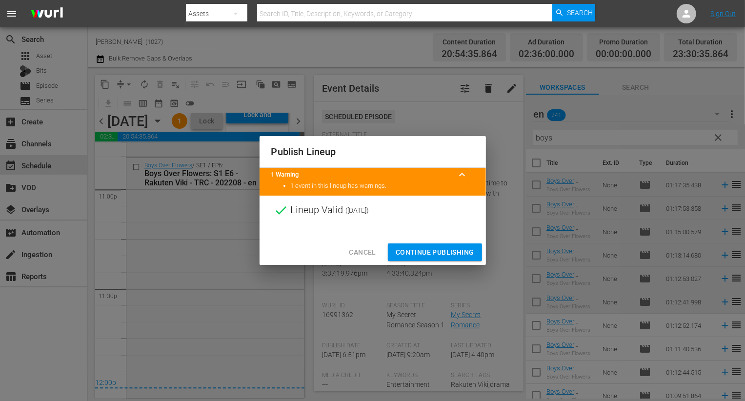
click at [453, 247] on span "Continue Publishing" at bounding box center [434, 252] width 79 height 12
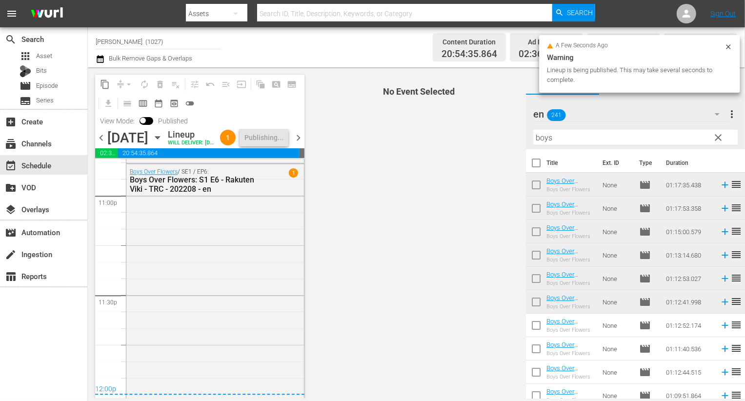
click at [297, 139] on span "chevron_right" at bounding box center [298, 138] width 12 height 12
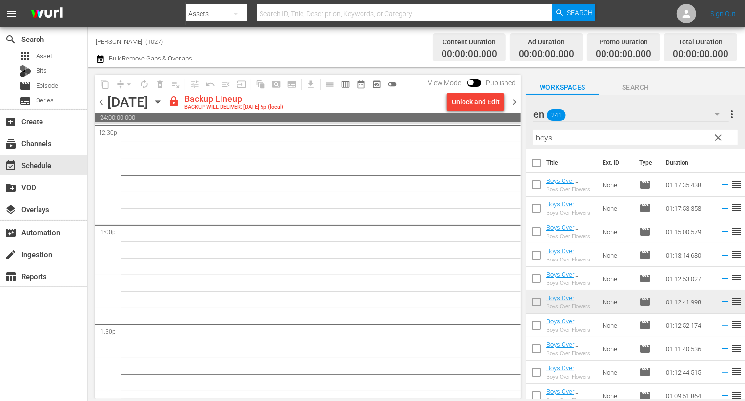
scroll to position [2469, 0]
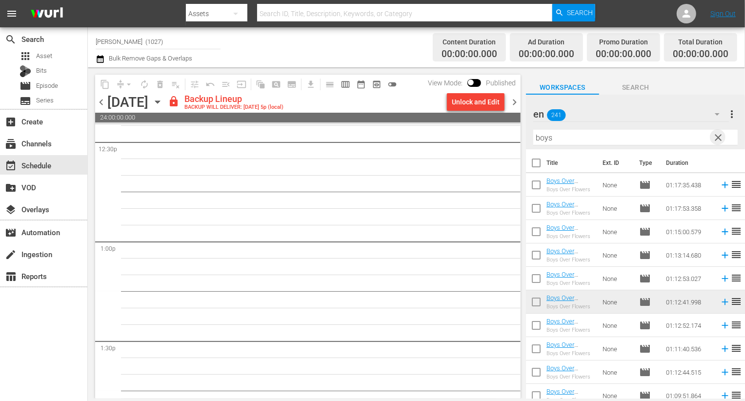
click at [714, 135] on span "clear" at bounding box center [718, 138] width 12 height 12
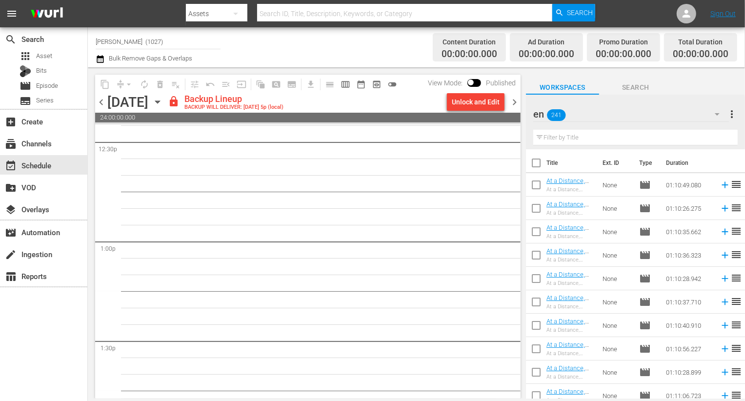
click at [503, 88] on div "View Mode: Published" at bounding box center [472, 83] width 98 height 17
click at [501, 95] on button "Unlock and Edit" at bounding box center [476, 102] width 58 height 18
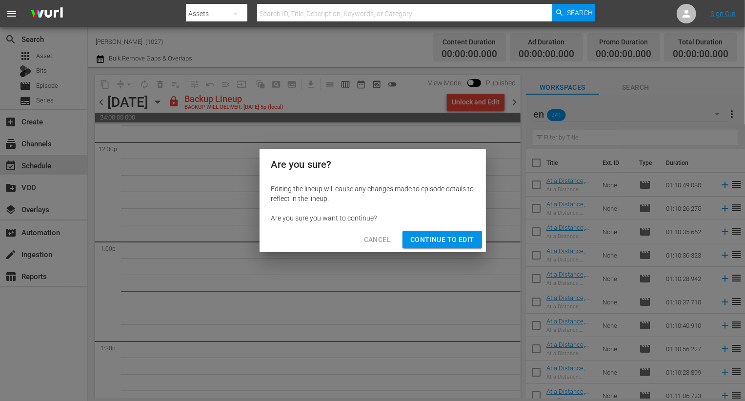
click at [456, 236] on span "Continue to Edit" at bounding box center [441, 240] width 63 height 12
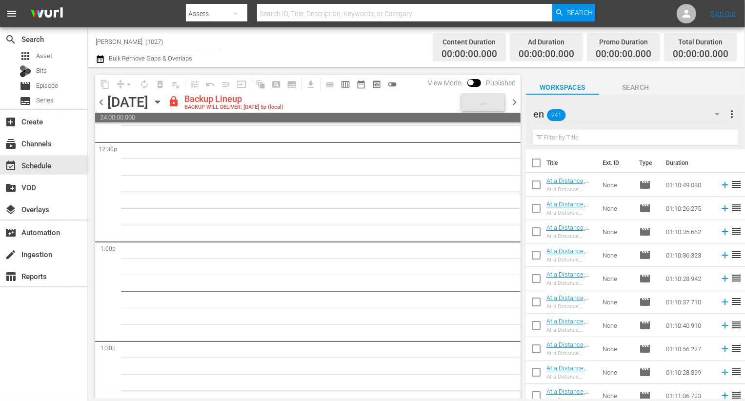
click at [641, 113] on div "en 241" at bounding box center [631, 113] width 196 height 27
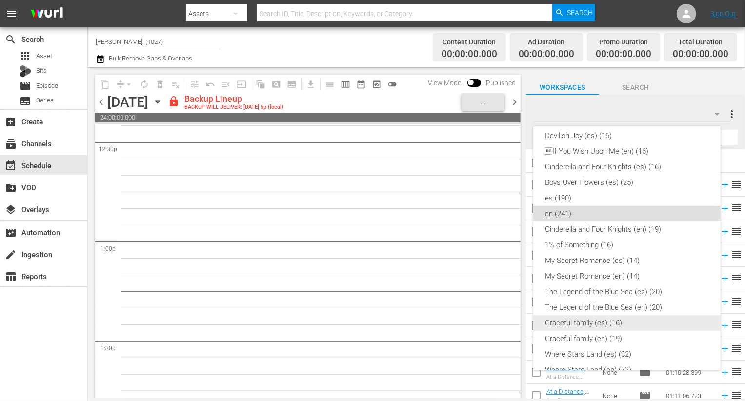
scroll to position [94, 0]
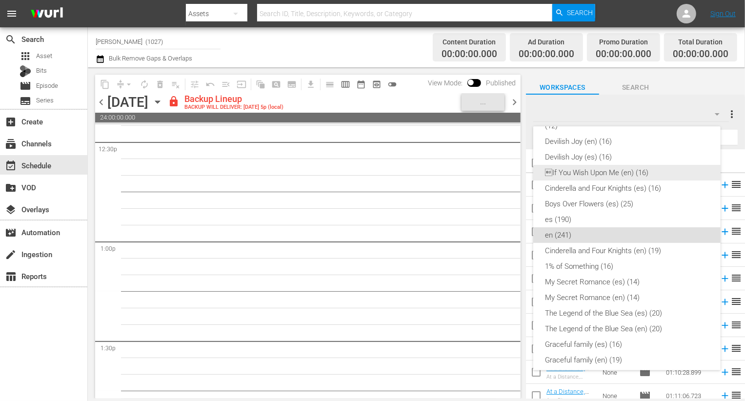
click at [618, 169] on div "If You Wish Upon Me (en) (16)" at bounding box center [627, 173] width 164 height 16
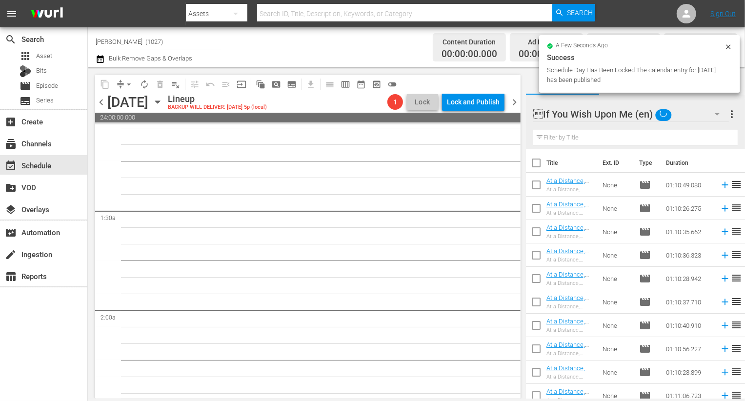
scroll to position [0, 0]
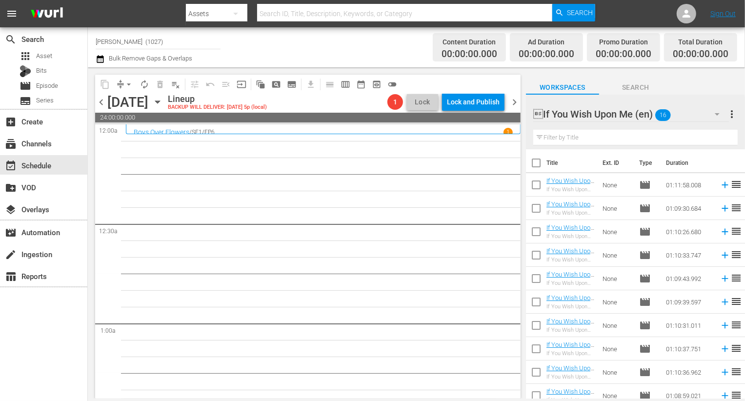
click at [538, 188] on input "checkbox" at bounding box center [536, 187] width 20 height 20
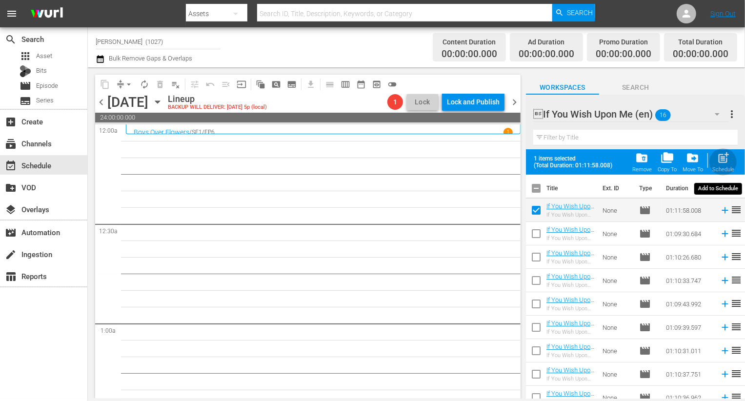
click at [721, 162] on span "post_add" at bounding box center [722, 157] width 13 height 13
checkbox input "false"
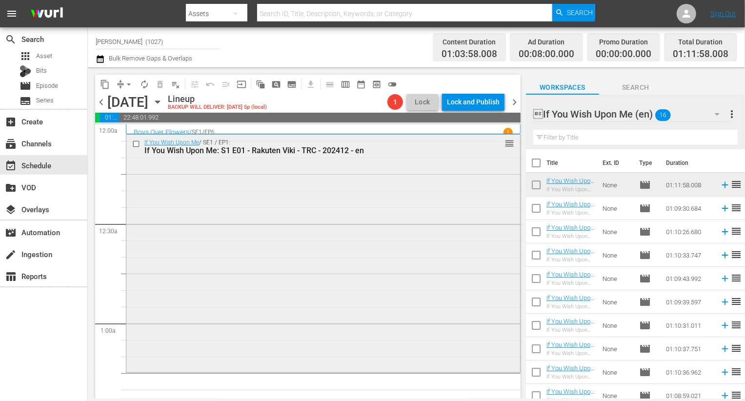
click at [365, 203] on div "If You Wish Upon Me / SE1 / EP1: If You Wish Upon Me: S1 E01 - Rakuten Viki - T…" at bounding box center [323, 253] width 394 height 236
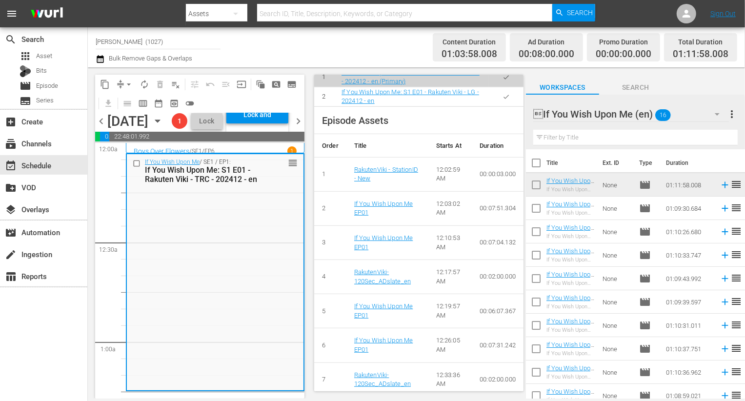
scroll to position [421, 0]
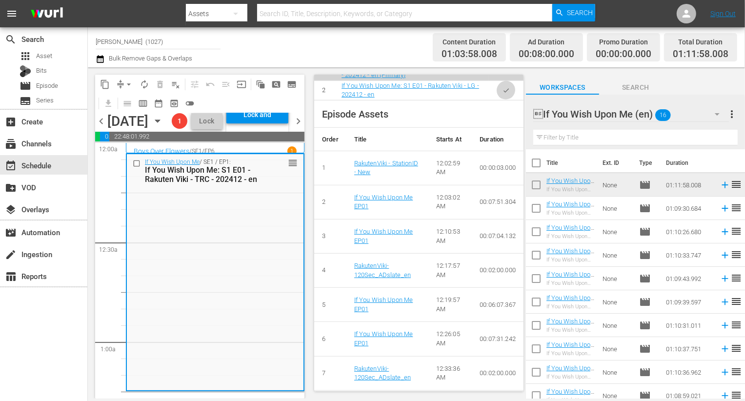
click at [502, 87] on icon "button" at bounding box center [505, 90] width 7 height 7
click at [538, 210] on input "checkbox" at bounding box center [536, 210] width 20 height 20
checkbox input "true"
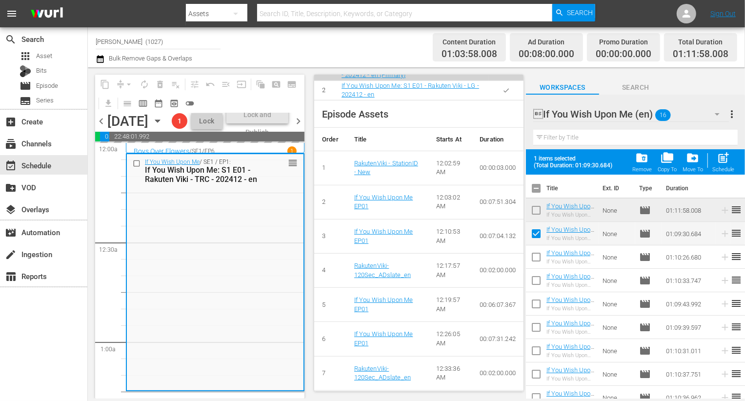
click at [535, 259] on input "checkbox" at bounding box center [536, 259] width 20 height 20
checkbox input "true"
click at [535, 288] on input "checkbox" at bounding box center [536, 282] width 20 height 20
checkbox input "true"
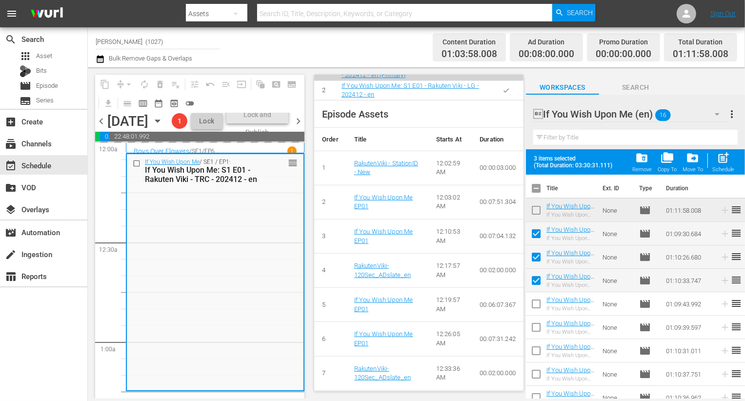
click at [535, 299] on input "checkbox" at bounding box center [536, 306] width 20 height 20
checkbox input "true"
click at [535, 323] on input "checkbox" at bounding box center [536, 329] width 20 height 20
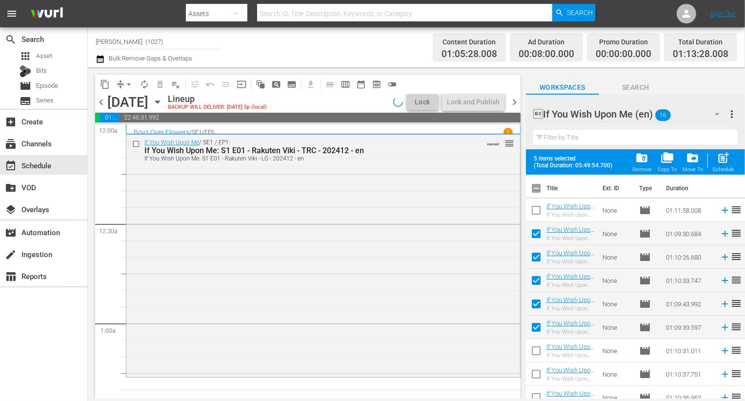
click at [537, 329] on input "checkbox" at bounding box center [536, 329] width 20 height 20
checkbox input "false"
click at [539, 306] on input "checkbox" at bounding box center [536, 306] width 20 height 20
checkbox input "false"
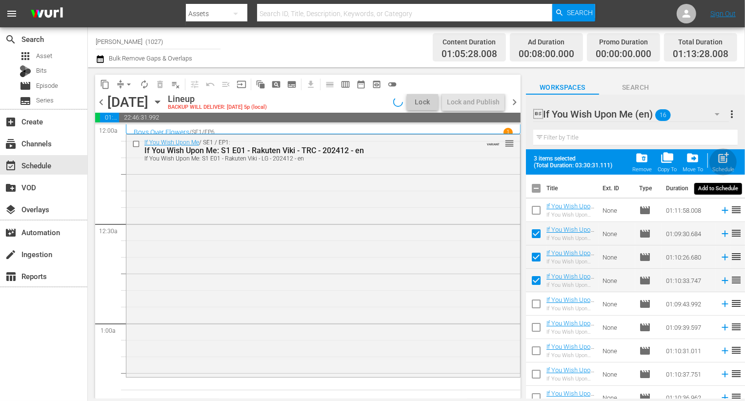
click at [718, 162] on span "post_add" at bounding box center [722, 157] width 13 height 13
checkbox input "false"
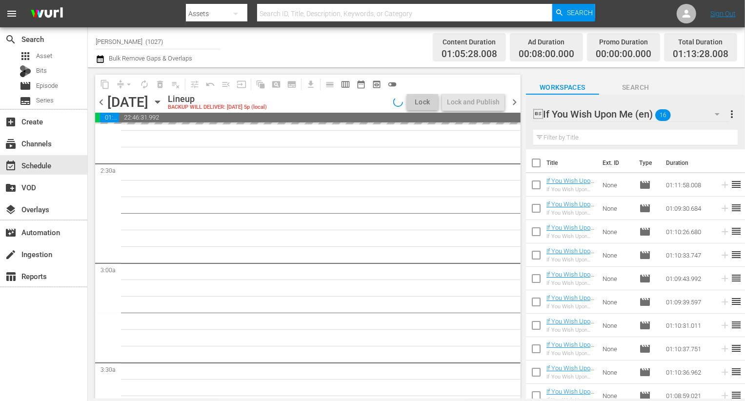
scroll to position [473, 0]
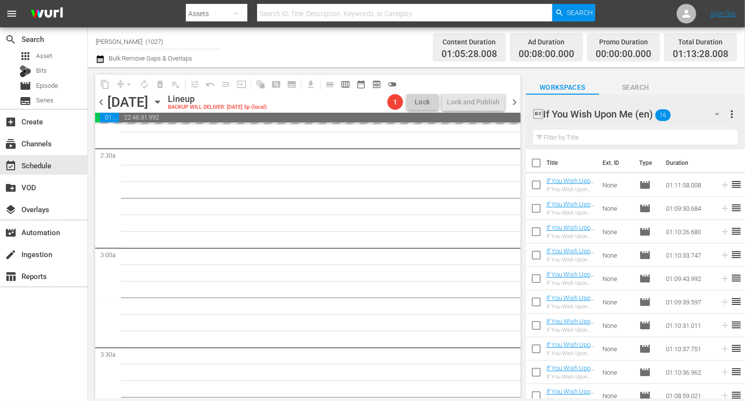
click at [680, 123] on div "If You Wish Upon Me (en) 16" at bounding box center [631, 113] width 196 height 27
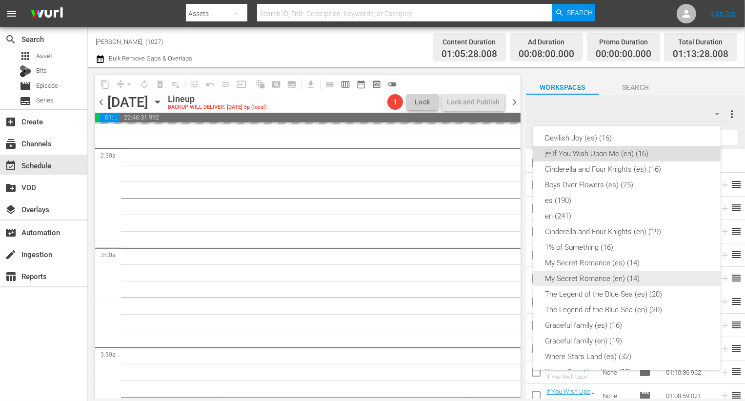
scroll to position [0, 0]
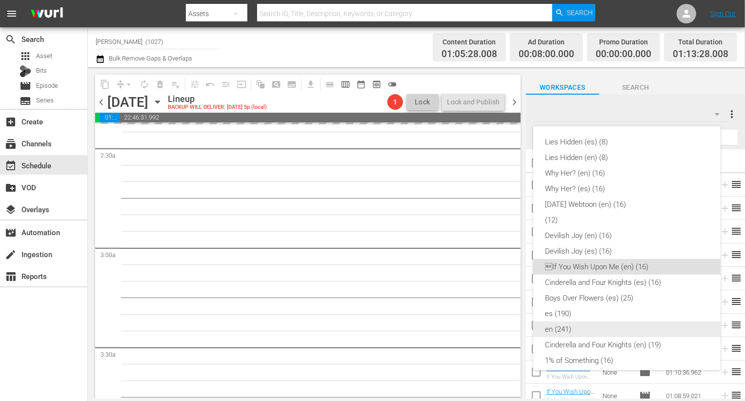
click at [592, 327] on div "en (241)" at bounding box center [627, 329] width 164 height 16
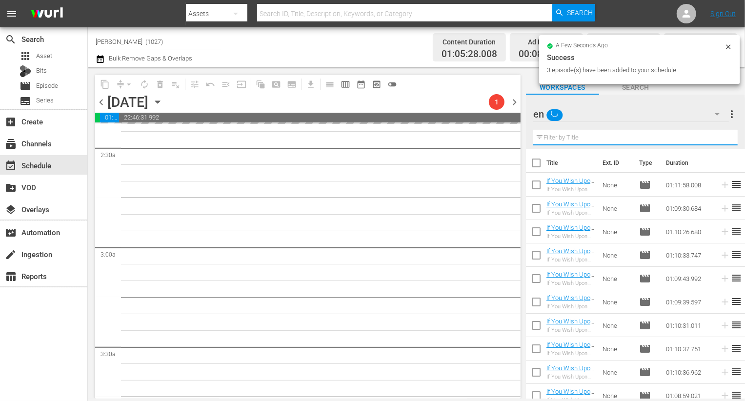
click at [606, 135] on input "text" at bounding box center [635, 138] width 204 height 16
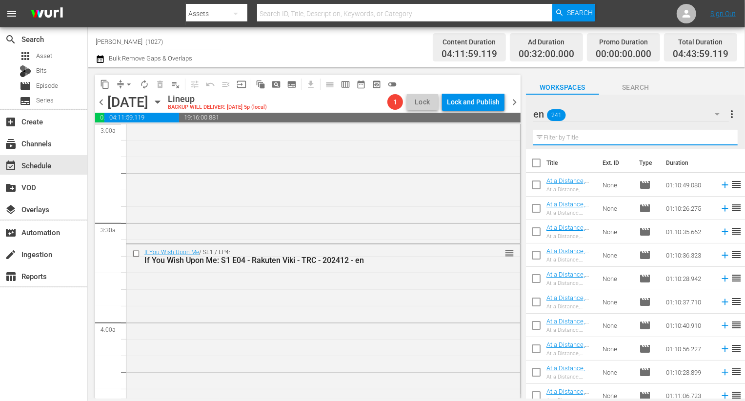
scroll to position [881, 0]
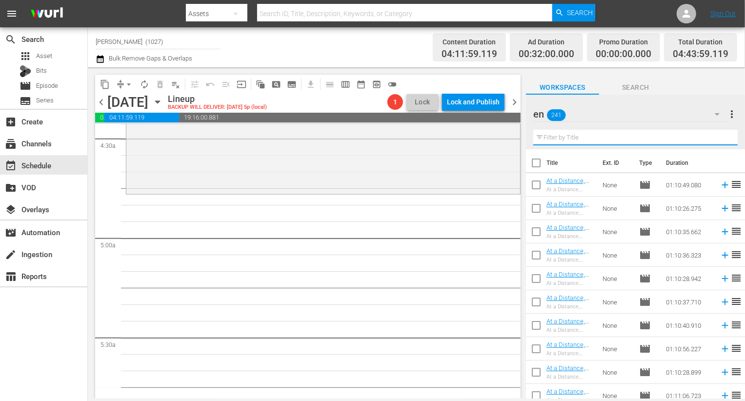
type input "ㄴ"
type input "spring"
click at [720, 325] on icon at bounding box center [724, 325] width 11 height 11
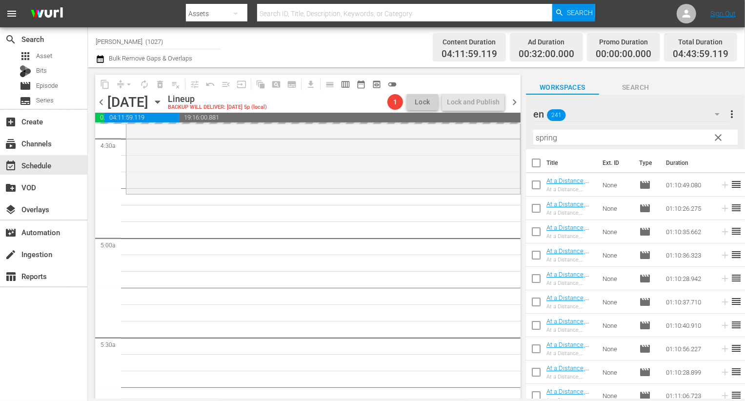
scroll to position [78, 0]
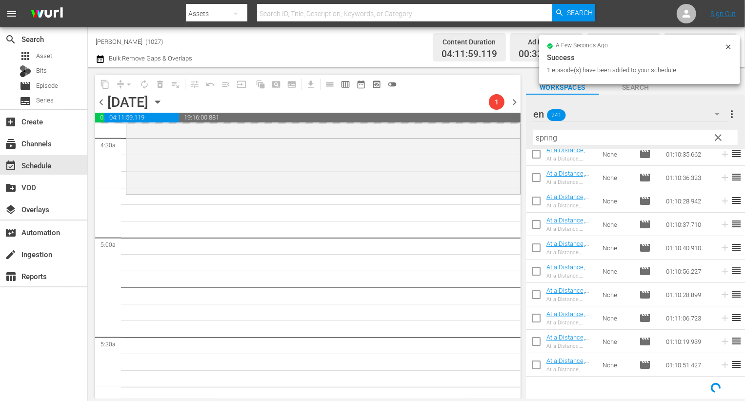
click at [532, 271] on input "checkbox" at bounding box center [536, 273] width 20 height 20
checkbox input "true"
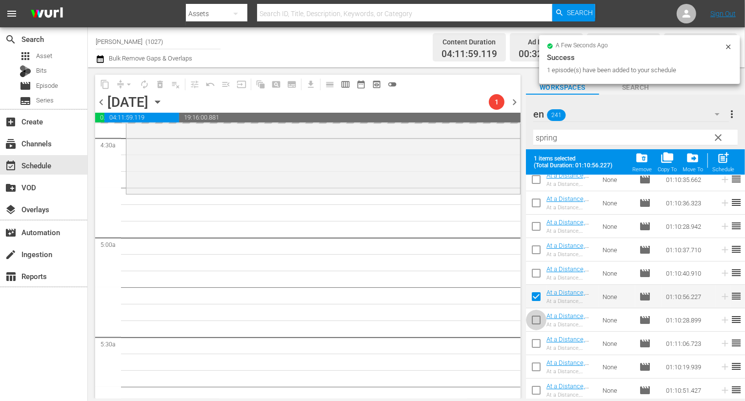
click at [537, 328] on input "checkbox" at bounding box center [536, 322] width 20 height 20
checkbox input "true"
click at [537, 363] on input "checkbox" at bounding box center [536, 368] width 20 height 20
checkbox input "true"
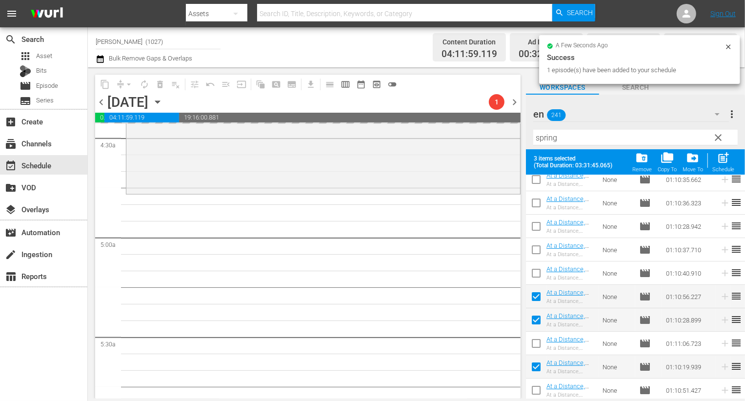
click at [538, 345] on input "checkbox" at bounding box center [536, 345] width 20 height 20
checkbox input "true"
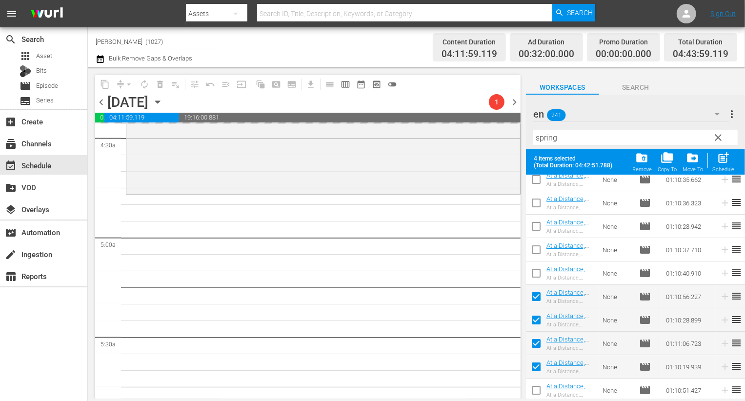
scroll to position [102, 0]
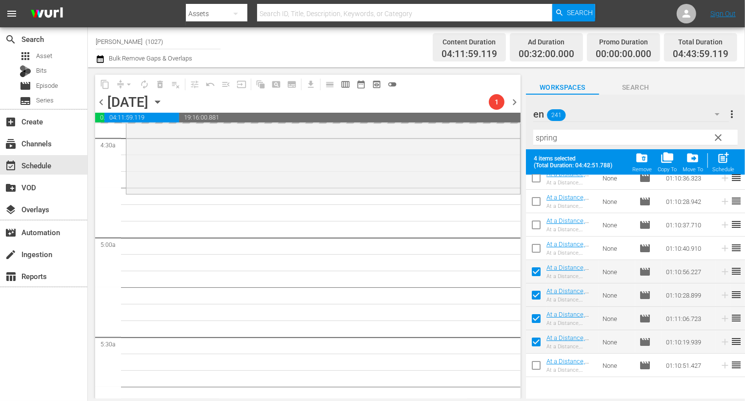
click at [534, 365] on input "checkbox" at bounding box center [536, 367] width 20 height 20
checkbox input "true"
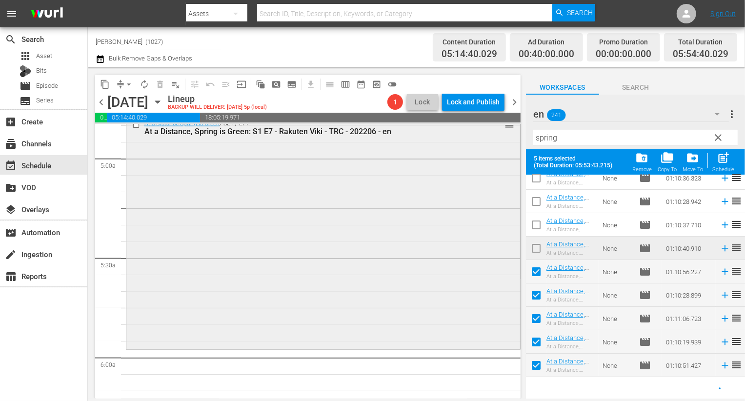
scroll to position [996, 0]
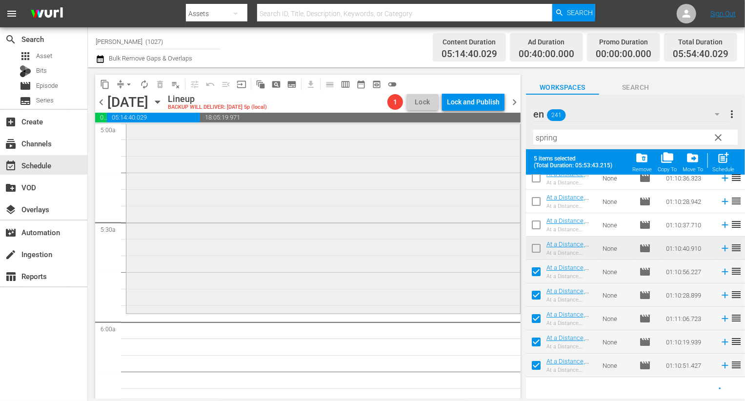
click at [339, 256] on div "At a Distance Spring is Green / SE1 / EP7: At a Distance, Spring is Green: S1 E…" at bounding box center [323, 196] width 394 height 232
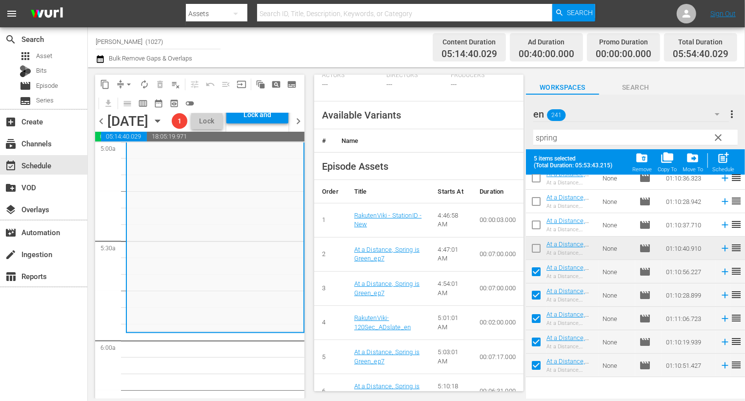
scroll to position [337, 0]
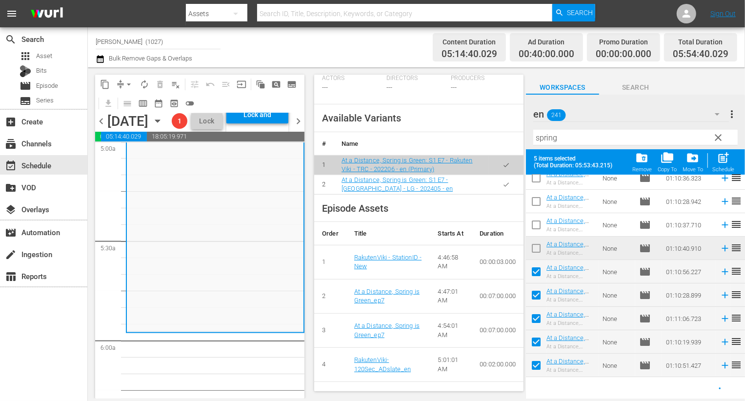
click at [502, 191] on button "button" at bounding box center [505, 184] width 19 height 19
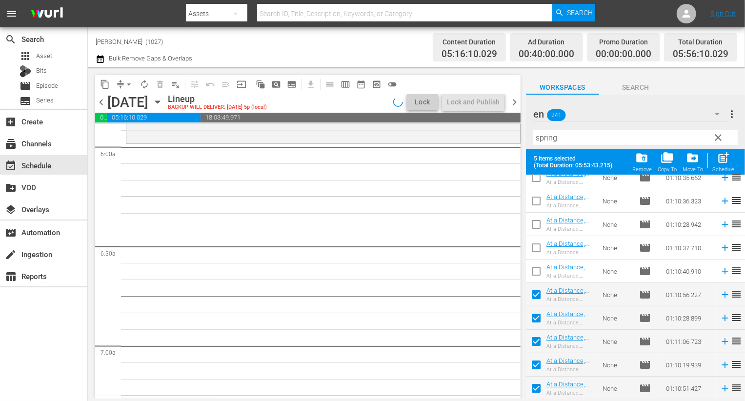
scroll to position [1176, 0]
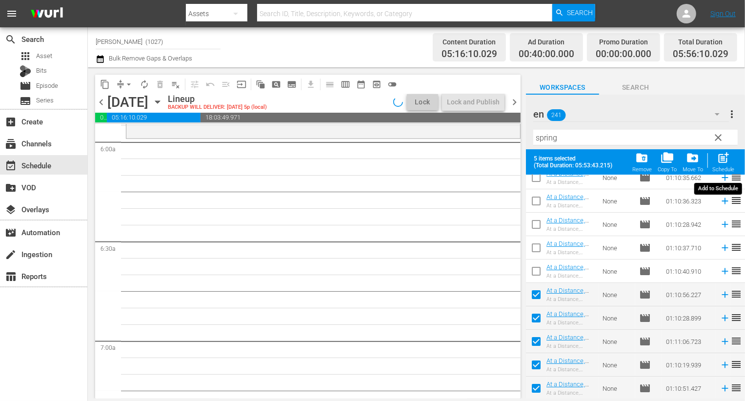
click at [729, 155] on span "post_add" at bounding box center [722, 157] width 13 height 13
checkbox input "false"
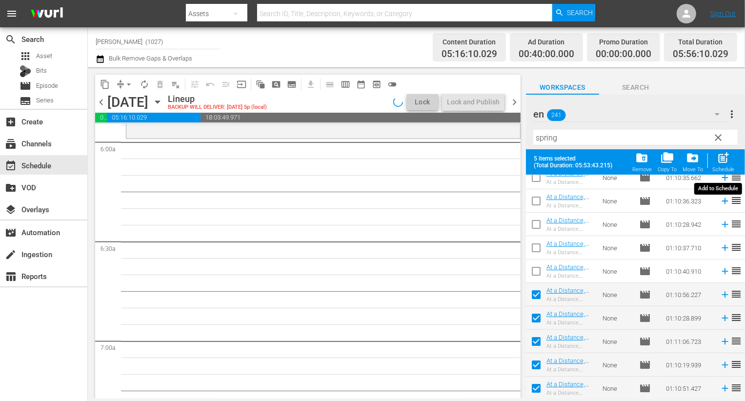
checkbox input "false"
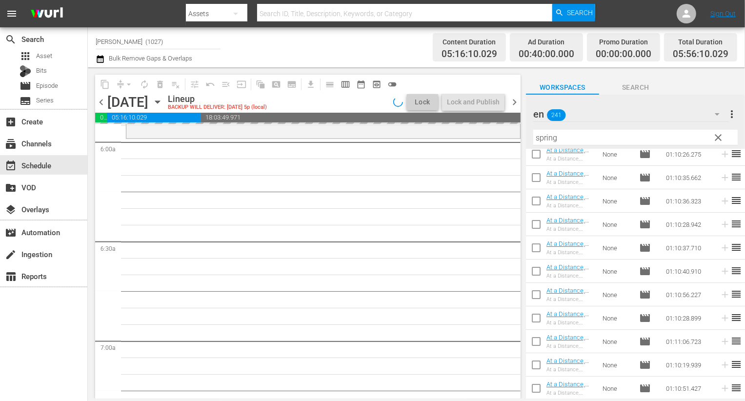
scroll to position [54, 0]
click at [715, 138] on span "clear" at bounding box center [718, 138] width 12 height 12
click at [706, 118] on button "button" at bounding box center [716, 113] width 23 height 23
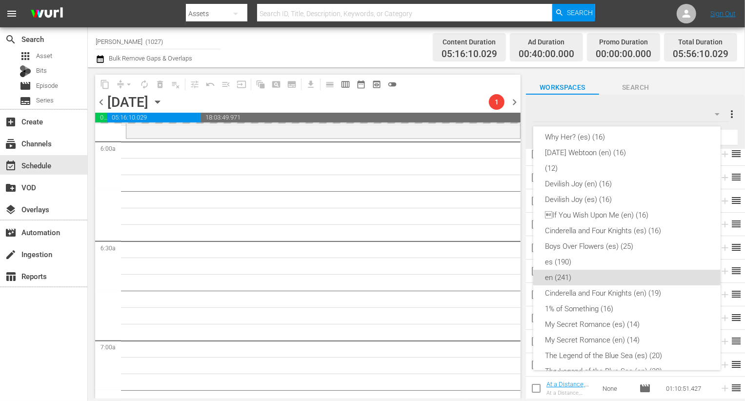
scroll to position [54, 0]
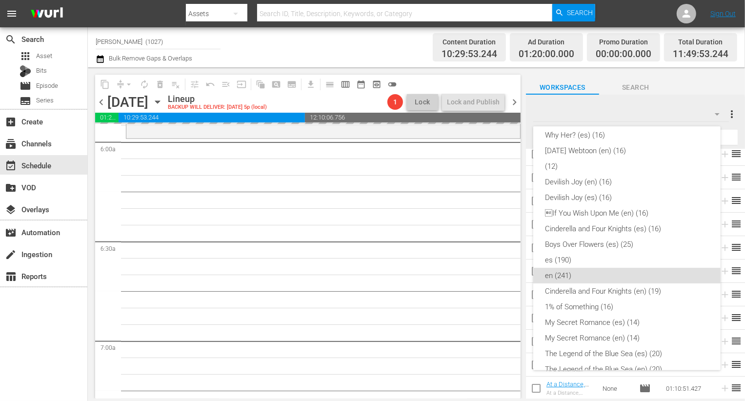
click at [710, 104] on div "Lies Hidden (es) (8) Lies Hidden (en) (8) Why Her? (en) (16) Why Her? (es) (16)…" at bounding box center [372, 200] width 745 height 401
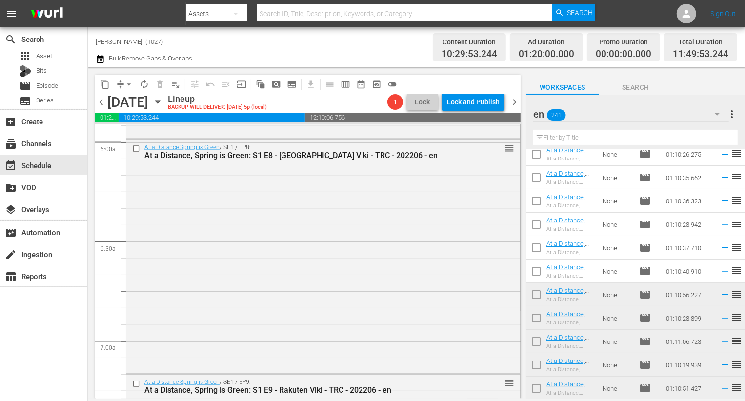
click at [713, 116] on div "Lies Hidden (es) (8) Lies Hidden (en) (8) Why Her? (en) (16) Why Her? (es) (16)…" at bounding box center [372, 200] width 745 height 401
click at [670, 137] on input "text" at bounding box center [635, 138] width 204 height 16
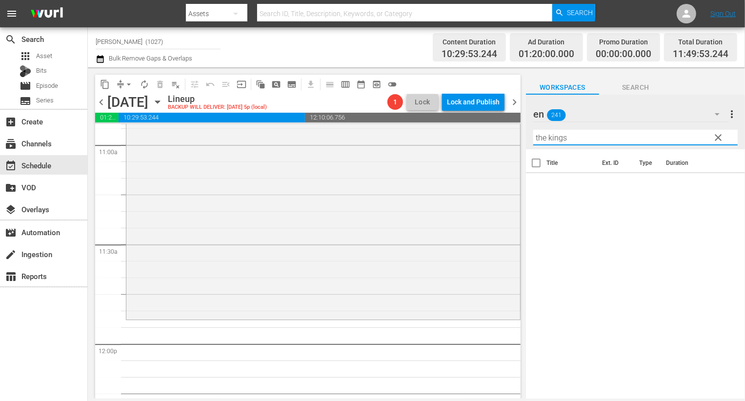
scroll to position [2193, 0]
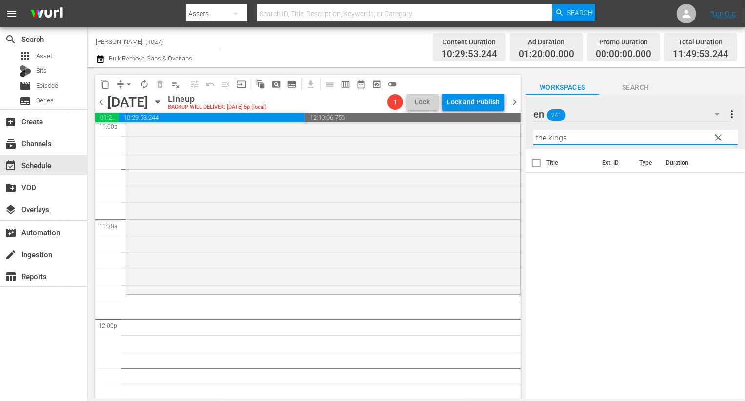
type input "i"
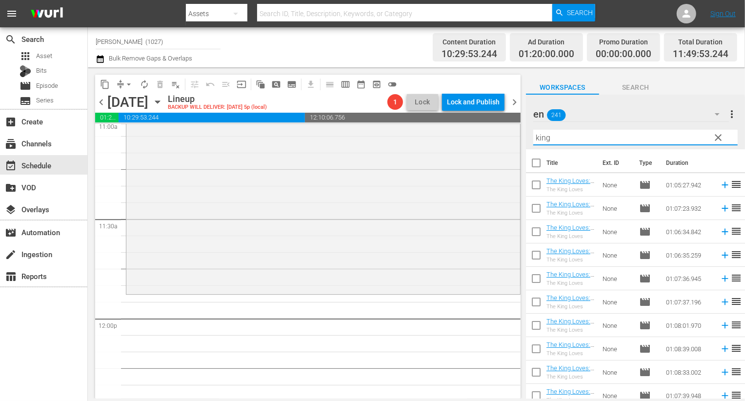
type input "king"
click at [534, 182] on input "checkbox" at bounding box center [536, 187] width 20 height 20
checkbox input "true"
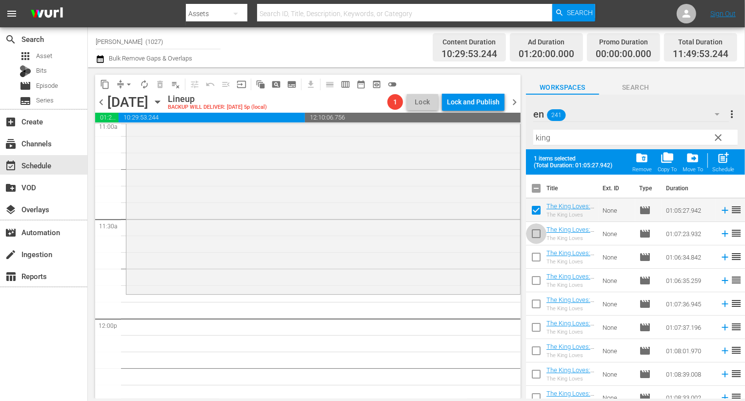
click at [534, 244] on input "checkbox" at bounding box center [536, 235] width 20 height 20
checkbox input "true"
click at [534, 260] on input "checkbox" at bounding box center [536, 259] width 20 height 20
checkbox input "true"
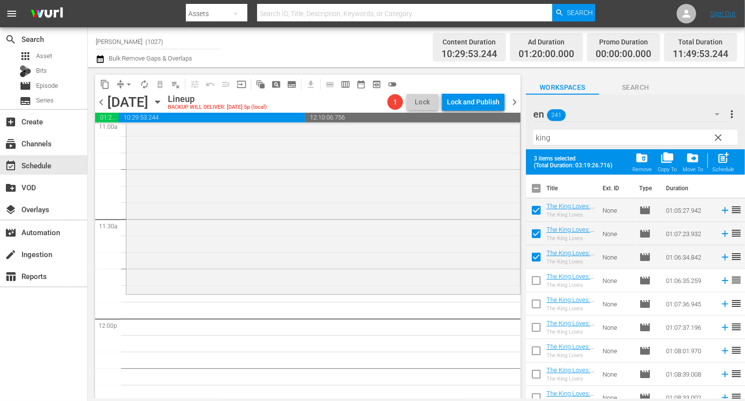
click at [534, 295] on span at bounding box center [536, 304] width 20 height 20
click at [534, 281] on input "checkbox" at bounding box center [536, 282] width 20 height 20
checkbox input "true"
click at [534, 312] on input "checkbox" at bounding box center [536, 306] width 20 height 20
checkbox input "true"
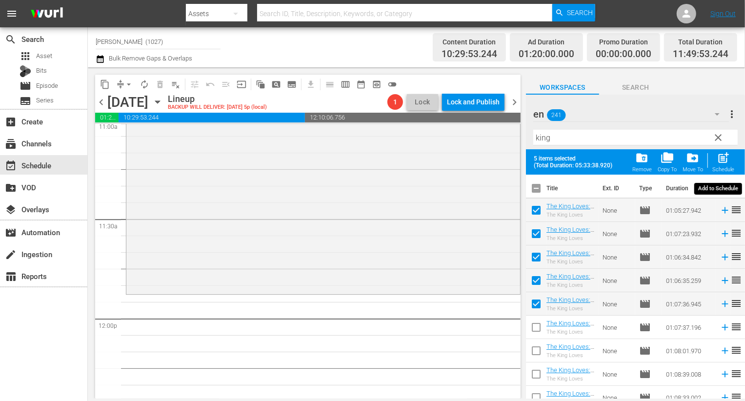
click at [727, 168] on div "Schedule" at bounding box center [723, 169] width 22 height 6
checkbox input "false"
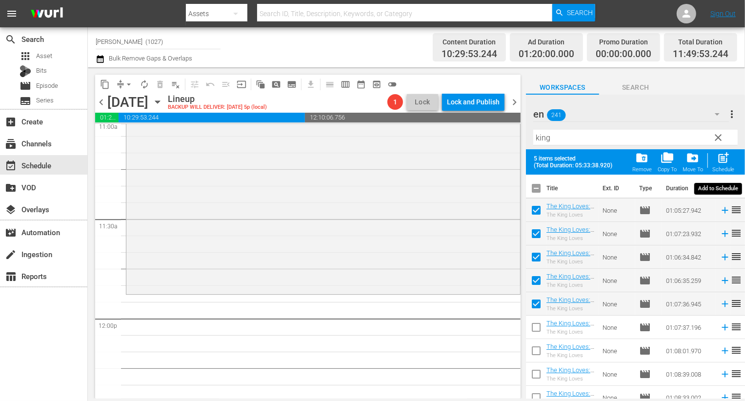
checkbox input "false"
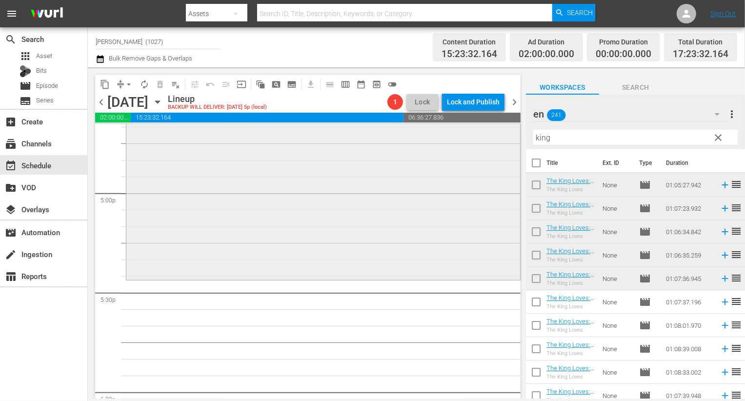
scroll to position [3315, 0]
click at [714, 134] on span "clear" at bounding box center [718, 138] width 12 height 12
click at [693, 130] on input "king" at bounding box center [635, 138] width 204 height 16
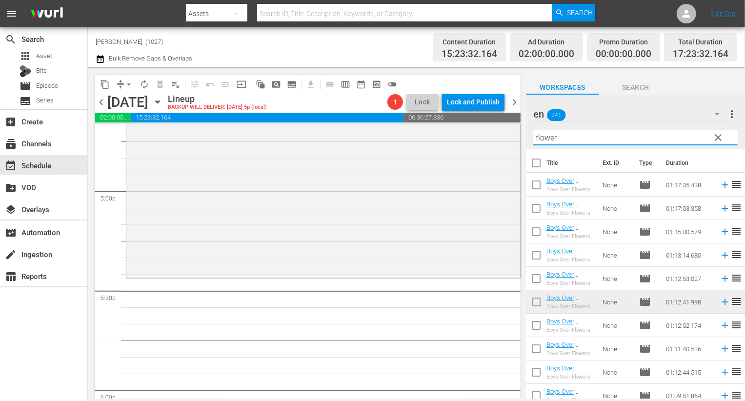
type input "flower"
click at [533, 304] on input "checkbox" at bounding box center [536, 304] width 20 height 20
checkbox input "true"
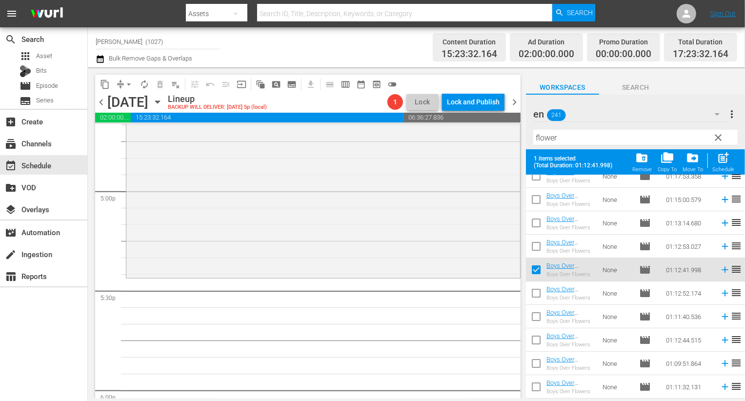
scroll to position [62, 0]
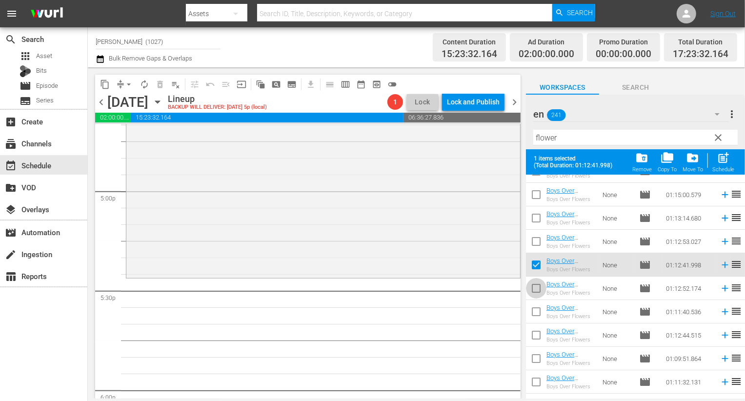
click at [533, 287] on input "checkbox" at bounding box center [536, 290] width 20 height 20
checkbox input "true"
click at [533, 309] on input "checkbox" at bounding box center [536, 313] width 20 height 20
checkbox input "true"
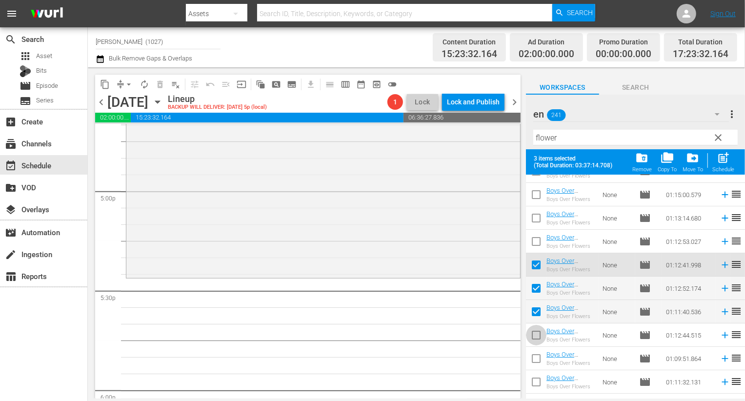
click at [533, 340] on input "checkbox" at bounding box center [536, 337] width 20 height 20
checkbox input "true"
click at [533, 357] on input "checkbox" at bounding box center [536, 360] width 20 height 20
checkbox input "true"
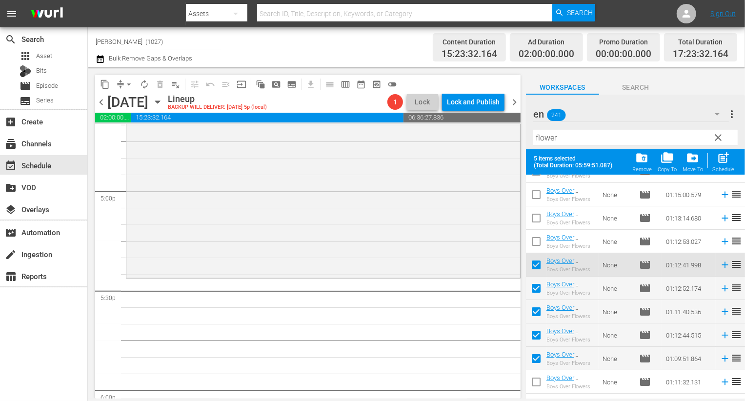
click at [534, 380] on input "checkbox" at bounding box center [536, 384] width 20 height 20
checkbox input "true"
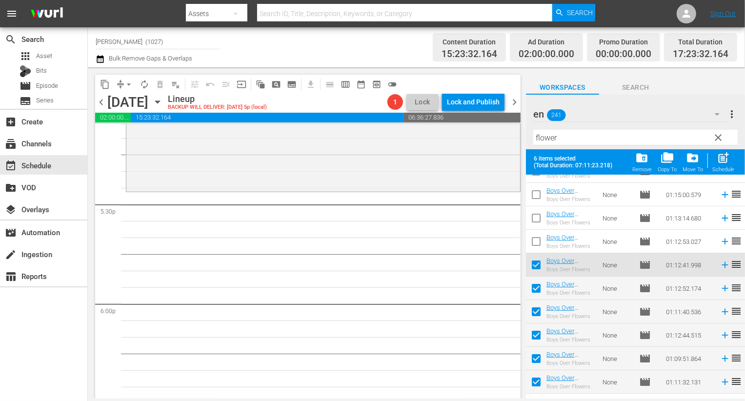
scroll to position [3424, 0]
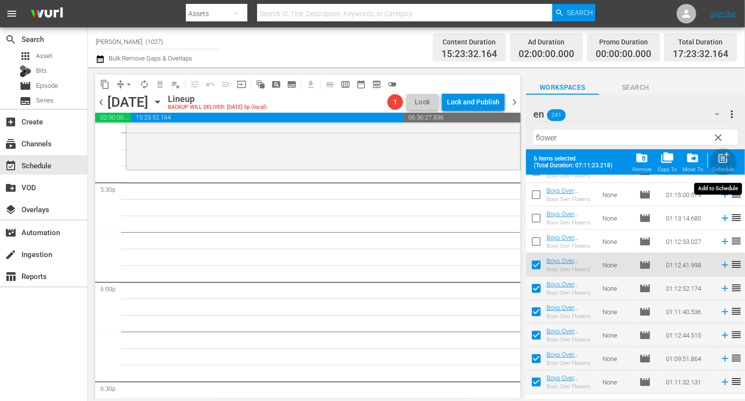
click at [730, 161] on div "post_add Schedule" at bounding box center [723, 161] width 22 height 21
checkbox input "false"
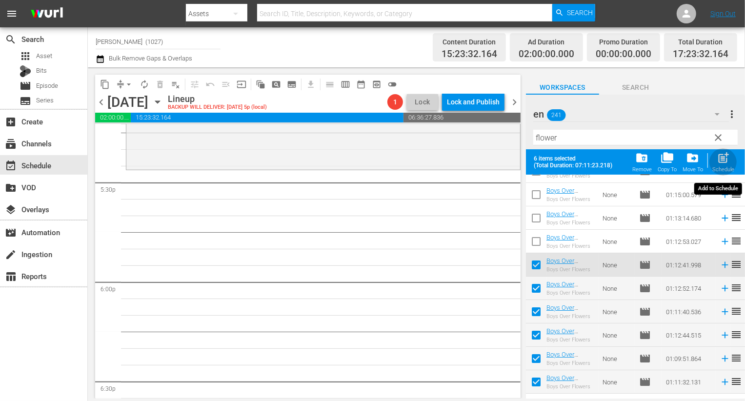
checkbox input "false"
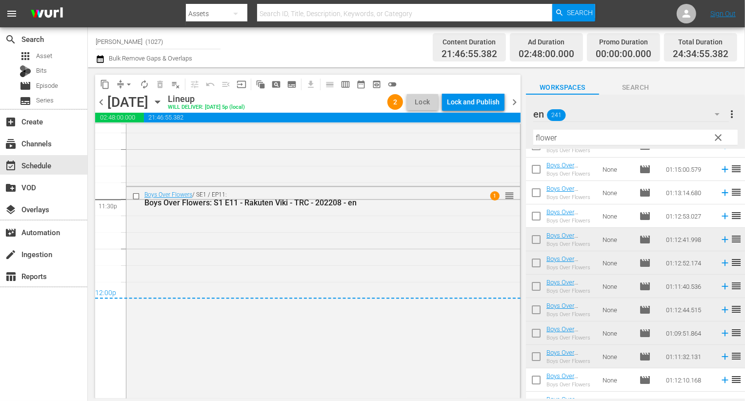
scroll to position [4626, 0]
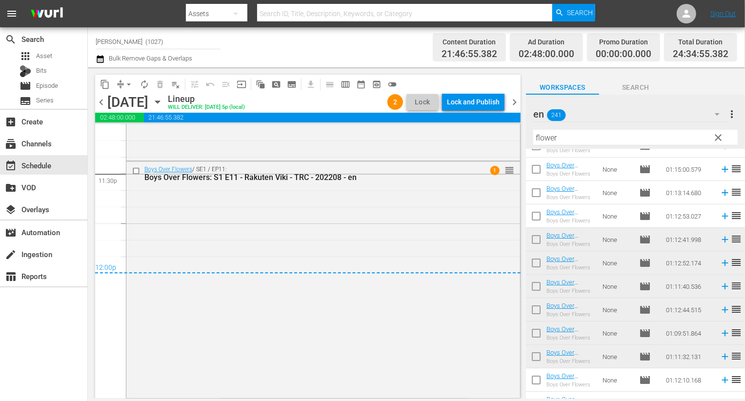
click at [459, 110] on div "Lock and Publish" at bounding box center [473, 102] width 53 height 18
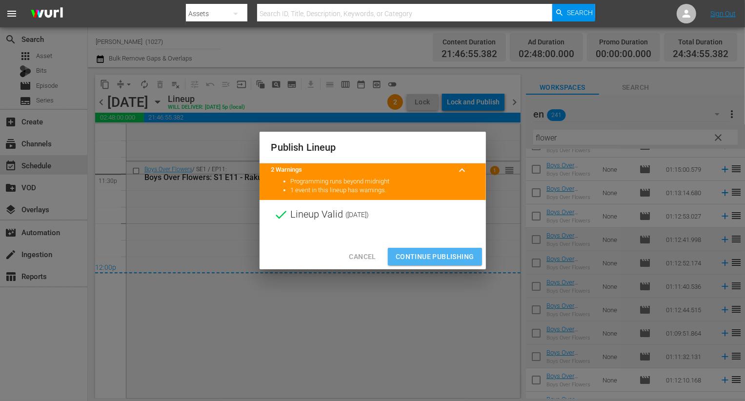
click at [422, 264] on button "Continue Publishing" at bounding box center [435, 257] width 94 height 18
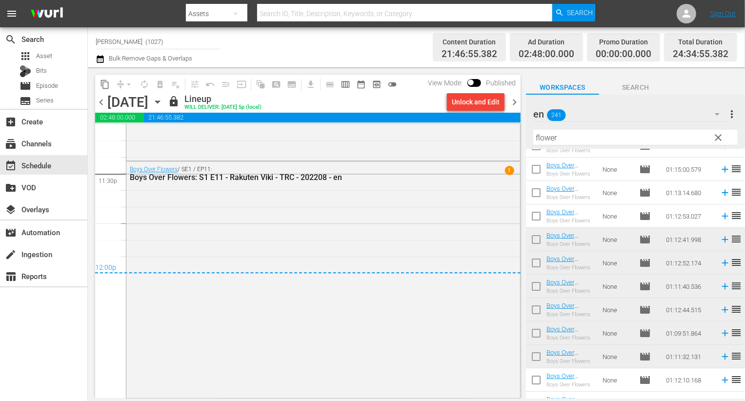
click at [517, 99] on span "chevron_right" at bounding box center [514, 102] width 12 height 12
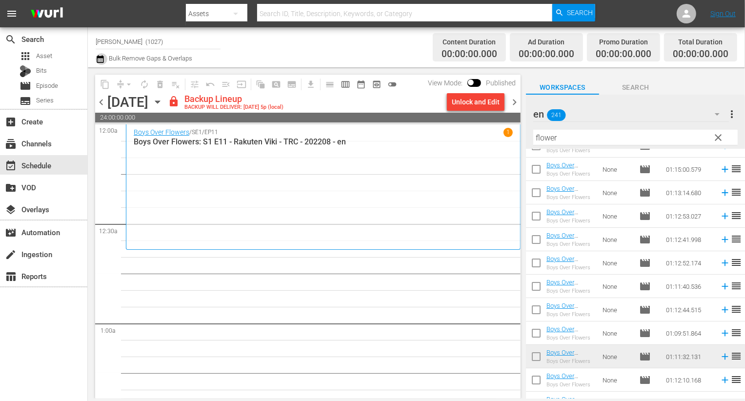
click at [99, 58] on icon "button" at bounding box center [100, 59] width 7 height 8
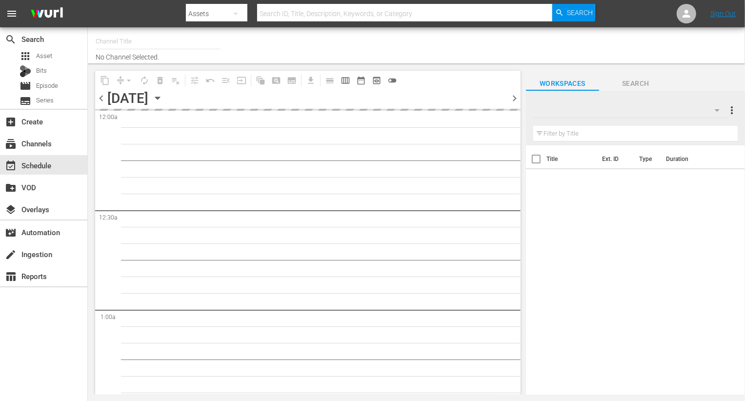
type input "Rakuten Viki (No CTA) (843)"
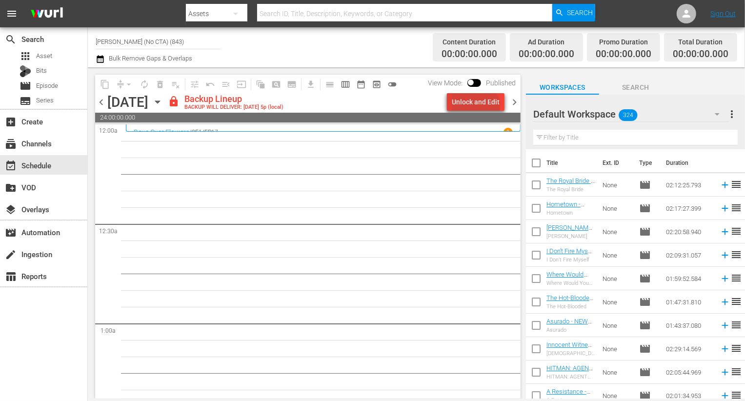
click at [477, 107] on div "Unlock and Edit" at bounding box center [476, 102] width 48 height 18
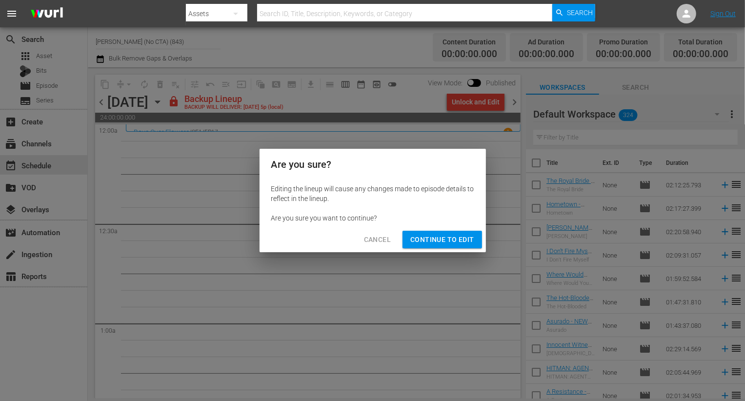
click at [439, 245] on button "Continue to Edit" at bounding box center [441, 240] width 79 height 18
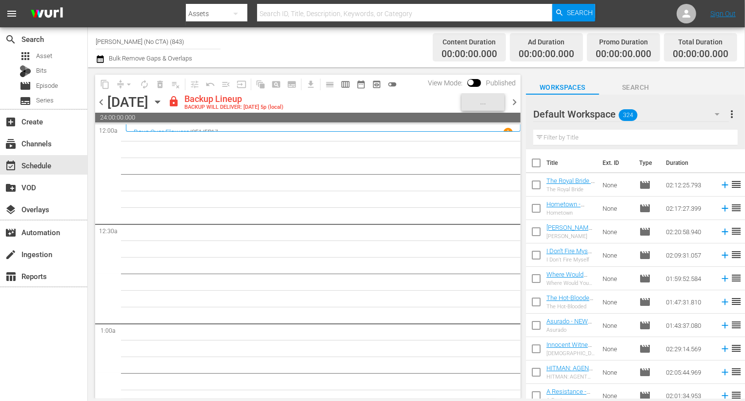
click at [646, 107] on div "Default Workspace 324" at bounding box center [631, 113] width 196 height 27
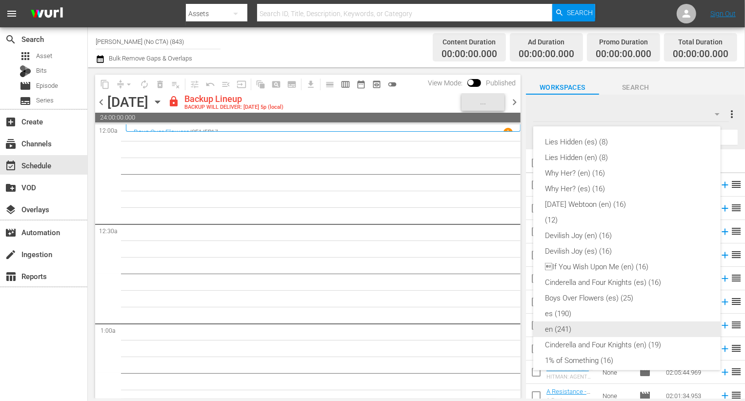
click at [593, 329] on div "en (241)" at bounding box center [627, 329] width 164 height 16
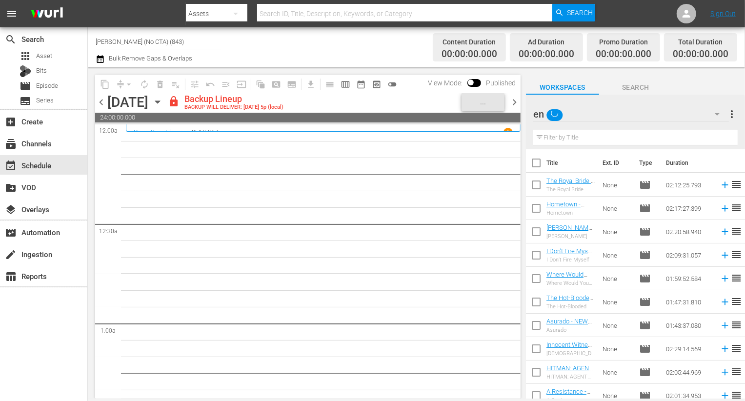
scroll to position [80, 0]
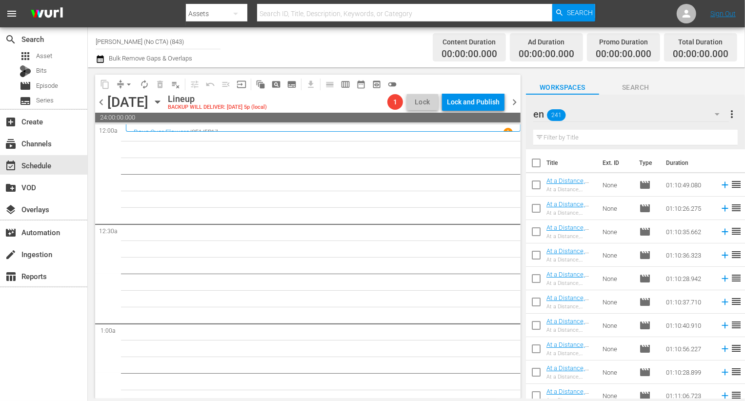
click at [588, 142] on input "text" at bounding box center [635, 138] width 204 height 16
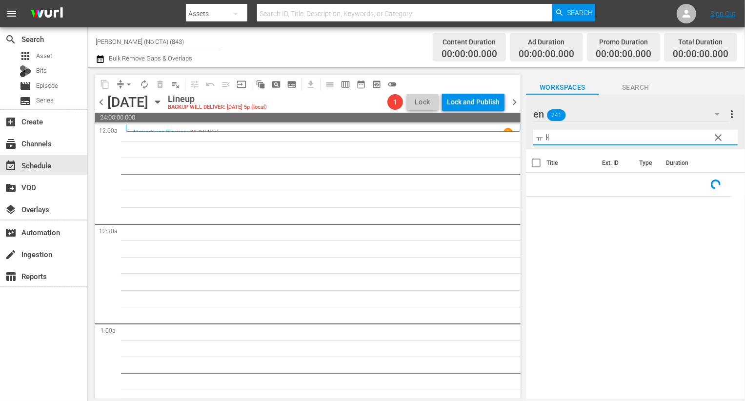
type input "ㅠ"
type input "boys"
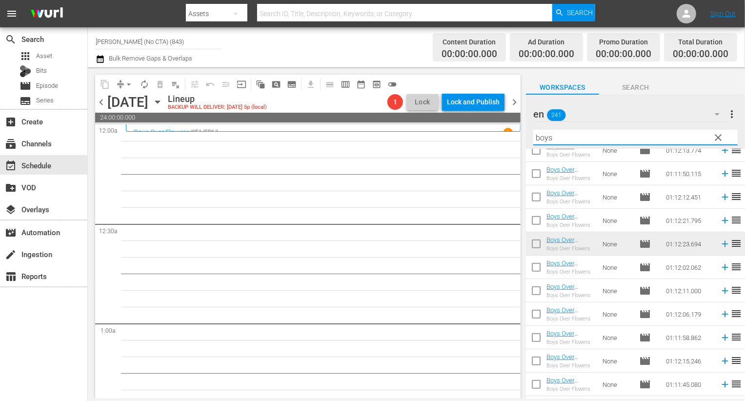
scroll to position [382, 0]
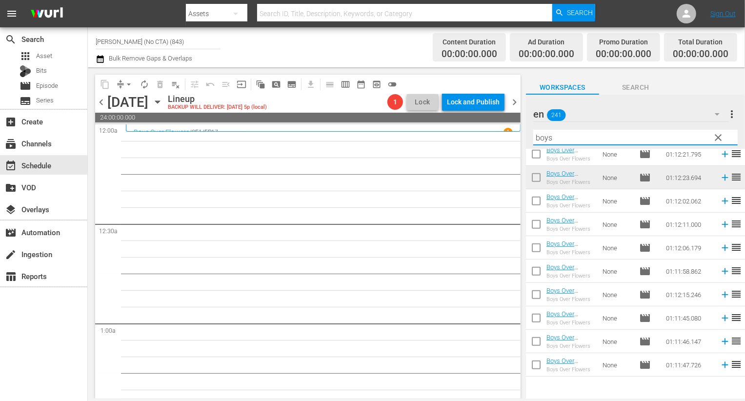
click at [538, 207] on input "checkbox" at bounding box center [536, 203] width 20 height 20
checkbox input "true"
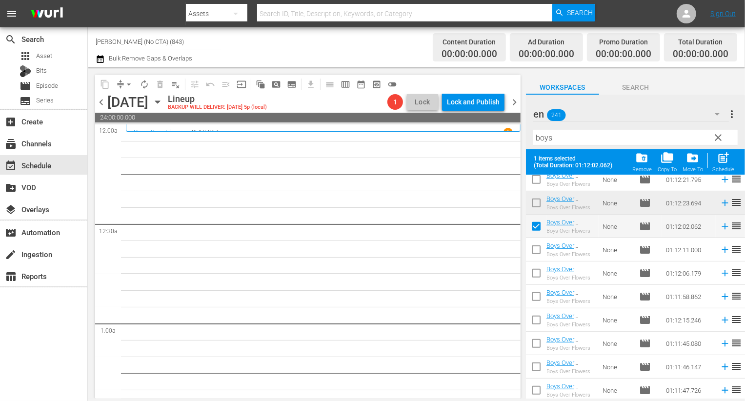
click at [536, 245] on input "checkbox" at bounding box center [536, 251] width 20 height 20
checkbox input "true"
click at [536, 269] on input "checkbox" at bounding box center [536, 275] width 20 height 20
checkbox input "true"
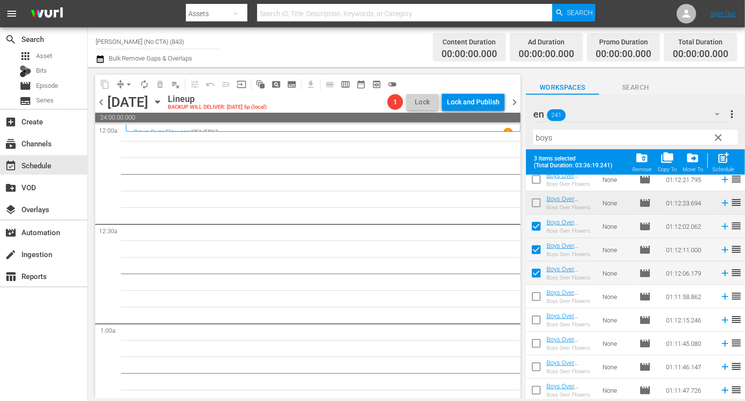
click at [536, 296] on input "checkbox" at bounding box center [536, 298] width 20 height 20
checkbox input "true"
click at [536, 327] on input "checkbox" at bounding box center [536, 322] width 20 height 20
checkbox input "true"
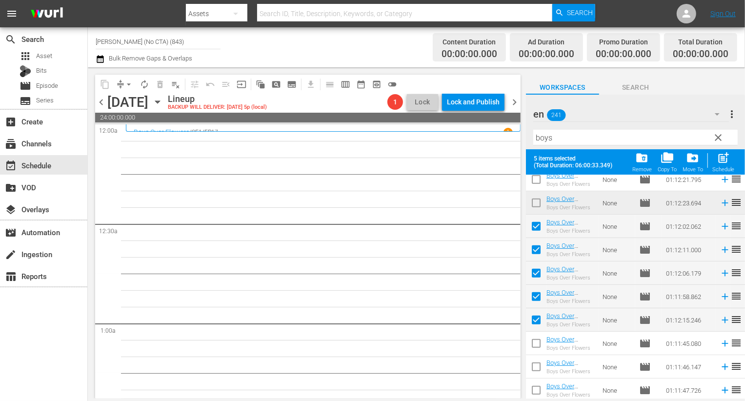
scroll to position [407, 0]
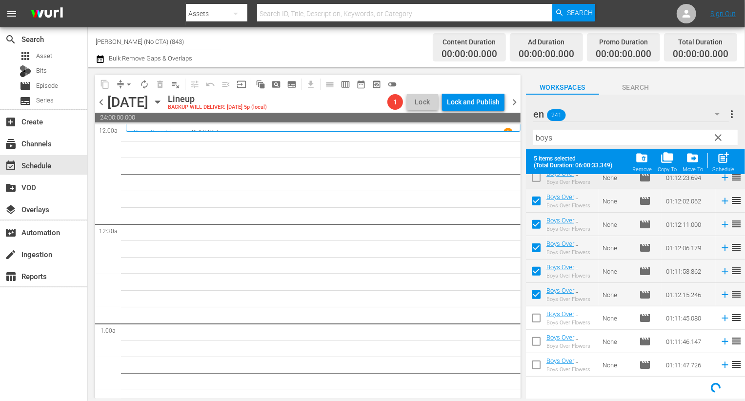
click at [536, 325] on input "checkbox" at bounding box center [536, 320] width 20 height 20
checkbox input "true"
click at [536, 344] on input "checkbox" at bounding box center [536, 343] width 20 height 20
checkbox input "true"
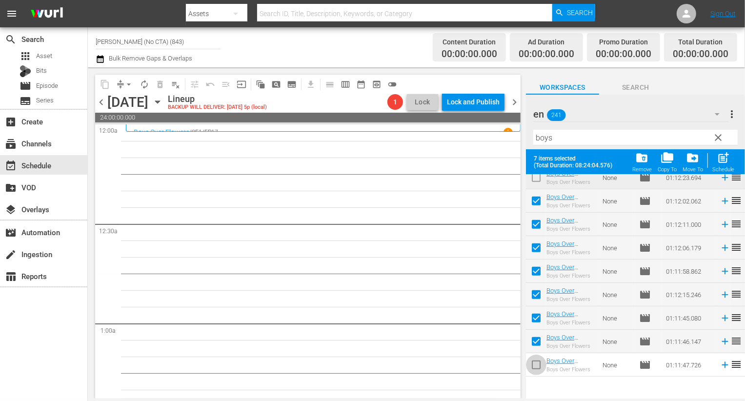
click at [538, 364] on input "checkbox" at bounding box center [536, 366] width 20 height 20
checkbox input "true"
click at [723, 162] on span "post_add" at bounding box center [722, 157] width 13 height 13
checkbox input "false"
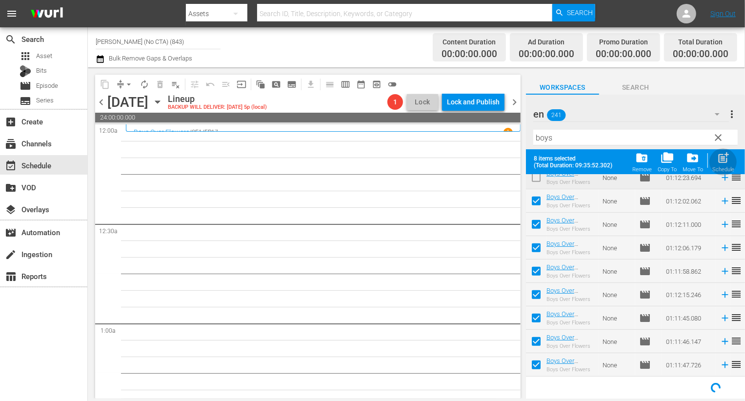
checkbox input "false"
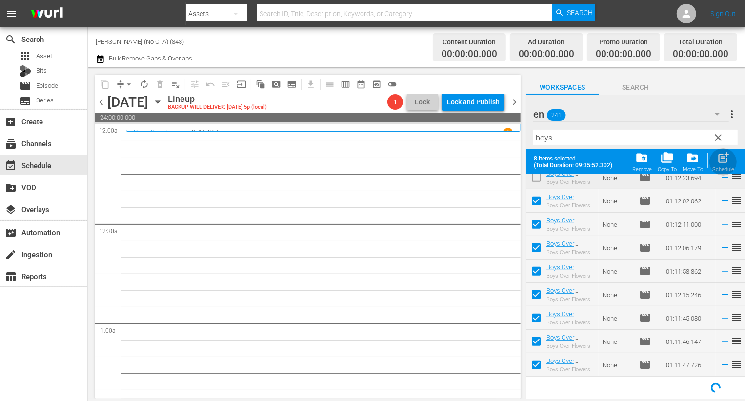
checkbox input "false"
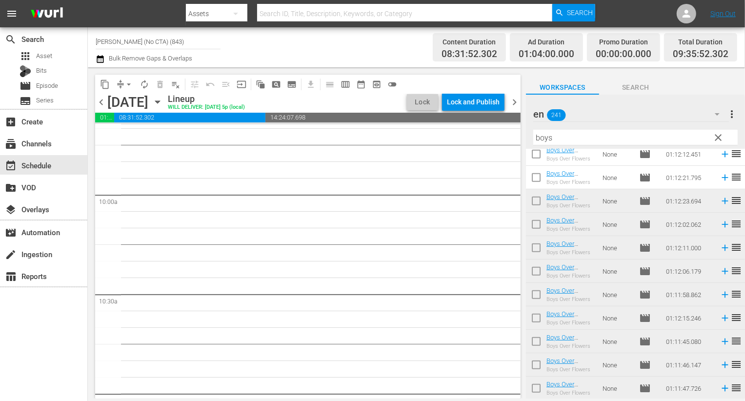
scroll to position [1955, 0]
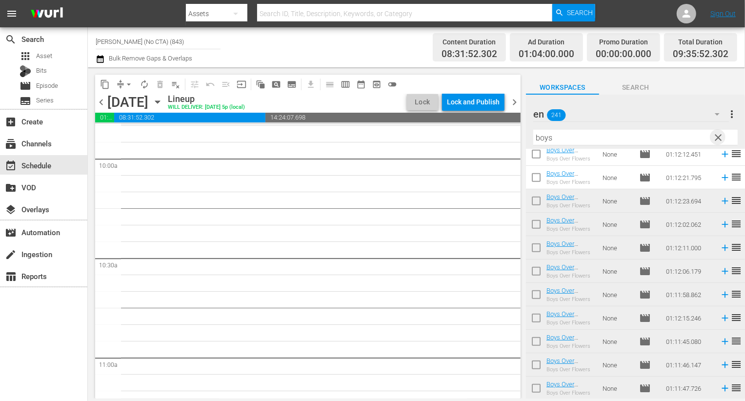
click at [718, 134] on span "clear" at bounding box center [718, 138] width 12 height 12
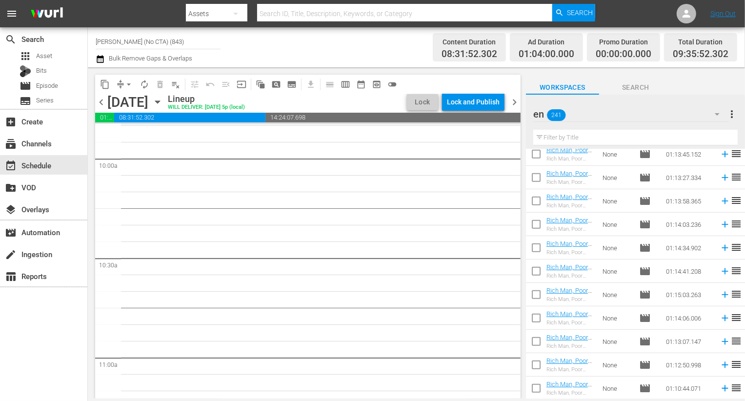
click at [718, 114] on icon "button" at bounding box center [716, 114] width 5 height 2
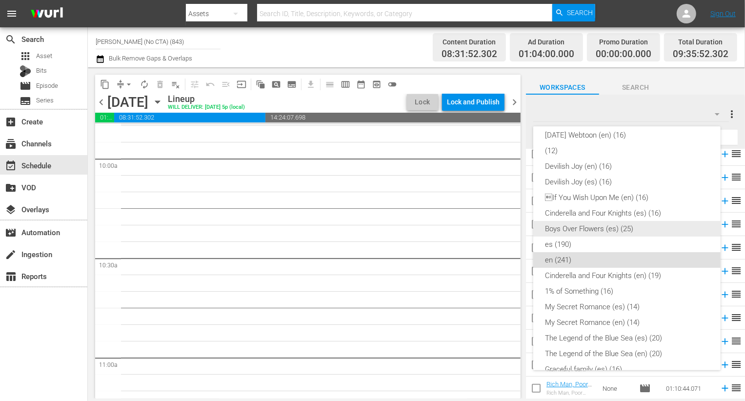
scroll to position [240, 0]
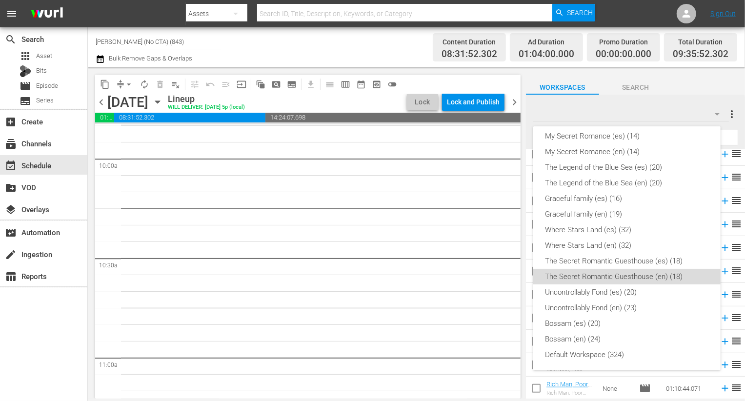
click at [645, 273] on div "The Secret Romantic Guesthouse (en) (18)" at bounding box center [627, 277] width 164 height 16
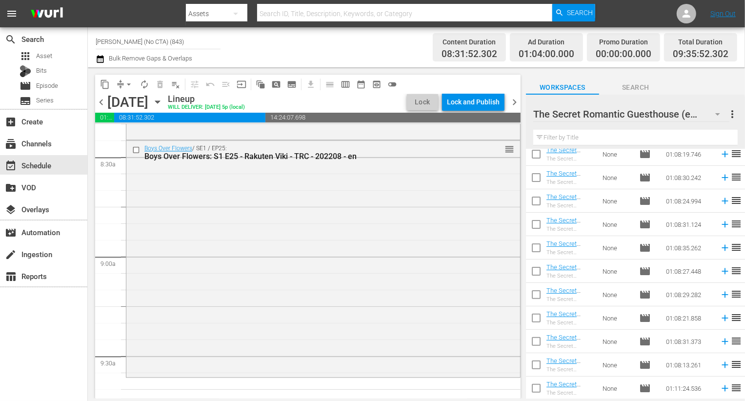
scroll to position [0, 0]
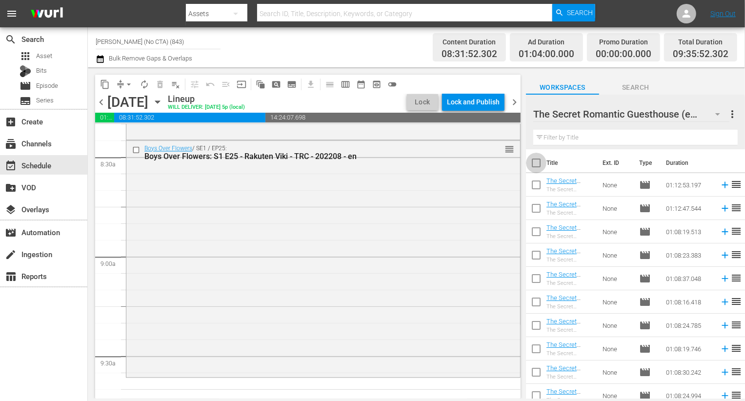
click at [536, 165] on input "checkbox" at bounding box center [536, 165] width 20 height 20
checkbox input "true"
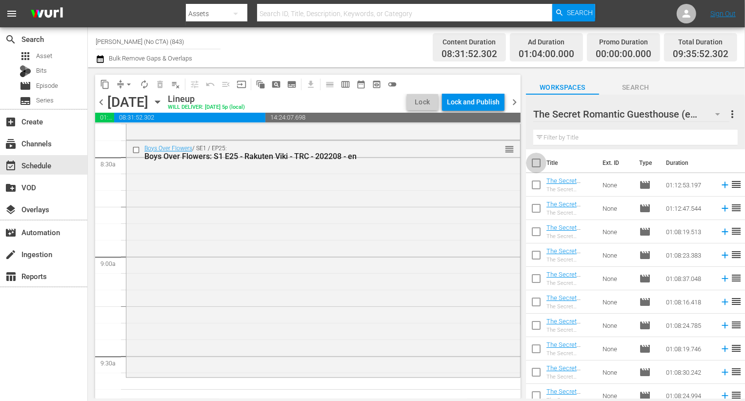
checkbox input "true"
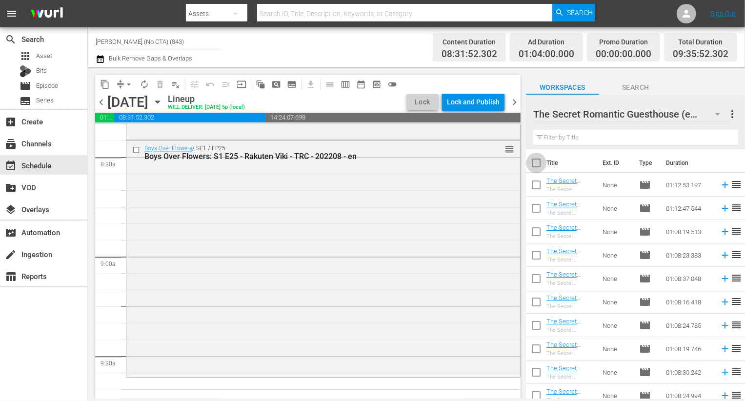
checkbox input "true"
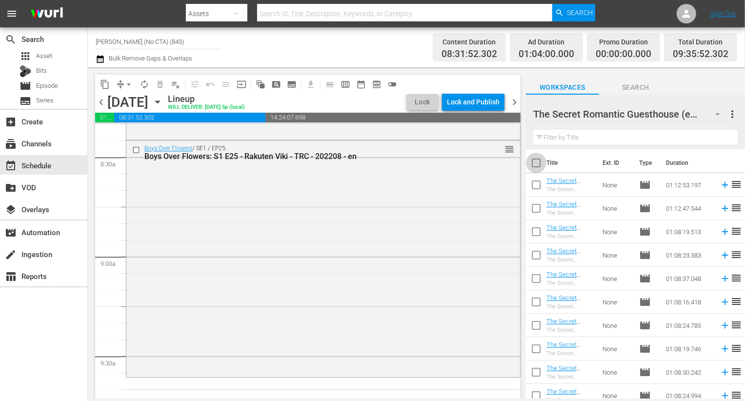
checkbox input "true"
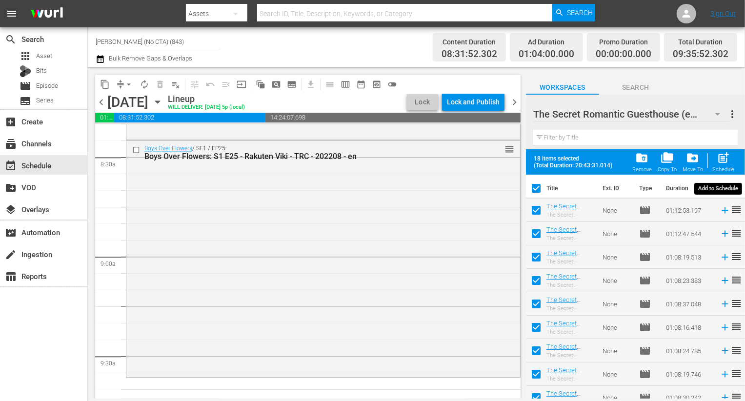
click at [727, 163] on span "post_add" at bounding box center [722, 157] width 13 height 13
checkbox input "false"
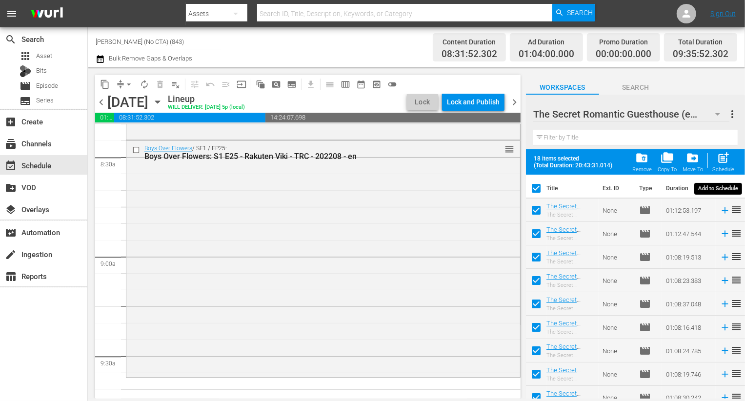
checkbox input "false"
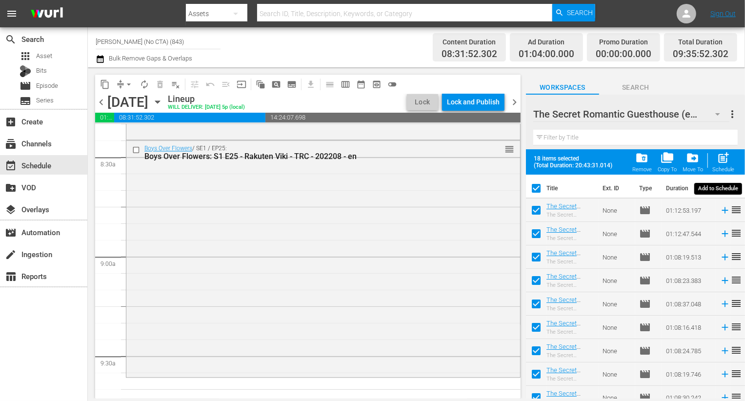
checkbox input "false"
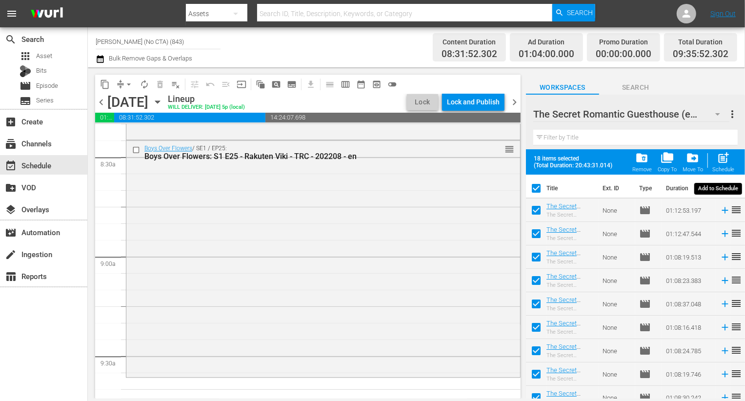
checkbox input "false"
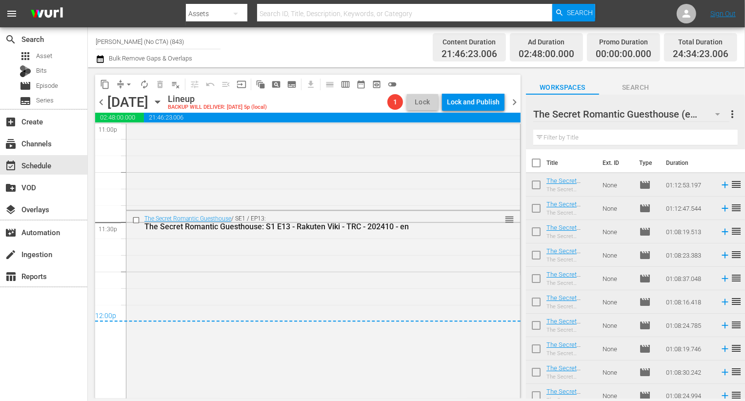
scroll to position [4617, 0]
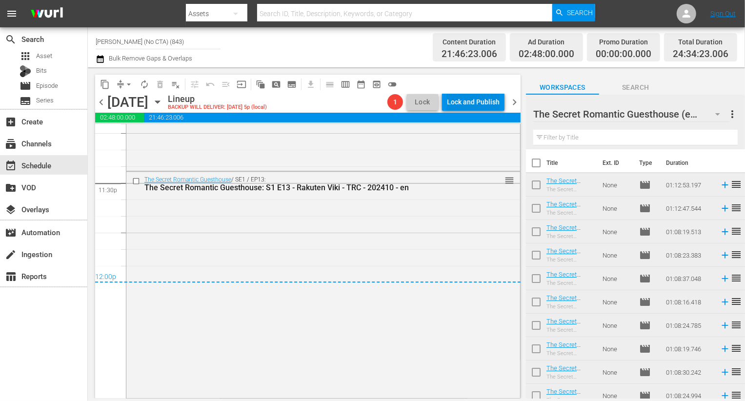
click at [500, 109] on button "Lock and Publish" at bounding box center [473, 102] width 62 height 18
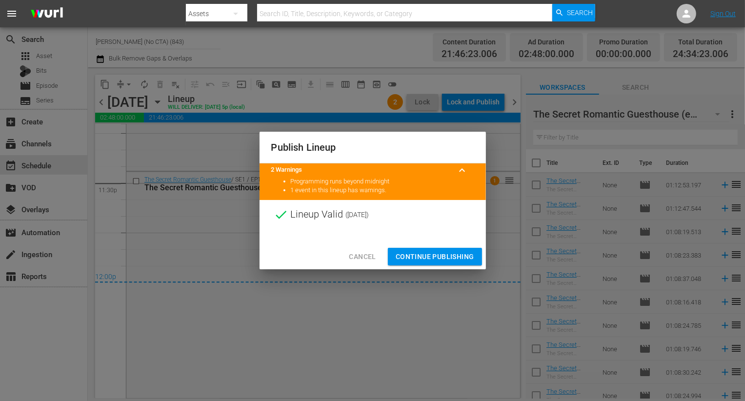
click at [430, 258] on span "Continue Publishing" at bounding box center [434, 257] width 79 height 12
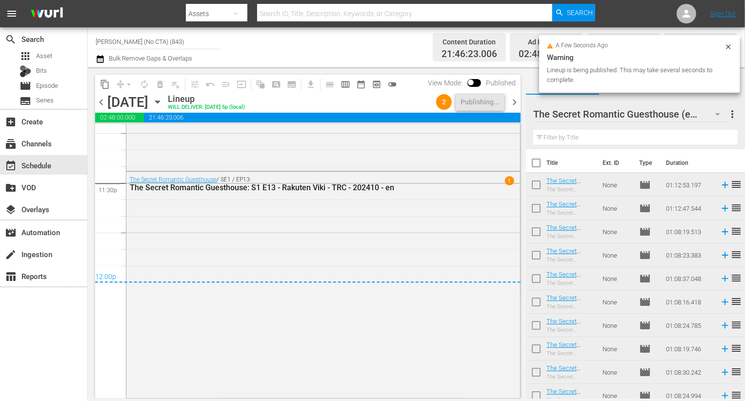
click at [517, 103] on span "chevron_right" at bounding box center [514, 102] width 12 height 12
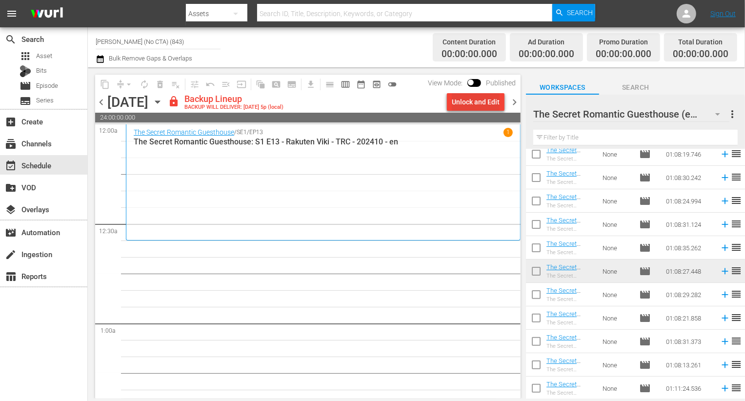
click at [476, 107] on div "Unlock and Edit" at bounding box center [476, 102] width 48 height 18
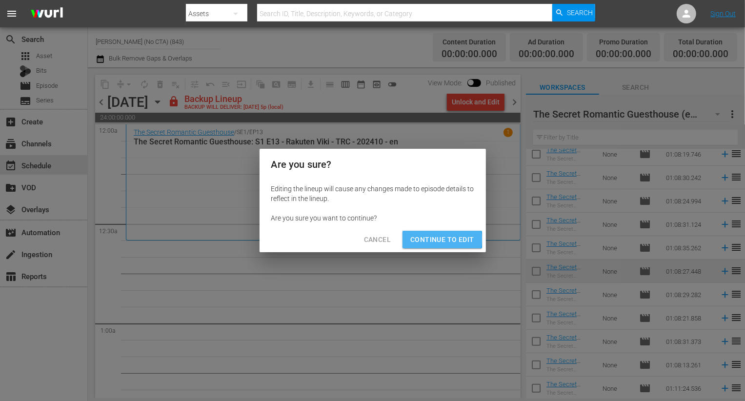
click at [433, 239] on span "Continue to Edit" at bounding box center [441, 240] width 63 height 12
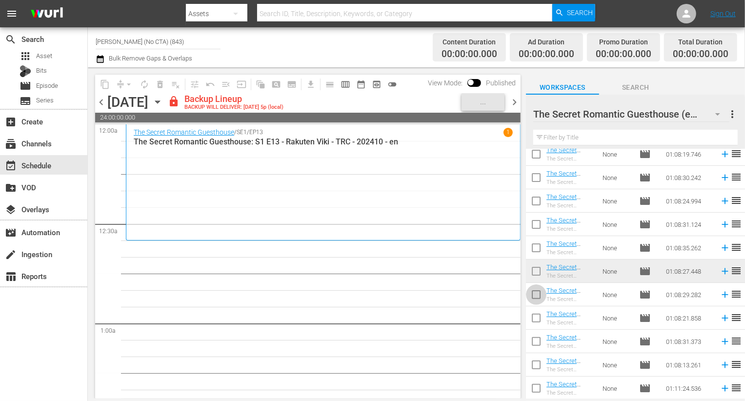
click at [530, 297] on input "checkbox" at bounding box center [536, 296] width 20 height 20
checkbox input "true"
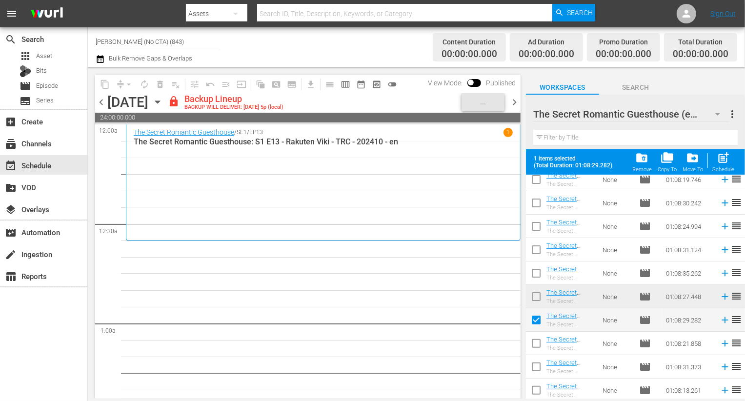
click at [532, 341] on input "checkbox" at bounding box center [536, 345] width 20 height 20
checkbox input "true"
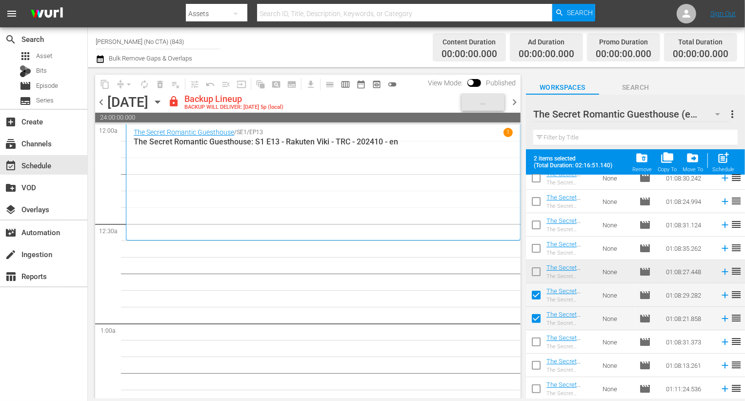
click at [533, 345] on input "checkbox" at bounding box center [536, 344] width 20 height 20
checkbox input "true"
click at [533, 364] on input "checkbox" at bounding box center [536, 367] width 20 height 20
checkbox input "true"
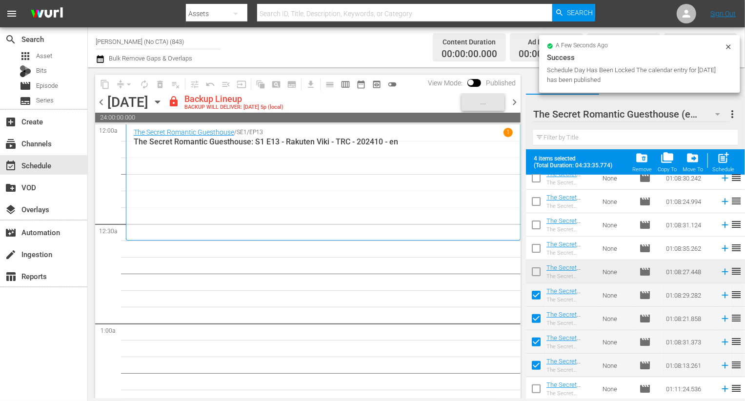
click at [533, 394] on input "checkbox" at bounding box center [536, 390] width 20 height 20
checkbox input "true"
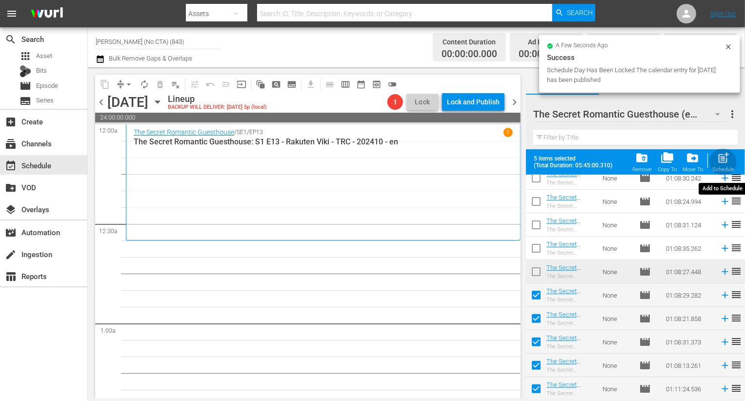
click at [728, 162] on span "post_add" at bounding box center [722, 157] width 13 height 13
checkbox input "false"
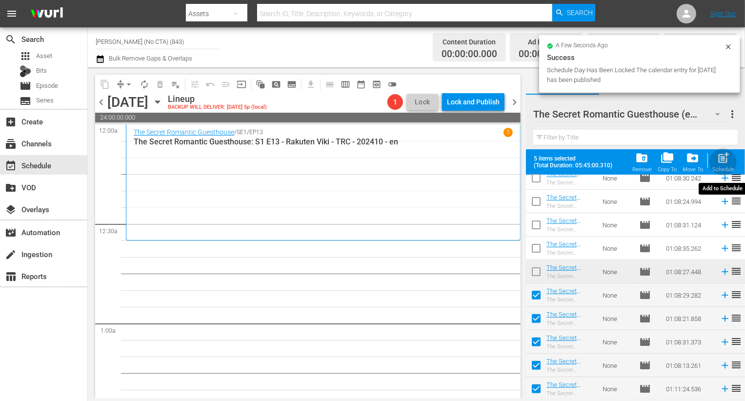
checkbox input "false"
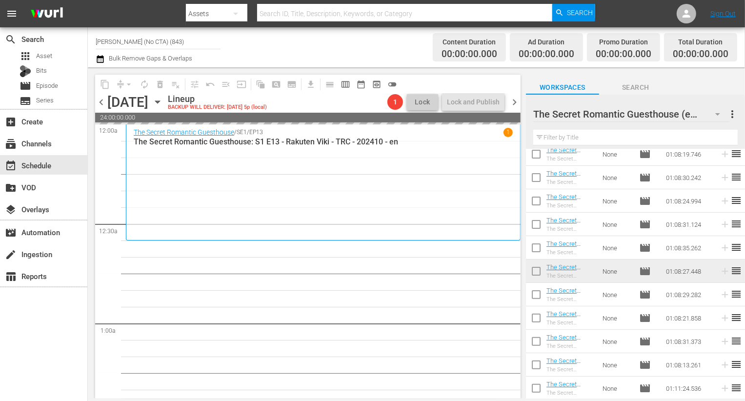
scroll to position [195, 0]
click at [689, 112] on div at bounding box center [614, 114] width 162 height 24
click at [700, 76] on div "Workspaces Search" at bounding box center [635, 85] width 219 height 20
click at [716, 110] on icon "button" at bounding box center [717, 114] width 12 height 12
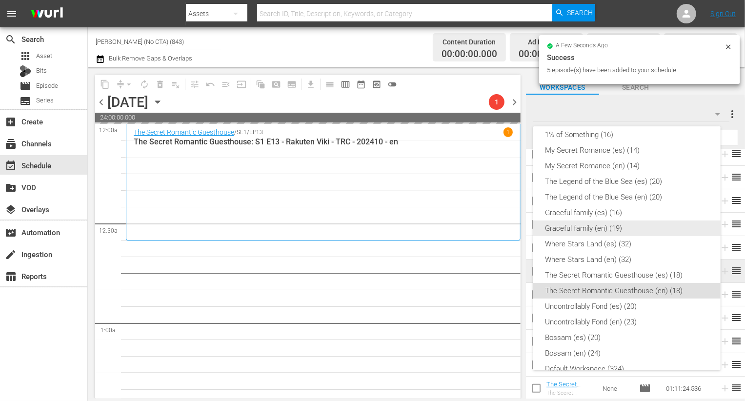
scroll to position [227, 0]
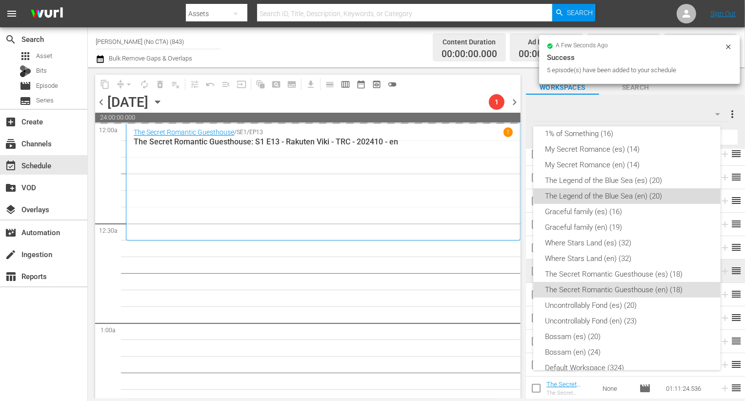
click at [646, 191] on div "The Legend of the Blue Sea (en) (20)" at bounding box center [627, 196] width 164 height 16
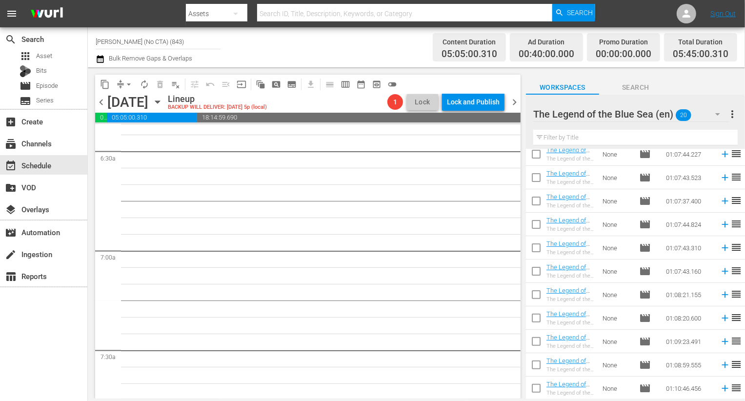
scroll to position [0, 0]
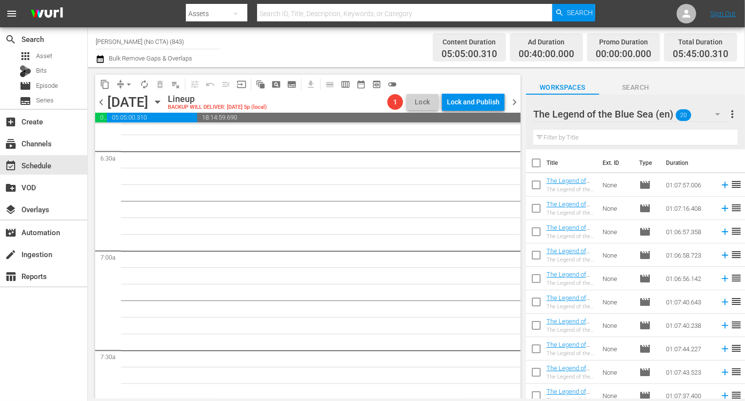
click at [535, 163] on input "checkbox" at bounding box center [536, 165] width 20 height 20
checkbox input "true"
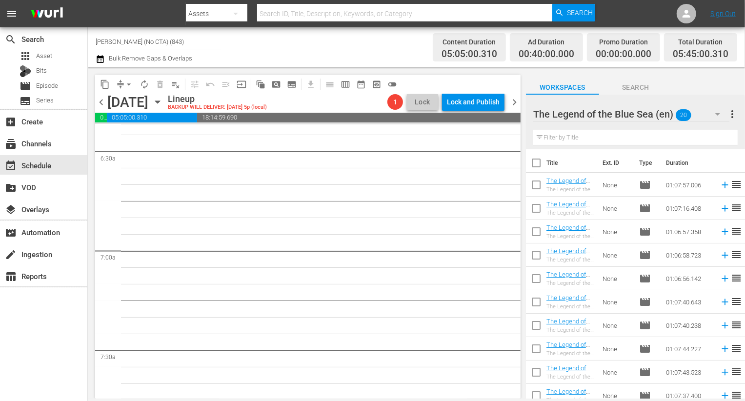
checkbox input "true"
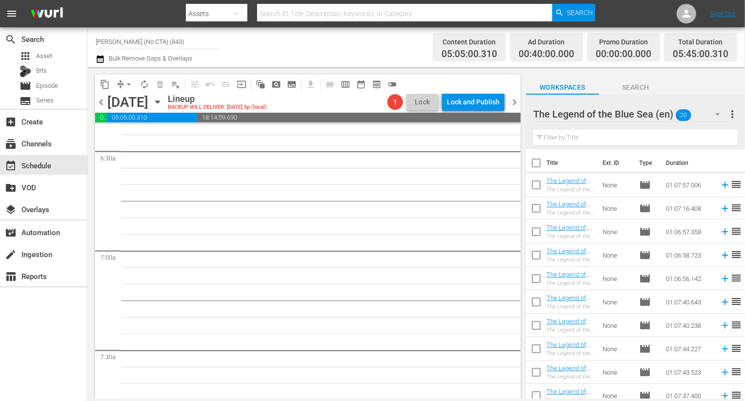
checkbox input "true"
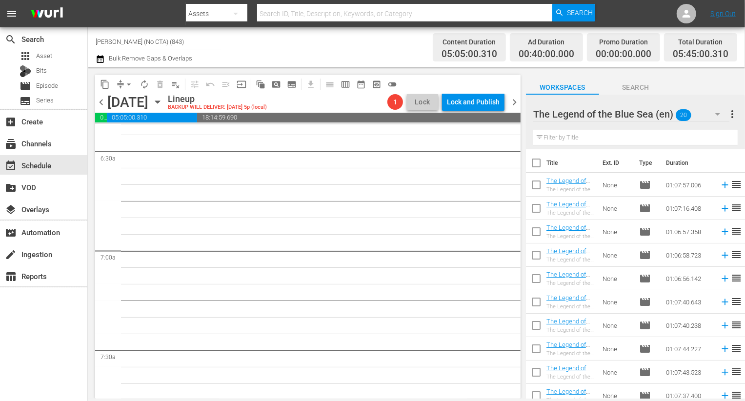
checkbox input "true"
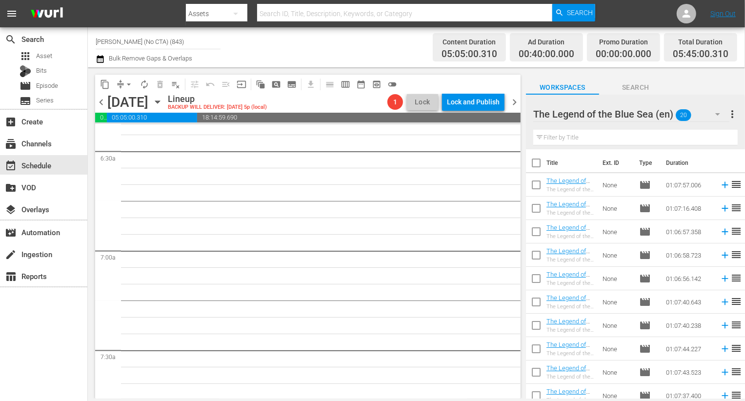
checkbox input "true"
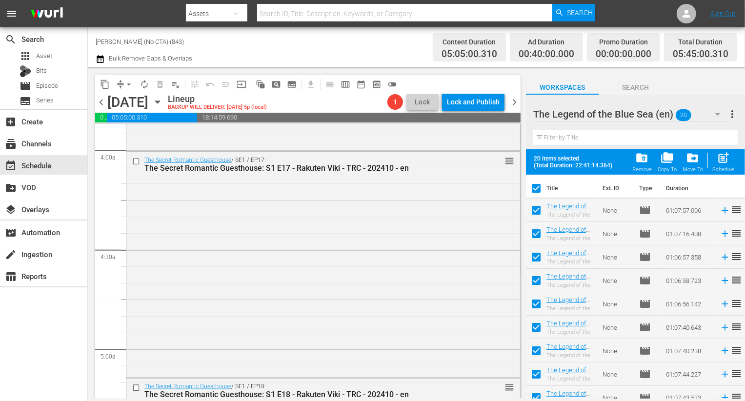
scroll to position [807, 0]
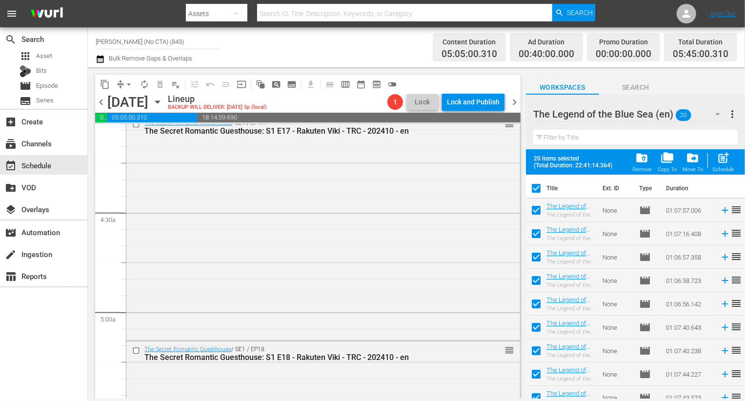
click at [728, 155] on span "post_add" at bounding box center [722, 157] width 13 height 13
checkbox input "false"
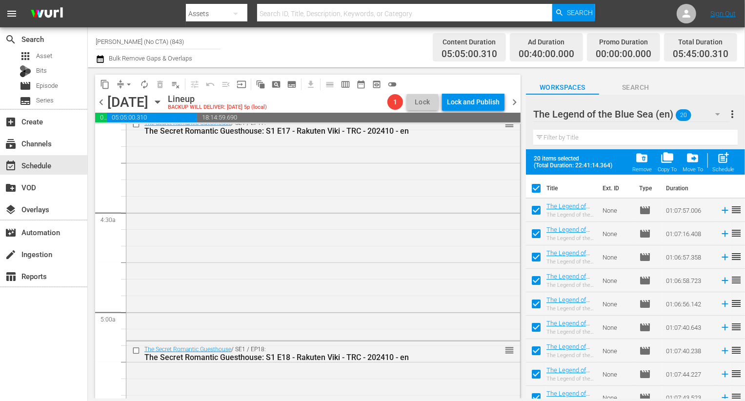
checkbox input "false"
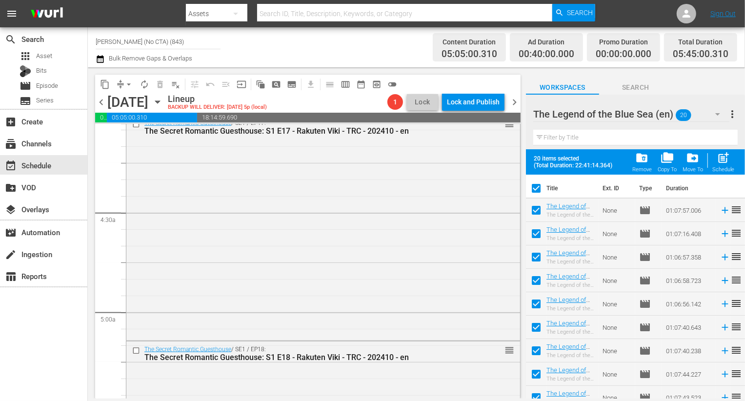
checkbox input "false"
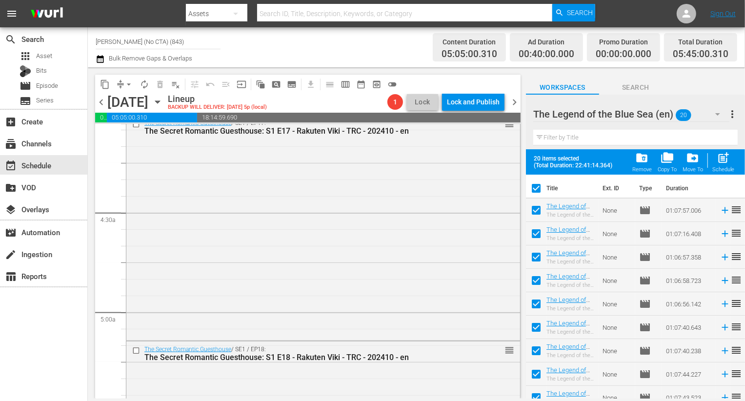
checkbox input "false"
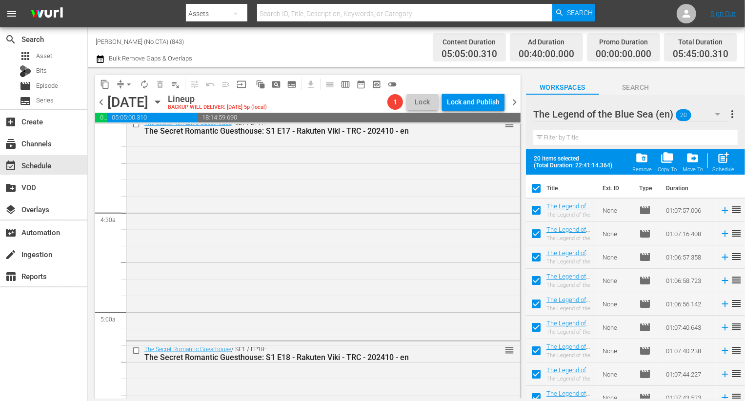
checkbox input "false"
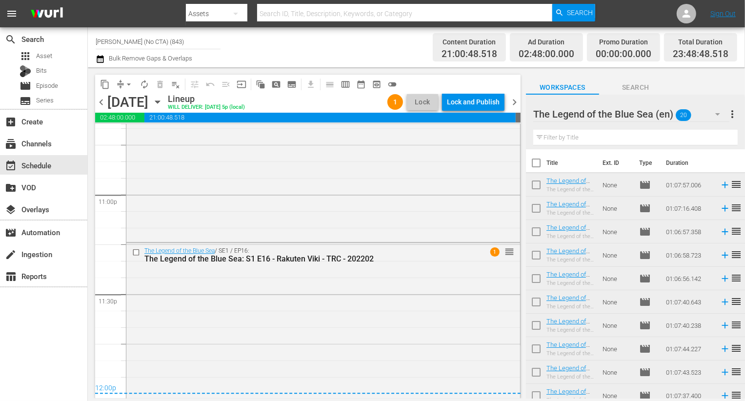
scroll to position [4580, 0]
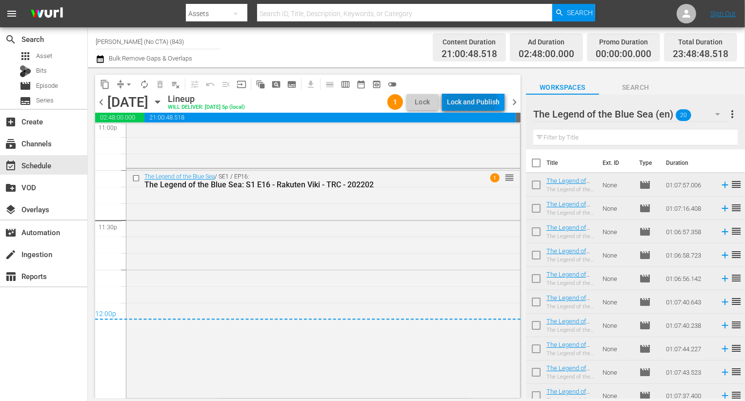
click at [467, 99] on div "Lock and Publish" at bounding box center [473, 102] width 53 height 18
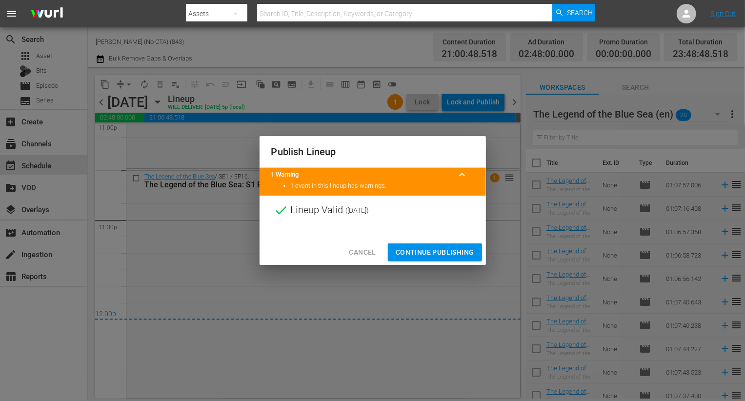
click at [439, 244] on button "Continue Publishing" at bounding box center [435, 252] width 94 height 18
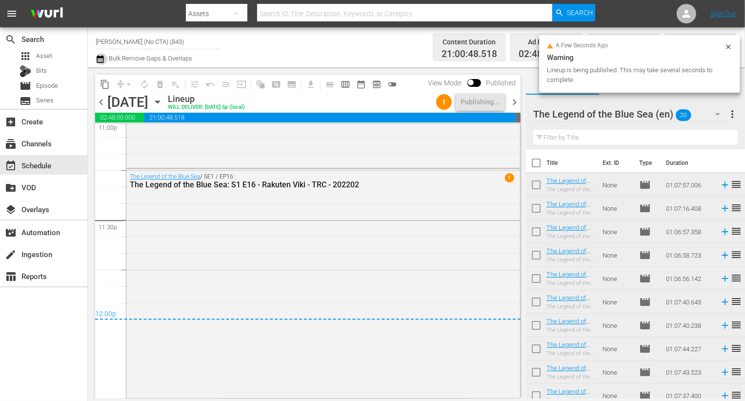
click at [101, 60] on icon "button" at bounding box center [100, 59] width 9 height 12
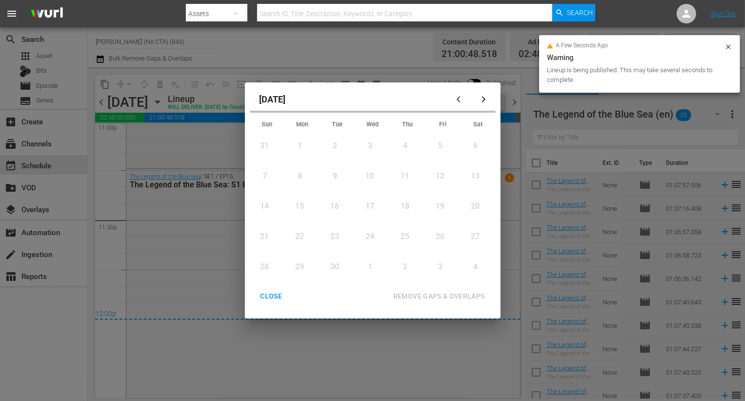
click at [270, 301] on div "CLOSE" at bounding box center [272, 296] width 38 height 12
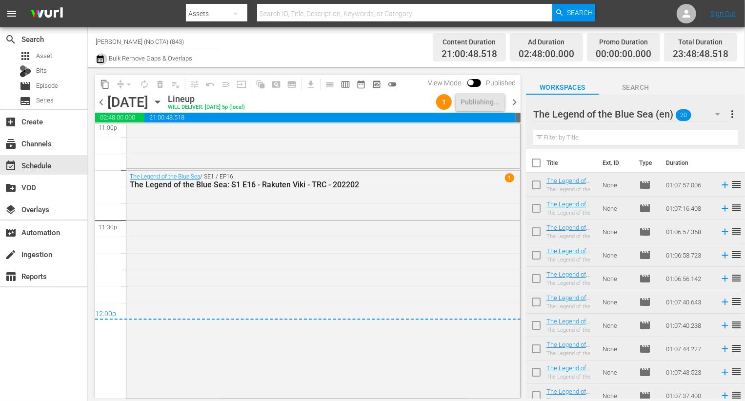
click at [103, 59] on icon "button" at bounding box center [100, 59] width 9 height 12
